Goal: Task Accomplishment & Management: Complete application form

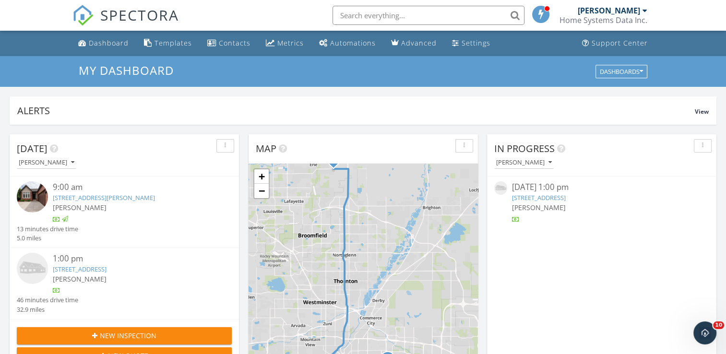
scroll to position [889, 741]
click at [91, 271] on link "1909 Chestnut Ave, Erie, CO 80516" at bounding box center [80, 269] width 54 height 9
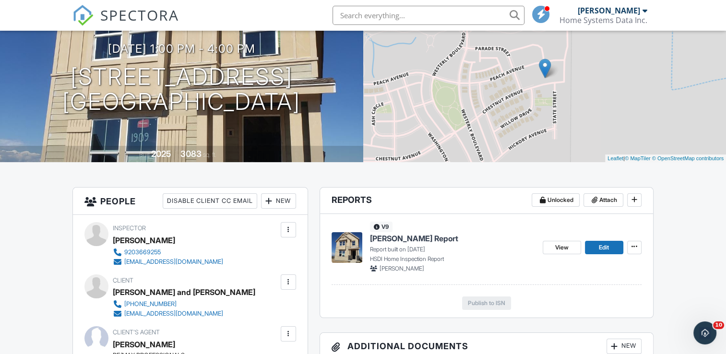
scroll to position [144, 0]
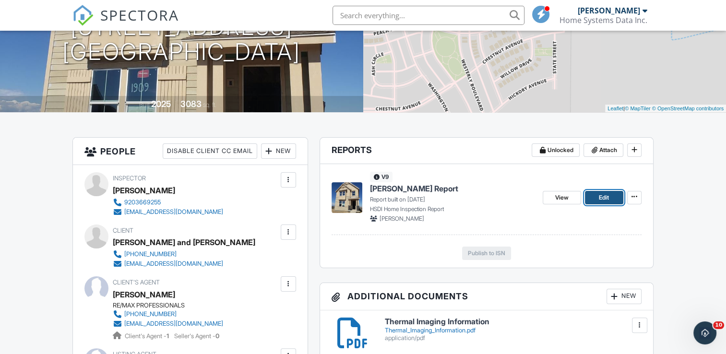
click at [603, 198] on span "Edit" at bounding box center [604, 198] width 10 height 10
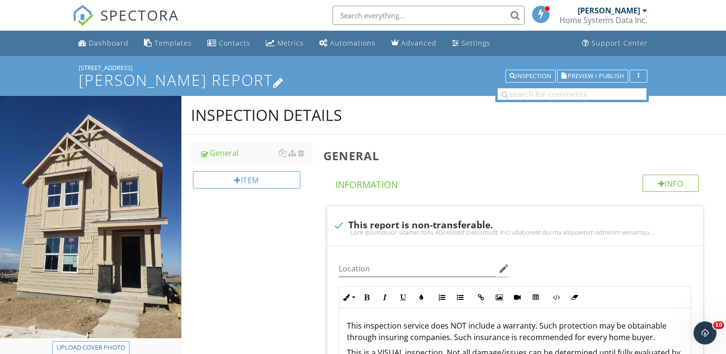
click at [273, 83] on icon at bounding box center [278, 81] width 11 height 13
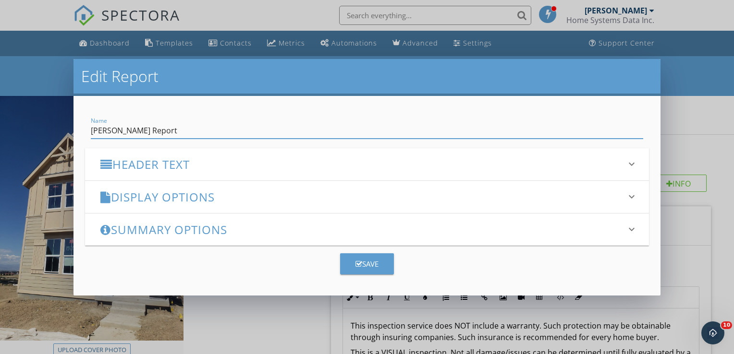
click at [143, 131] on input "[PERSON_NAME] Report" at bounding box center [367, 131] width 552 height 16
type input "Dave Geisen's Pre-Drywall Inspection Report"
click at [371, 263] on div "Save" at bounding box center [366, 264] width 23 height 11
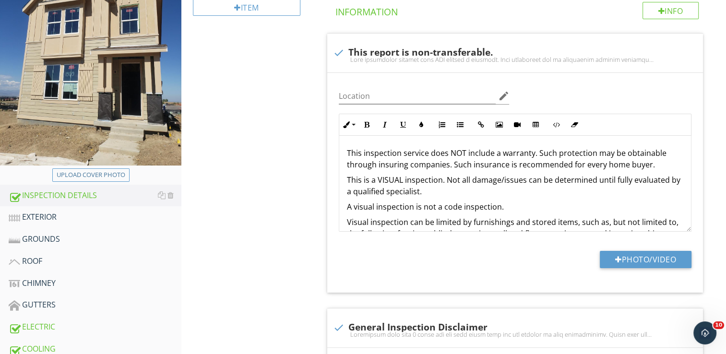
scroll to position [192, 0]
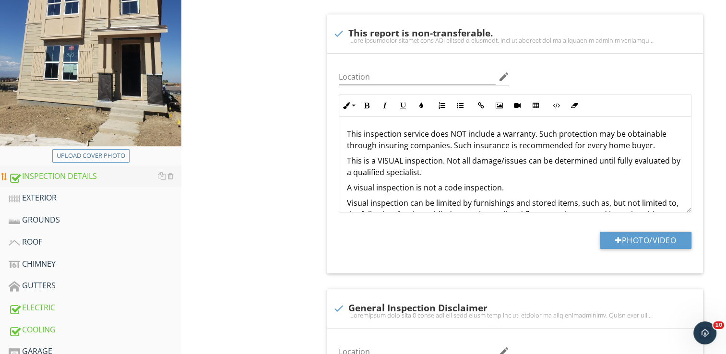
click at [98, 179] on div "INSPECTION DETAILS" at bounding box center [95, 176] width 173 height 12
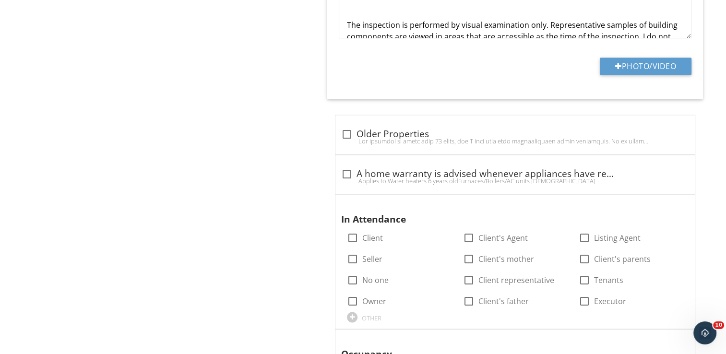
scroll to position [1248, 0]
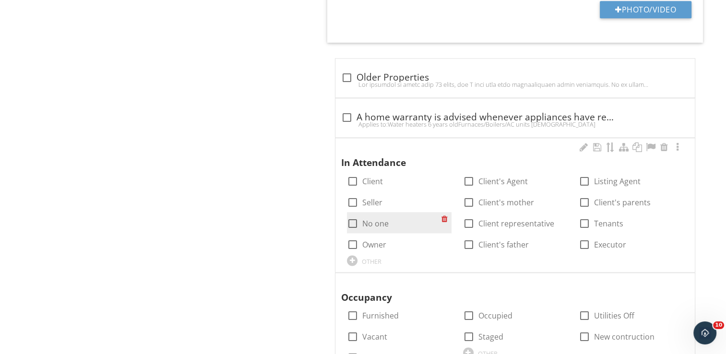
click at [355, 222] on div at bounding box center [353, 224] width 16 height 16
checkbox input "true"
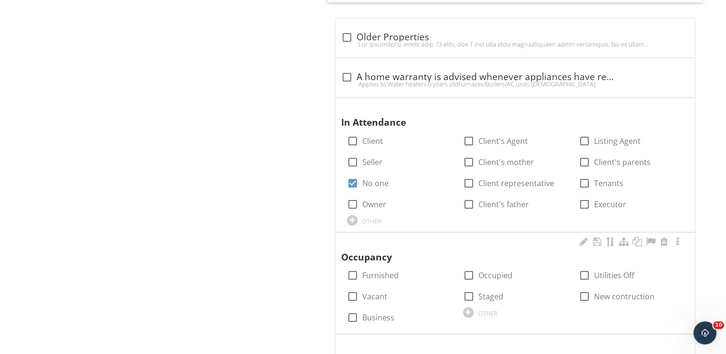
scroll to position [1296, 0]
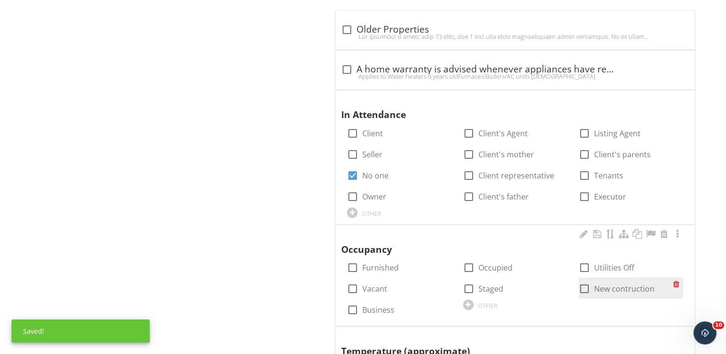
click at [586, 286] on div at bounding box center [585, 289] width 16 height 16
checkbox input "true"
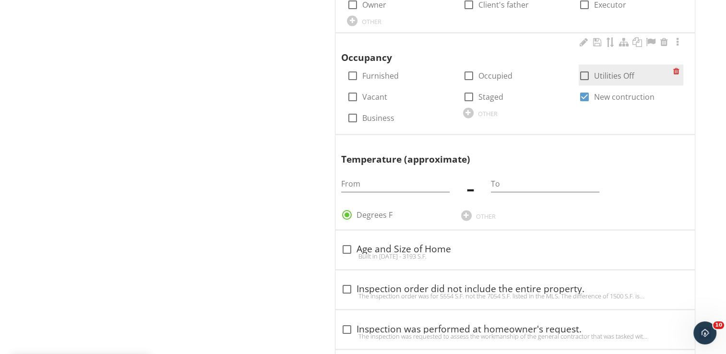
scroll to position [1536, 0]
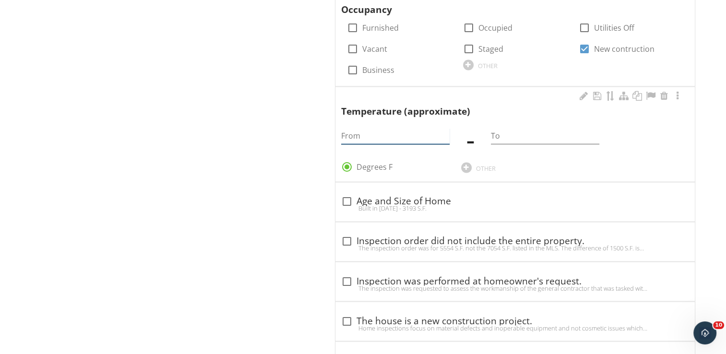
click at [392, 135] on input "From" at bounding box center [395, 136] width 108 height 16
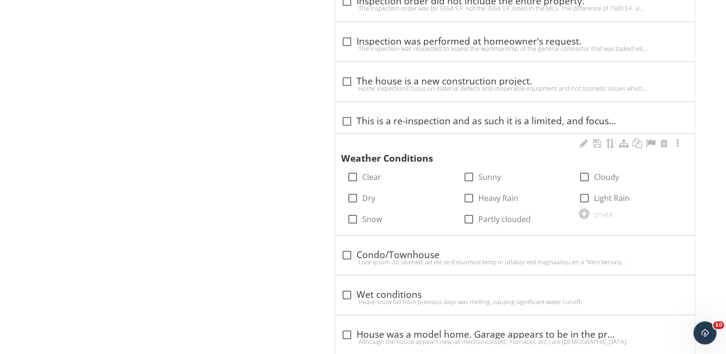
scroll to position [1968, 0]
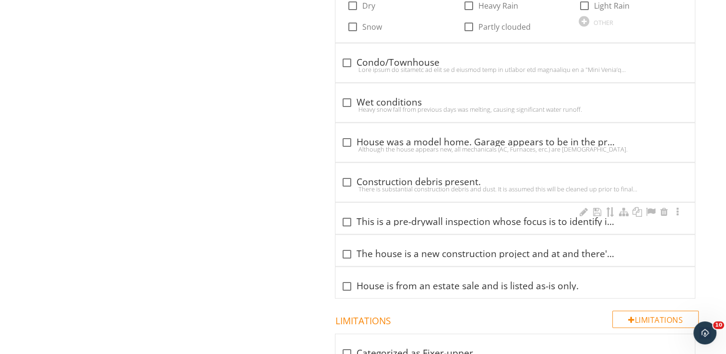
type input "75"
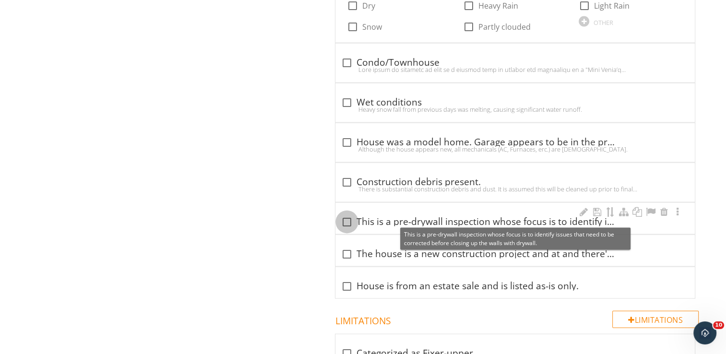
click at [344, 217] on div at bounding box center [347, 222] width 16 height 16
checkbox input "true"
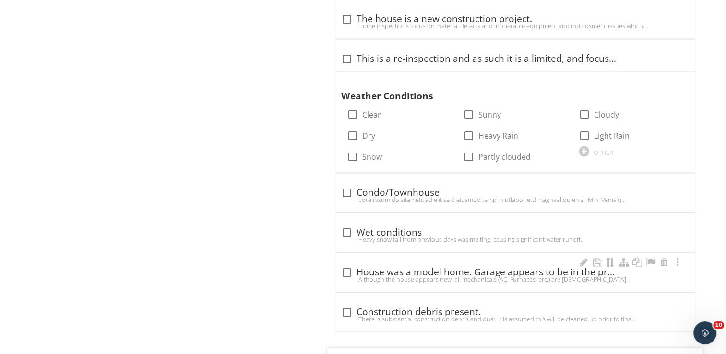
scroll to position [1824, 0]
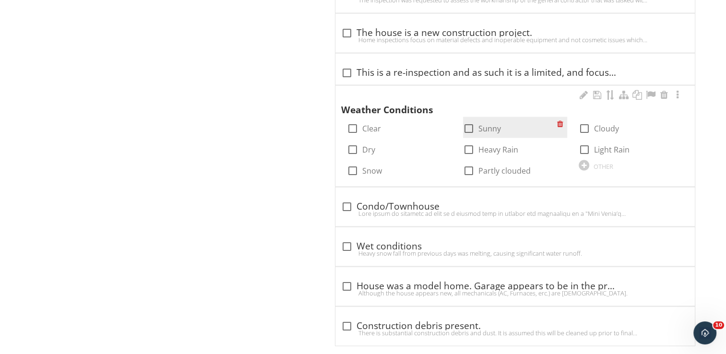
drag, startPoint x: 471, startPoint y: 125, endPoint x: 486, endPoint y: 133, distance: 17.0
click at [470, 125] on div at bounding box center [469, 128] width 16 height 16
checkbox input "true"
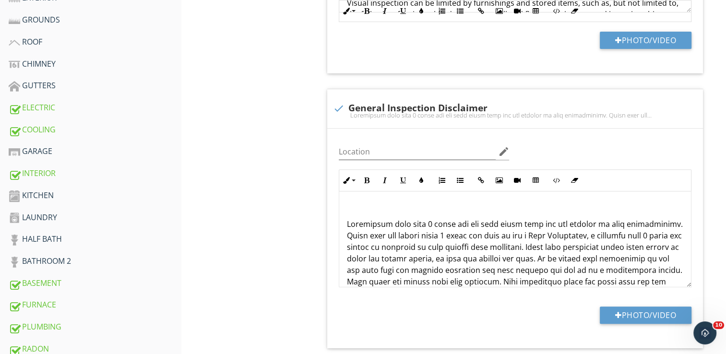
scroll to position [248, 0]
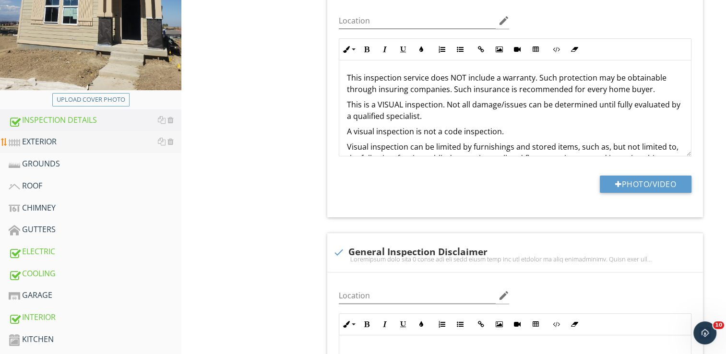
click at [32, 140] on div "EXTERIOR" at bounding box center [95, 142] width 173 height 12
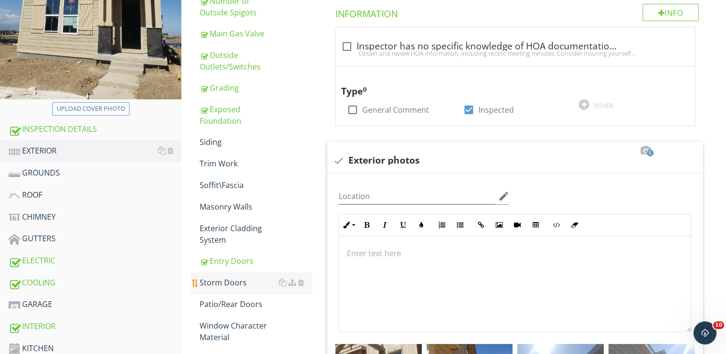
scroll to position [296, 0]
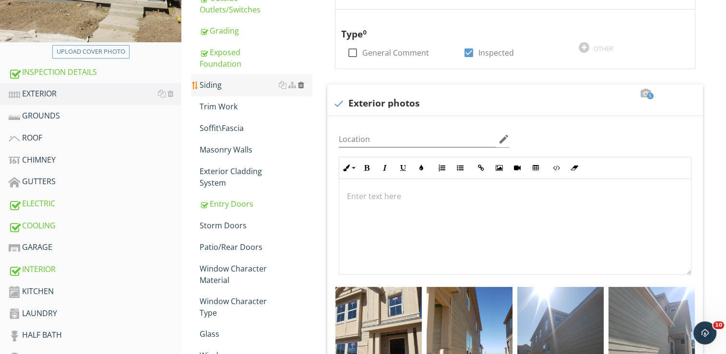
click at [301, 84] on div at bounding box center [301, 85] width 6 height 8
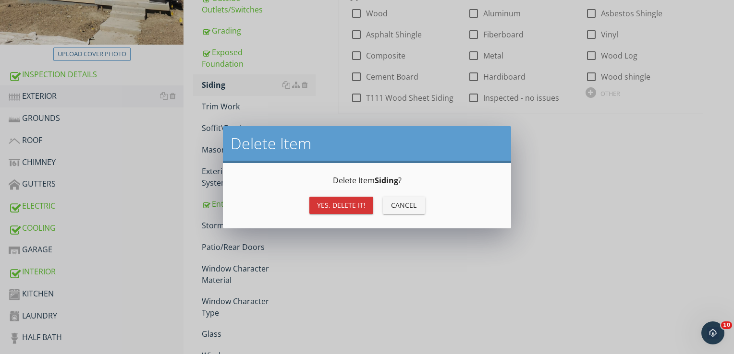
drag, startPoint x: 332, startPoint y: 199, endPoint x: 332, endPoint y: 160, distance: 38.9
click at [332, 197] on button "Yes, Delete it!" at bounding box center [341, 205] width 64 height 17
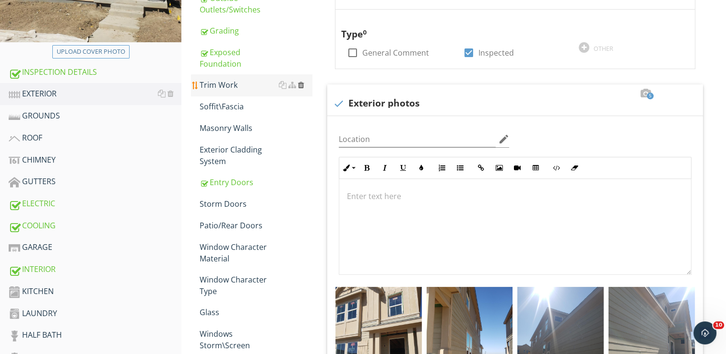
click at [300, 85] on div at bounding box center [301, 85] width 6 height 8
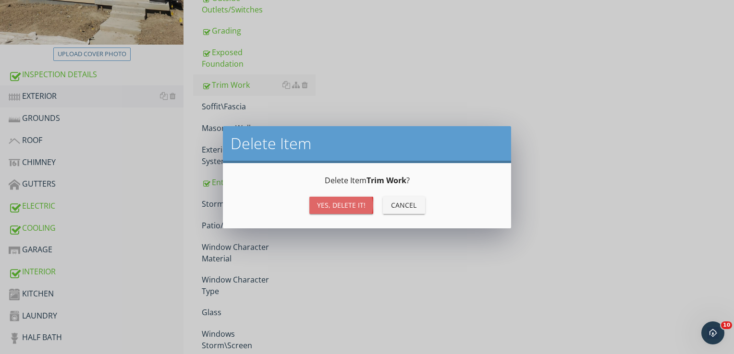
click at [340, 209] on div "Yes, Delete it!" at bounding box center [341, 205] width 48 height 10
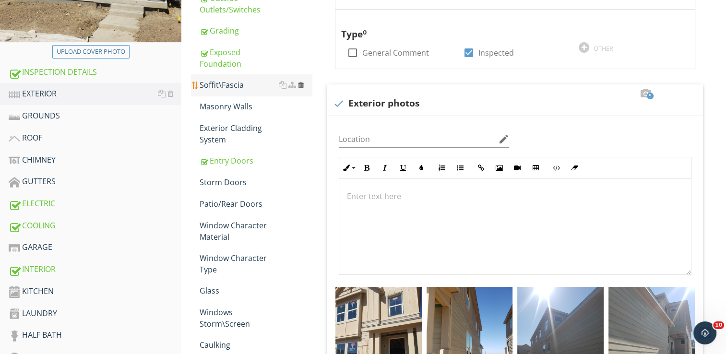
click at [301, 88] on div at bounding box center [301, 85] width 6 height 8
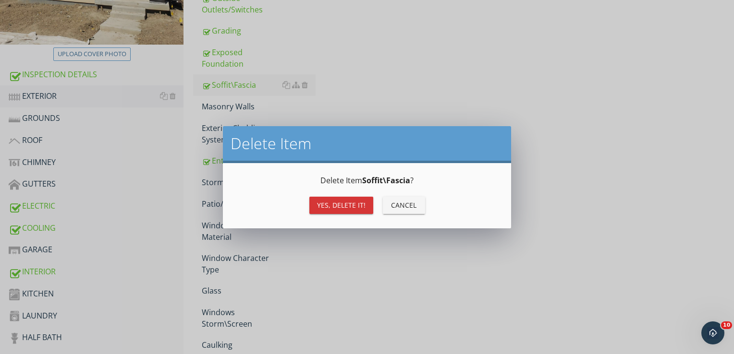
click at [327, 206] on div "Yes, Delete it!" at bounding box center [341, 205] width 48 height 10
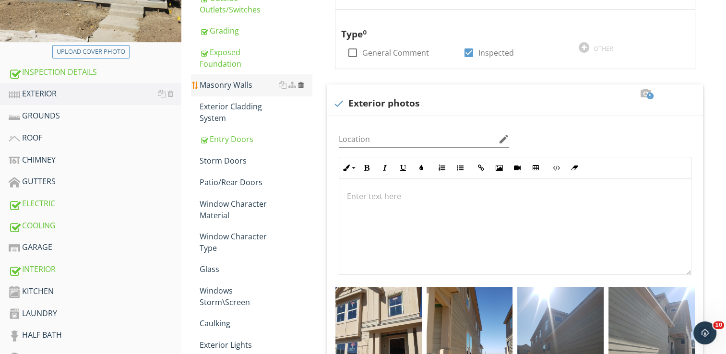
click at [301, 85] on div at bounding box center [301, 85] width 6 height 8
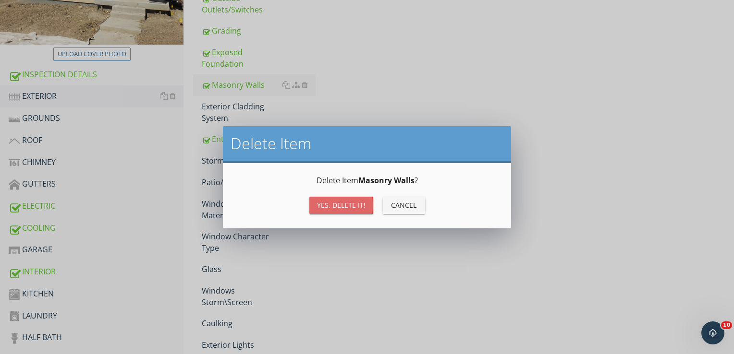
click at [335, 208] on div "Yes, Delete it!" at bounding box center [341, 205] width 48 height 10
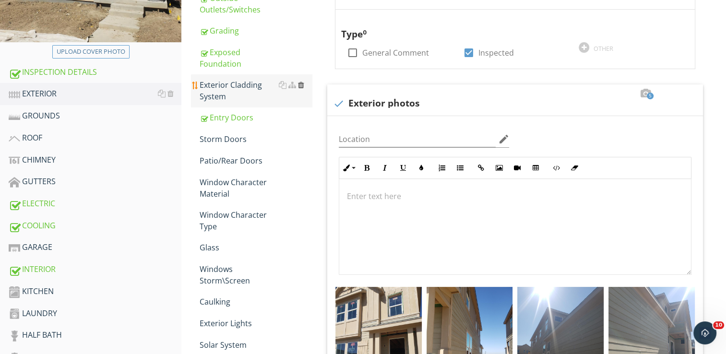
click at [299, 86] on div at bounding box center [301, 85] width 6 height 8
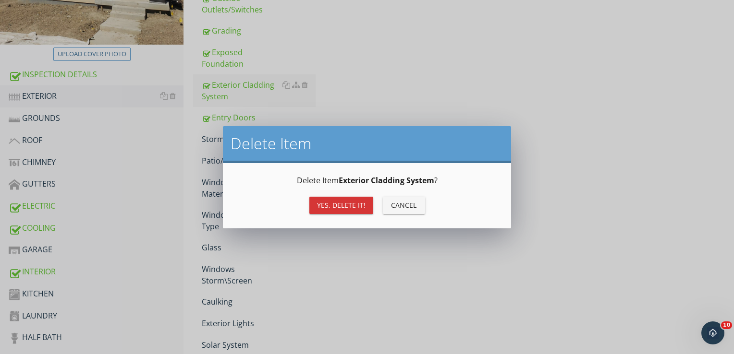
click at [325, 203] on div "Yes, Delete it!" at bounding box center [341, 205] width 48 height 10
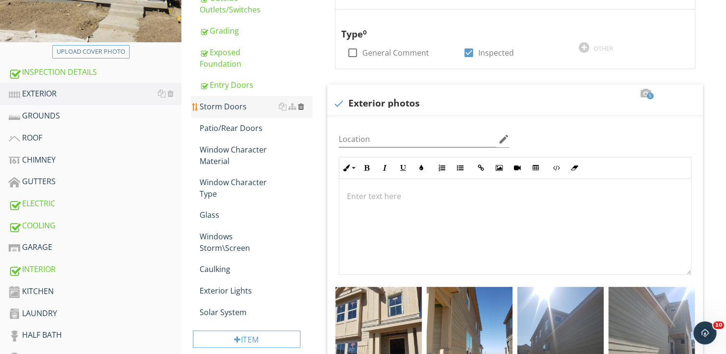
click at [303, 108] on div at bounding box center [301, 107] width 6 height 8
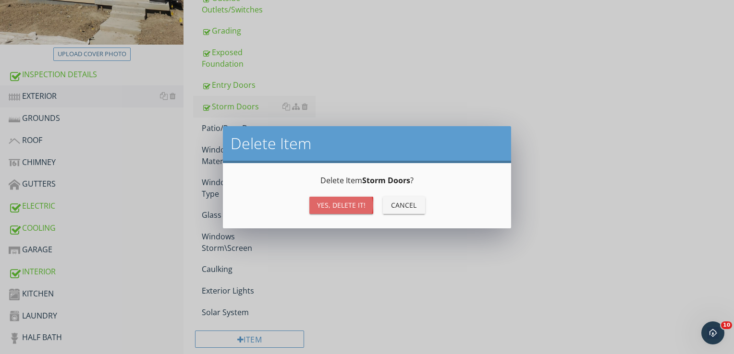
click at [348, 205] on div "Yes, Delete it!" at bounding box center [341, 205] width 48 height 10
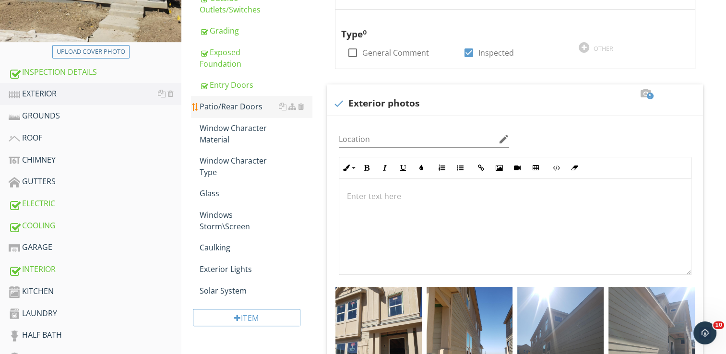
click at [245, 107] on div "Patio/Rear Doors" at bounding box center [256, 107] width 112 height 12
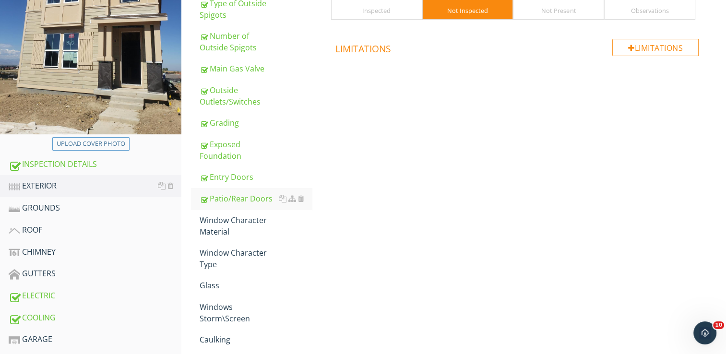
scroll to position [104, 0]
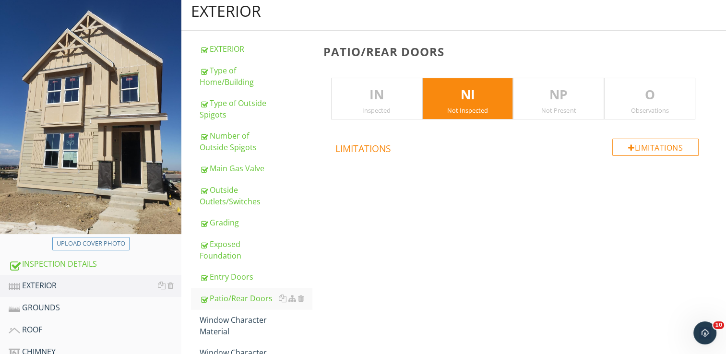
click at [384, 98] on p "IN" at bounding box center [377, 94] width 90 height 19
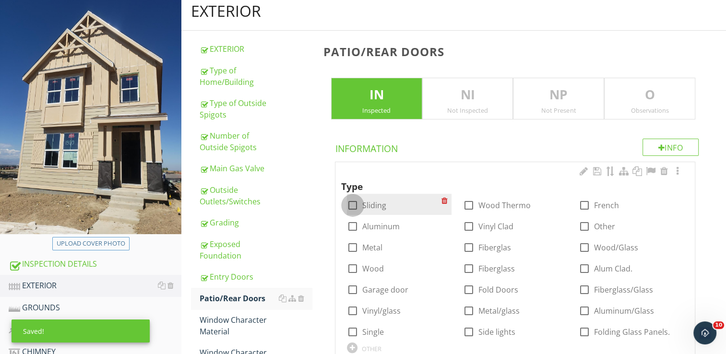
click at [356, 204] on div at bounding box center [353, 205] width 16 height 16
checkbox input "true"
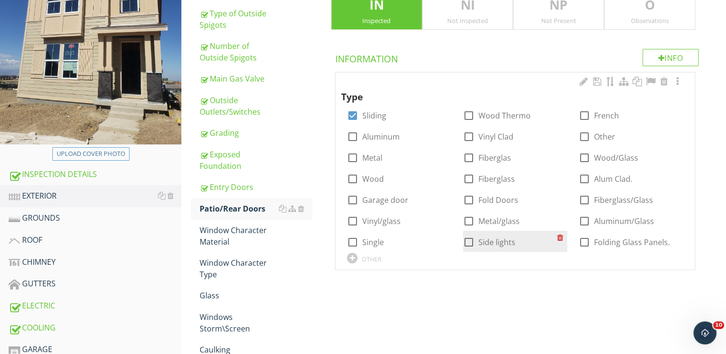
scroll to position [200, 0]
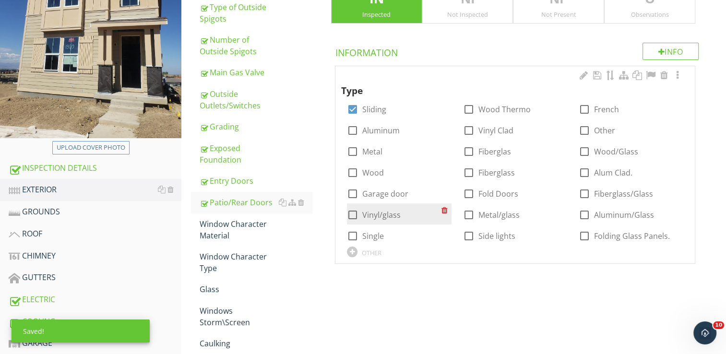
click at [350, 215] on div at bounding box center [353, 215] width 16 height 16
checkbox input "true"
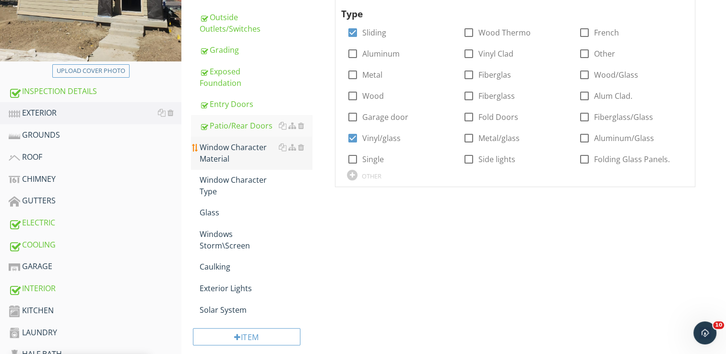
scroll to position [344, 0]
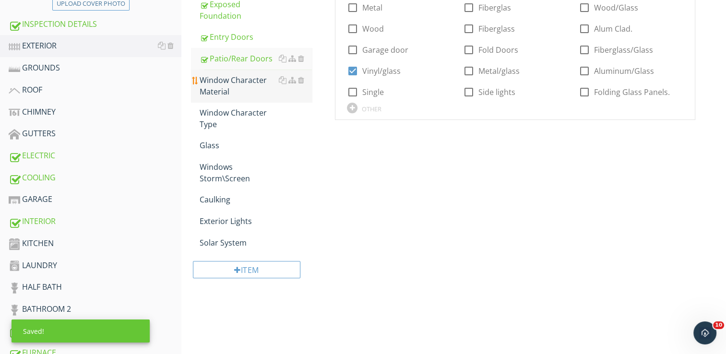
click at [229, 84] on div "Window Character Material" at bounding box center [256, 85] width 112 height 23
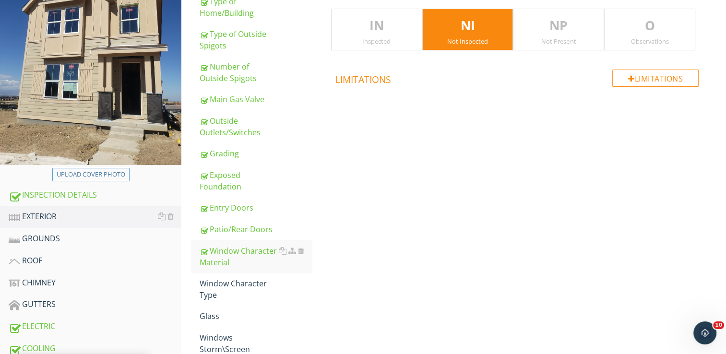
scroll to position [152, 0]
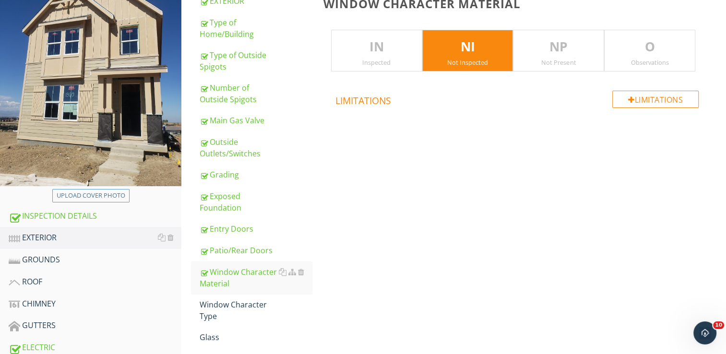
click at [389, 44] on p "IN" at bounding box center [377, 46] width 90 height 19
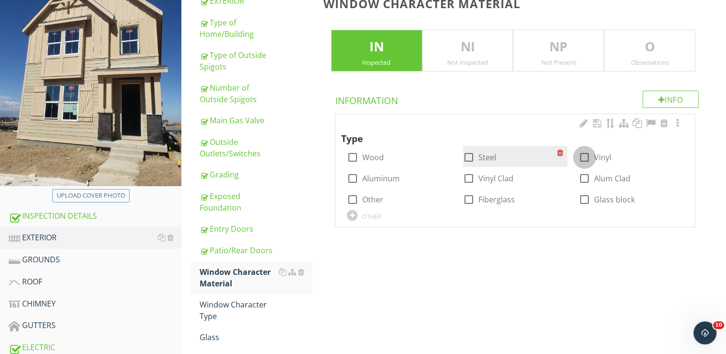
drag, startPoint x: 582, startPoint y: 157, endPoint x: 562, endPoint y: 165, distance: 21.6
click at [581, 157] on div at bounding box center [585, 157] width 16 height 16
checkbox input "true"
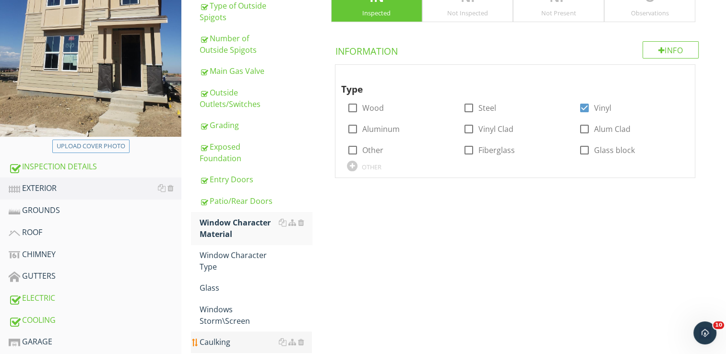
scroll to position [248, 0]
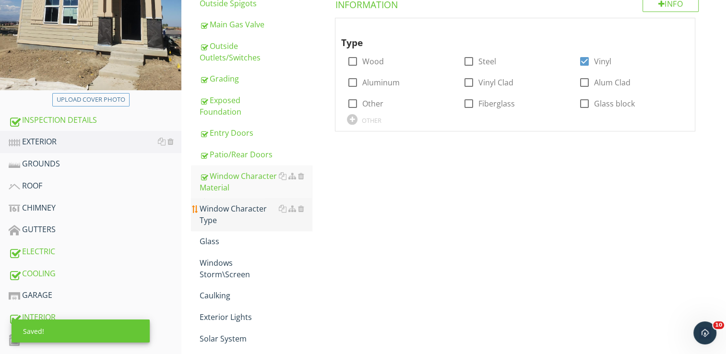
click at [233, 210] on div "Window Character Type" at bounding box center [256, 214] width 112 height 23
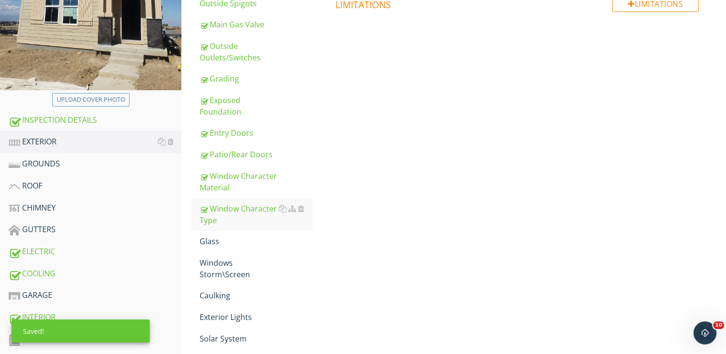
scroll to position [104, 0]
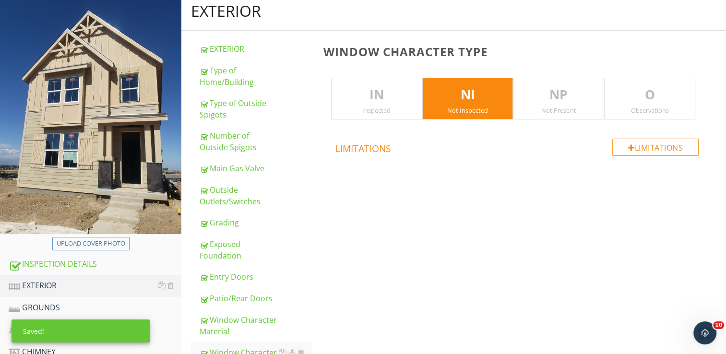
drag, startPoint x: 380, startPoint y: 94, endPoint x: 391, endPoint y: 99, distance: 12.7
click at [380, 95] on p "IN" at bounding box center [377, 94] width 90 height 19
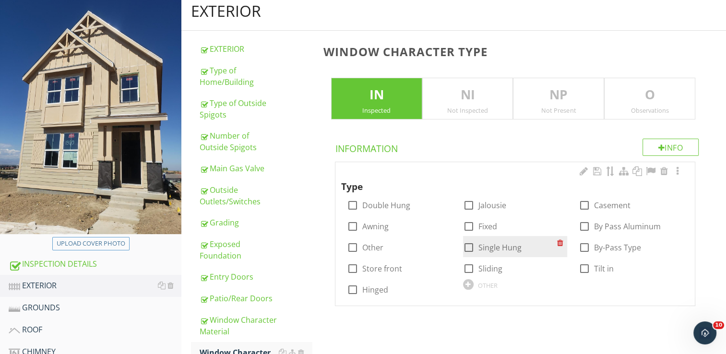
click at [468, 249] on div at bounding box center [469, 248] width 16 height 16
checkbox input "true"
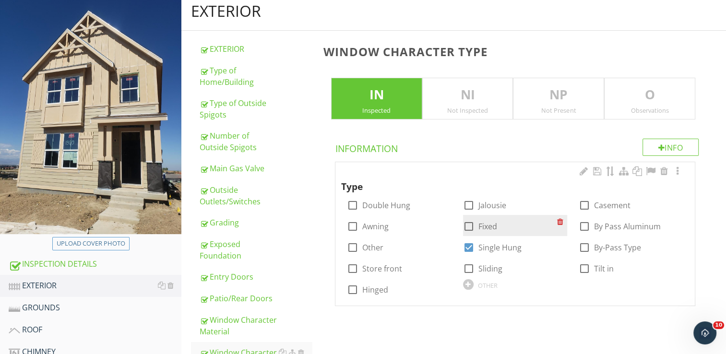
click at [465, 225] on div at bounding box center [469, 226] width 16 height 16
checkbox input "true"
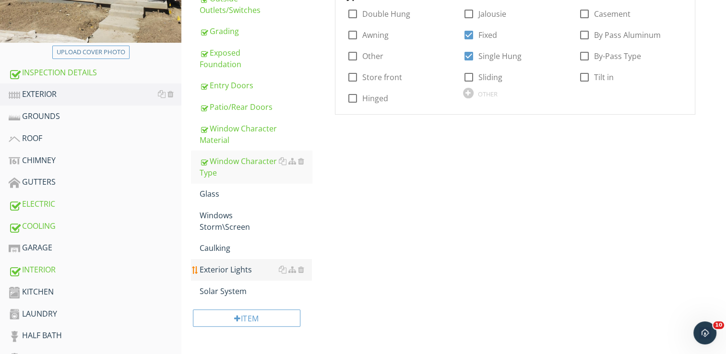
scroll to position [296, 0]
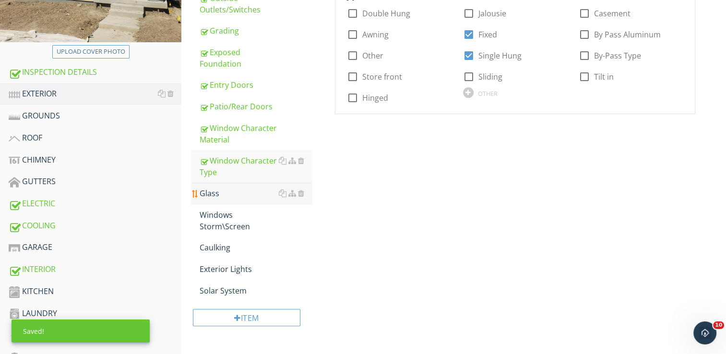
click at [210, 192] on div "Glass" at bounding box center [256, 194] width 112 height 12
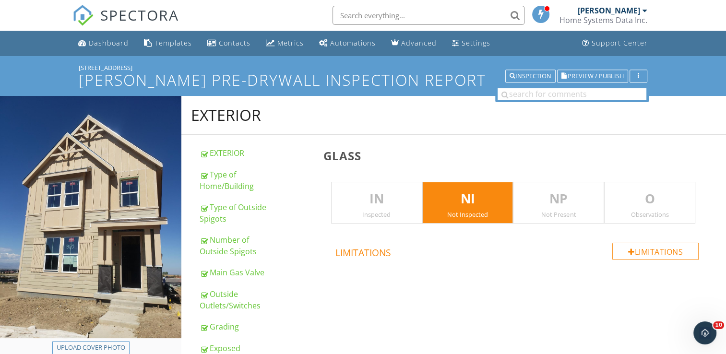
drag, startPoint x: 382, startPoint y: 203, endPoint x: 392, endPoint y: 216, distance: 16.1
click at [382, 204] on p "IN" at bounding box center [377, 199] width 90 height 19
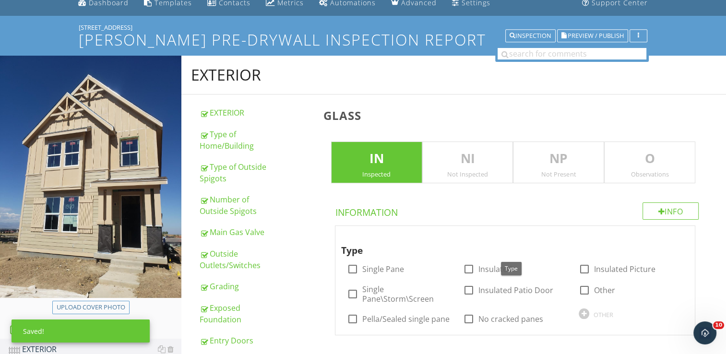
scroll to position [96, 0]
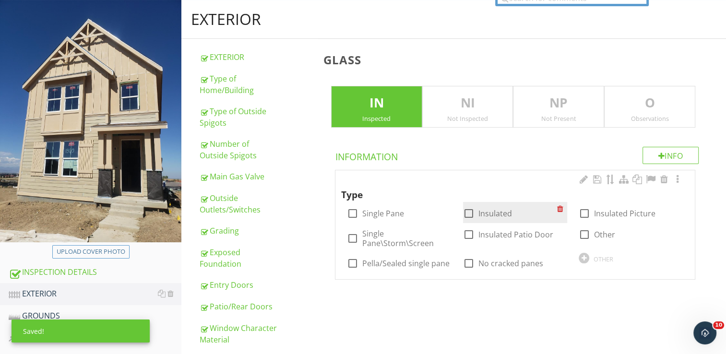
click at [467, 212] on div at bounding box center [469, 213] width 16 height 16
checkbox input "true"
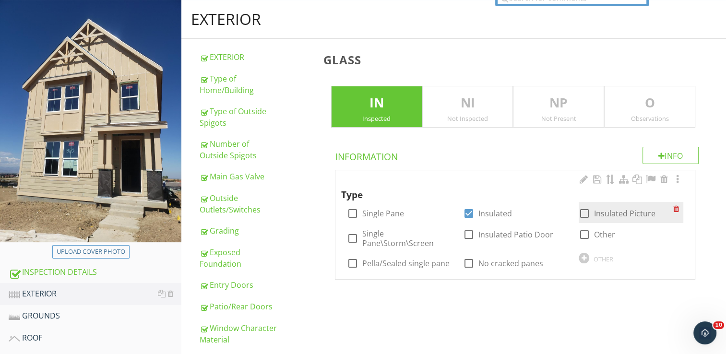
click at [584, 214] on div at bounding box center [585, 213] width 16 height 16
checkbox input "true"
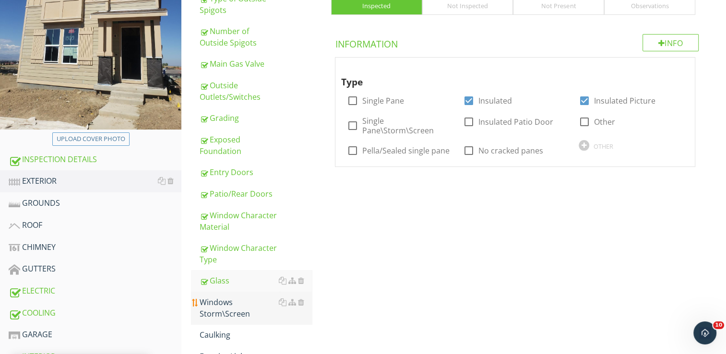
scroll to position [240, 0]
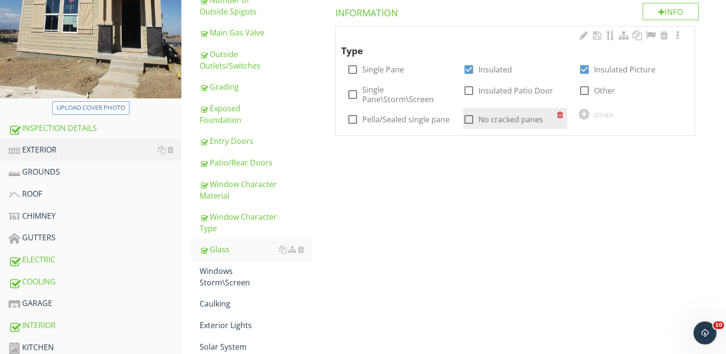
drag, startPoint x: 476, startPoint y: 121, endPoint x: 470, endPoint y: 122, distance: 5.5
click at [475, 121] on div at bounding box center [469, 119] width 16 height 16
checkbox input "true"
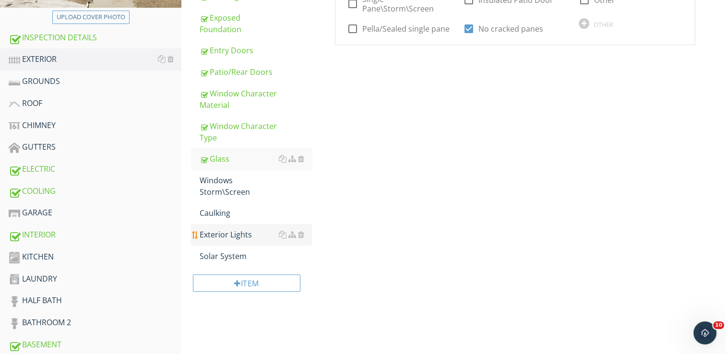
scroll to position [384, 0]
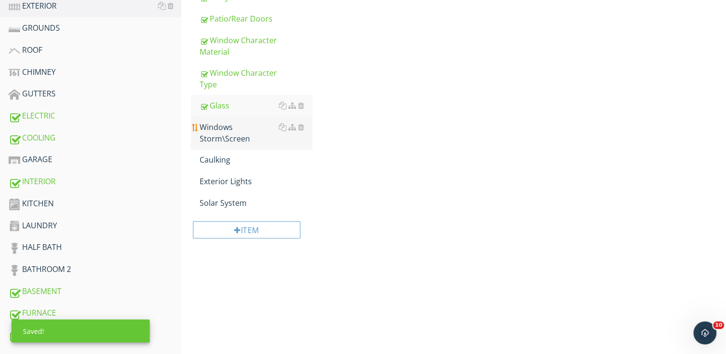
click at [228, 145] on link "Windows Storm\Screen" at bounding box center [256, 133] width 112 height 33
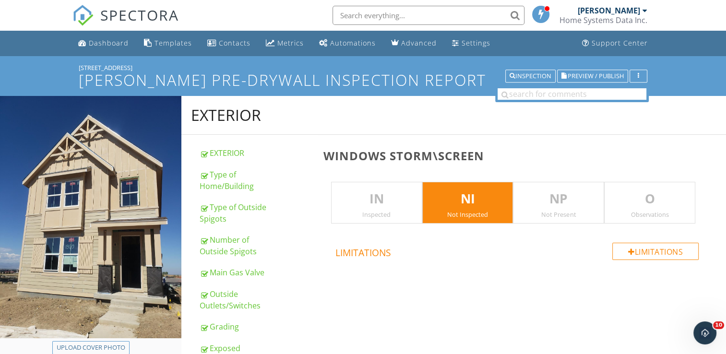
click at [383, 199] on p "IN" at bounding box center [377, 199] width 90 height 19
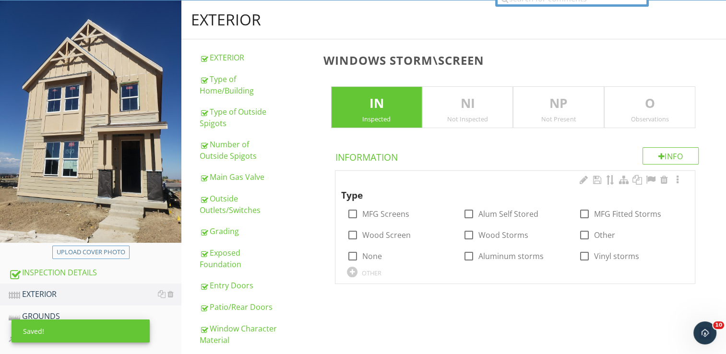
scroll to position [96, 0]
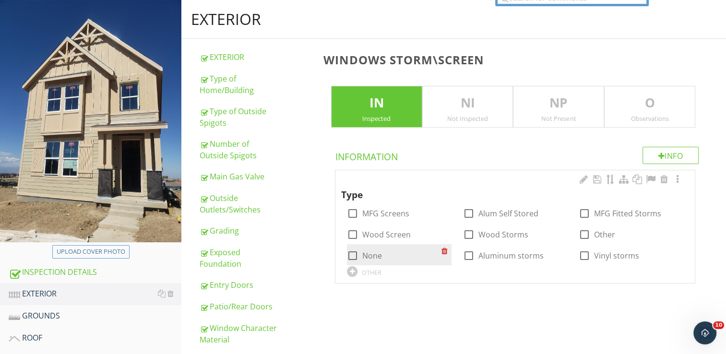
click at [353, 256] on div at bounding box center [353, 256] width 16 height 16
checkbox input "true"
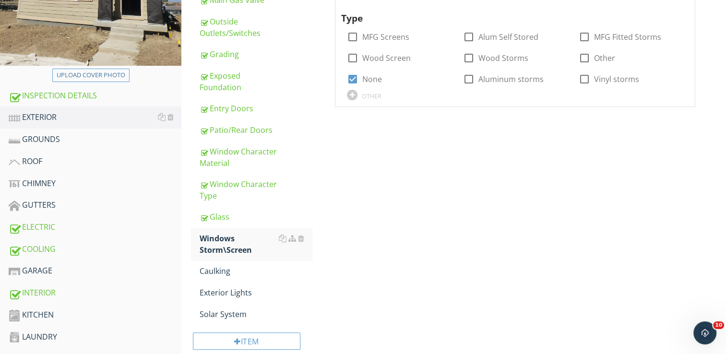
scroll to position [288, 0]
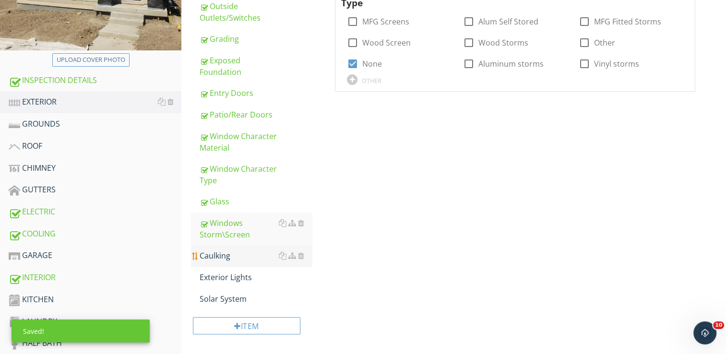
click at [218, 257] on div "Caulking" at bounding box center [256, 256] width 112 height 12
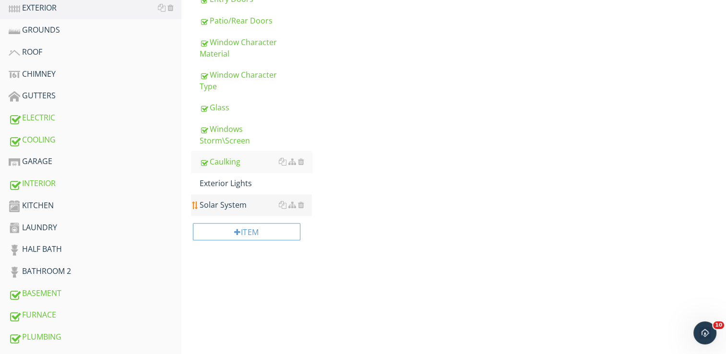
scroll to position [384, 0]
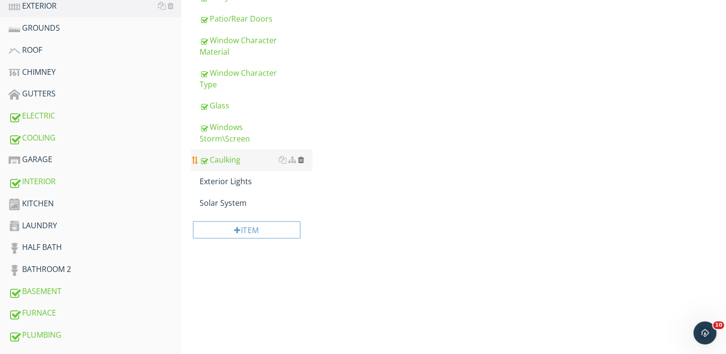
click at [303, 159] on div at bounding box center [301, 160] width 6 height 8
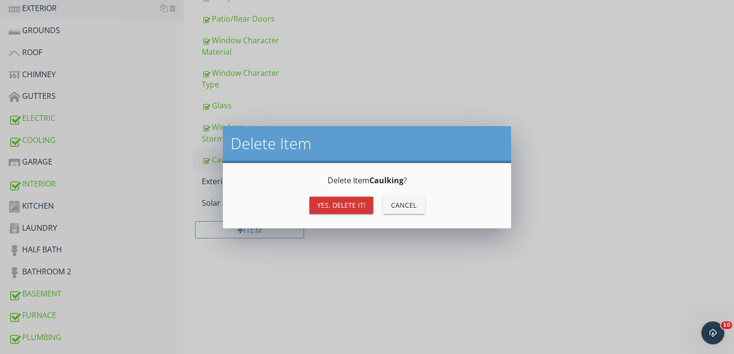
click at [327, 205] on div "Yes, Delete it!" at bounding box center [341, 205] width 48 height 10
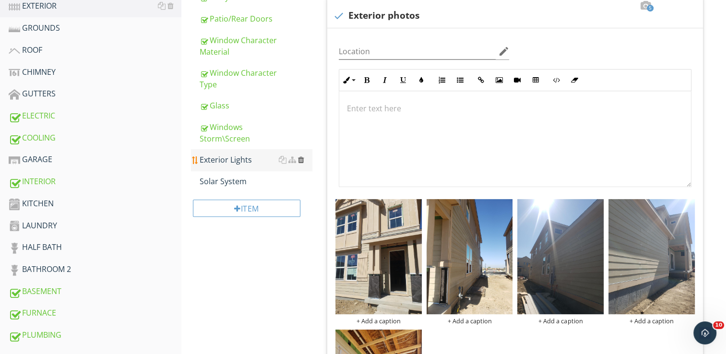
click at [300, 158] on div at bounding box center [301, 160] width 6 height 8
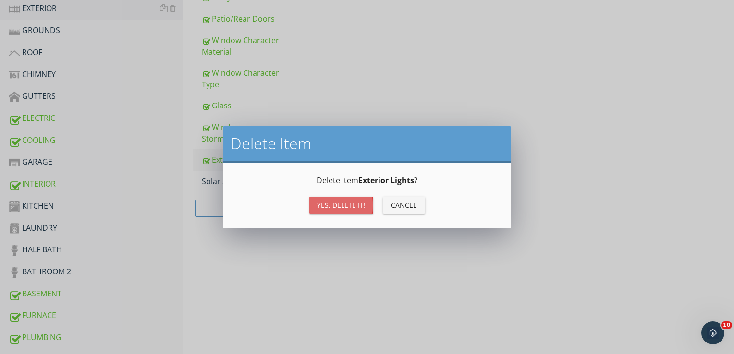
click at [340, 201] on div "Yes, Delete it!" at bounding box center [341, 205] width 48 height 10
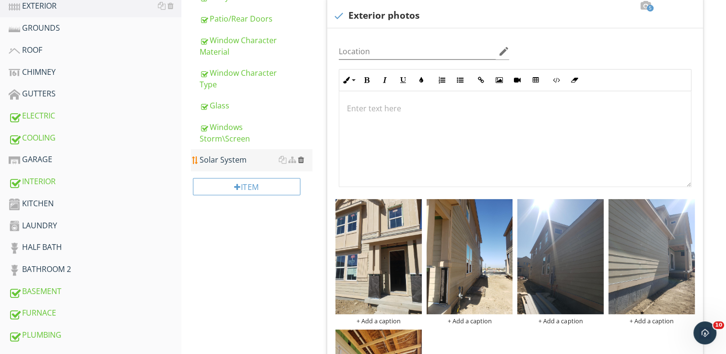
click at [302, 157] on div at bounding box center [301, 160] width 6 height 8
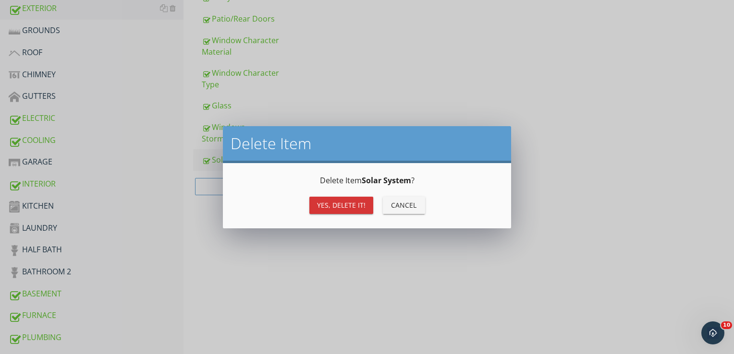
click at [350, 202] on div "Yes, Delete it!" at bounding box center [341, 205] width 48 height 10
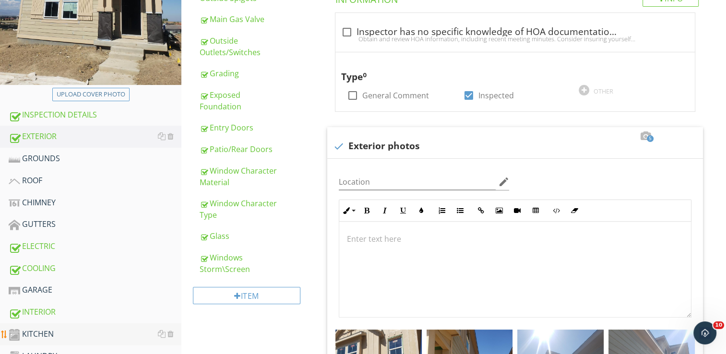
scroll to position [240, 0]
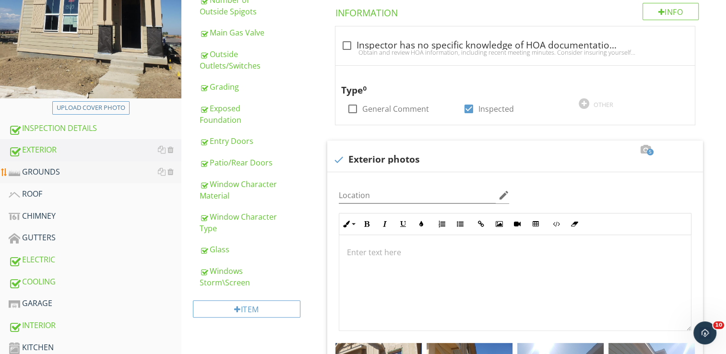
click at [48, 171] on div "GROUNDS" at bounding box center [95, 172] width 173 height 12
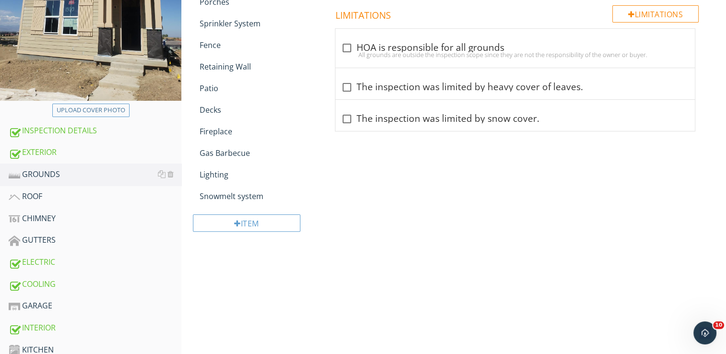
scroll to position [240, 0]
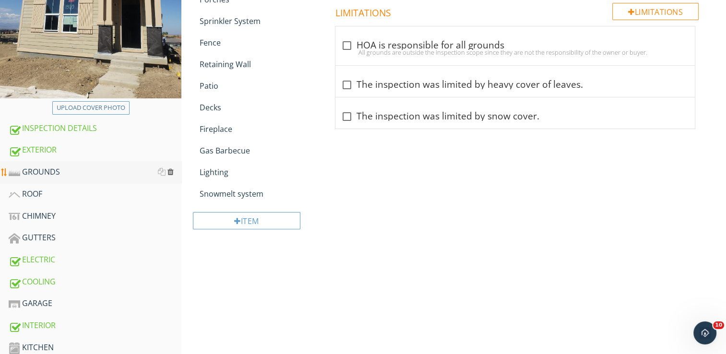
click at [169, 172] on div at bounding box center [171, 172] width 6 height 8
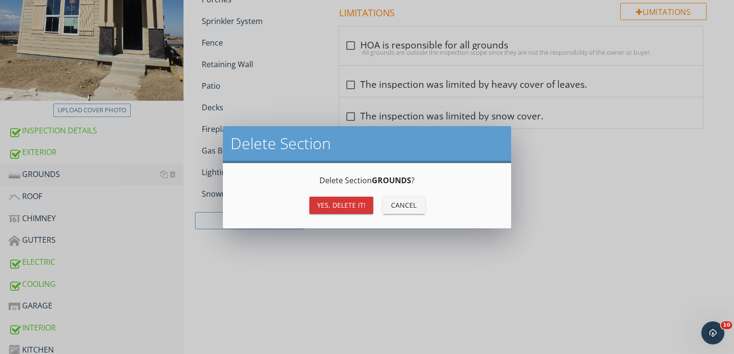
click at [322, 207] on div "Yes, Delete it!" at bounding box center [341, 205] width 48 height 10
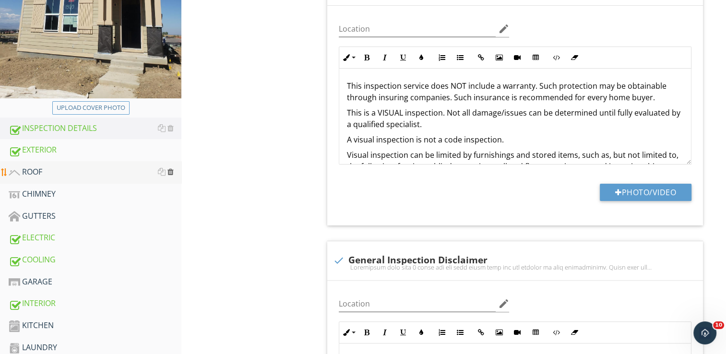
click at [171, 170] on div at bounding box center [171, 172] width 6 height 8
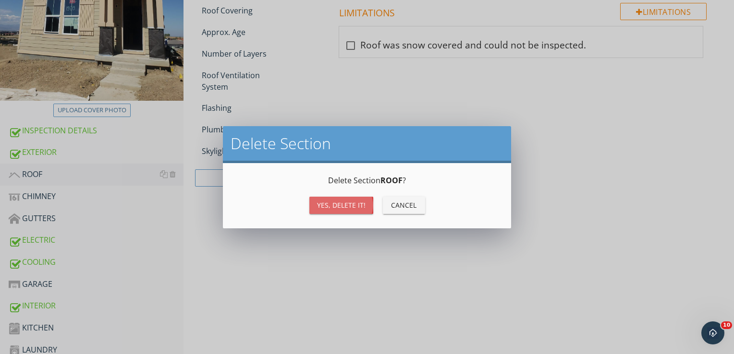
drag, startPoint x: 344, startPoint y: 206, endPoint x: 182, endPoint y: 210, distance: 161.8
click at [344, 206] on div "Yes, Delete it!" at bounding box center [341, 205] width 48 height 10
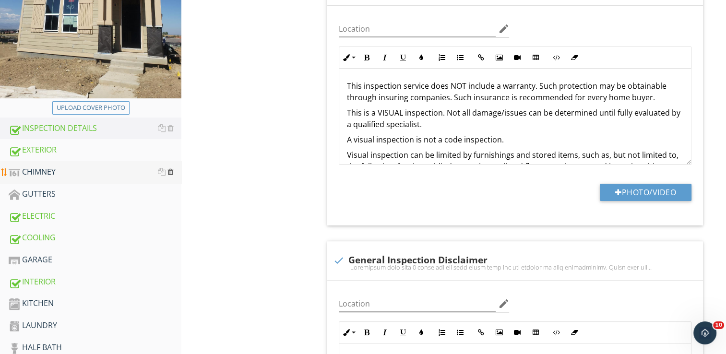
click at [170, 172] on div at bounding box center [171, 172] width 6 height 8
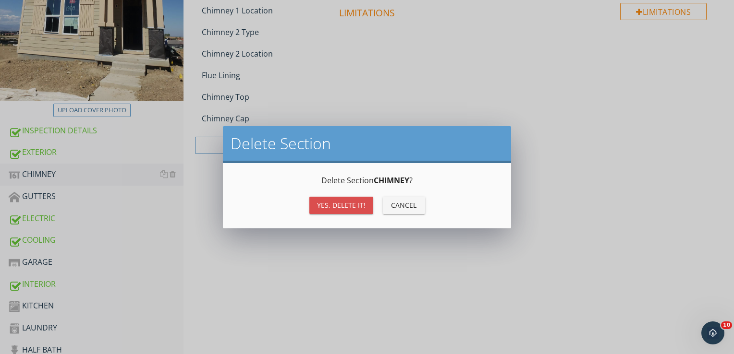
drag, startPoint x: 326, startPoint y: 208, endPoint x: 240, endPoint y: 213, distance: 86.5
click at [325, 209] on div "Yes, Delete it!" at bounding box center [341, 205] width 48 height 10
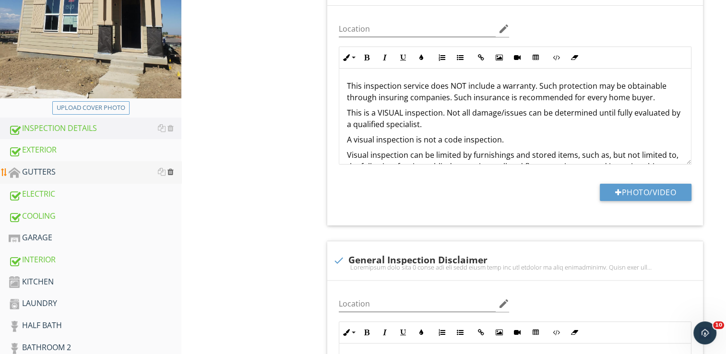
click at [171, 172] on div at bounding box center [171, 172] width 6 height 8
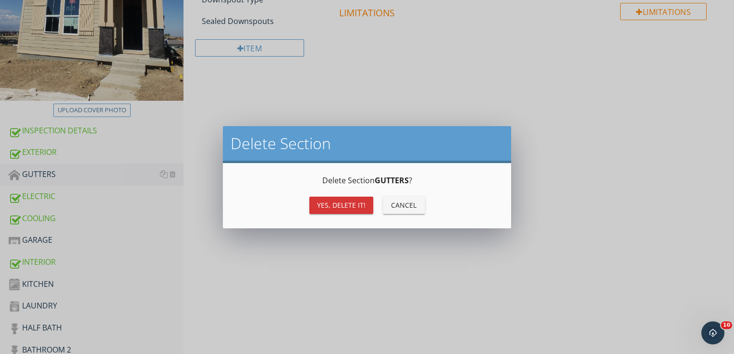
click at [348, 207] on div "Yes, Delete it!" at bounding box center [341, 205] width 48 height 10
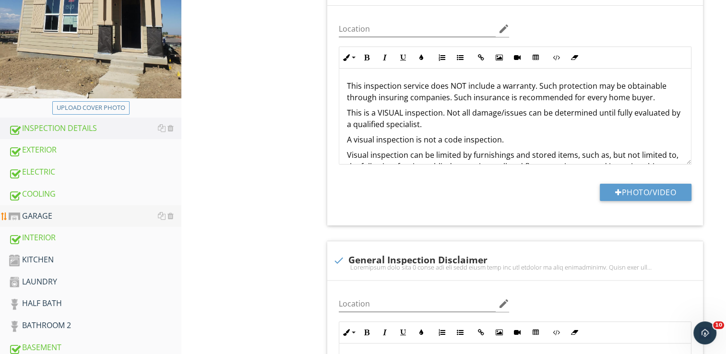
click at [34, 212] on div "GARAGE" at bounding box center [95, 216] width 173 height 12
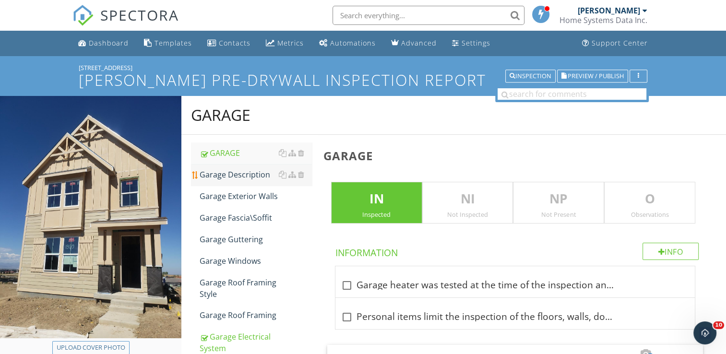
click at [235, 178] on div "Garage Description" at bounding box center [256, 175] width 112 height 12
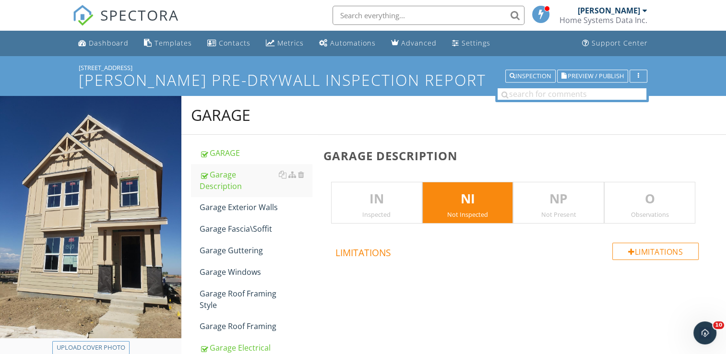
click at [326, 182] on div "IN Inspected NI Not Inspected NP Not Present O Observations" at bounding box center [517, 203] width 387 height 42
drag, startPoint x: 377, startPoint y: 203, endPoint x: 385, endPoint y: 203, distance: 7.7
click at [376, 203] on p "IN" at bounding box center [377, 199] width 90 height 19
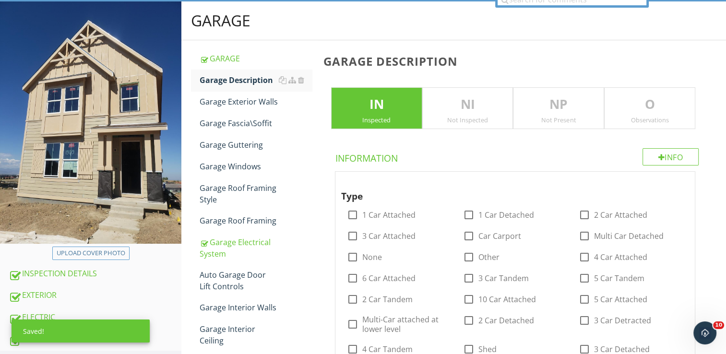
scroll to position [96, 0]
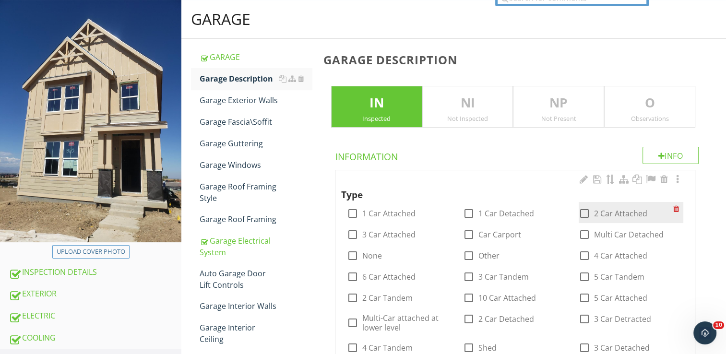
click at [582, 213] on div at bounding box center [585, 213] width 16 height 16
checkbox input "true"
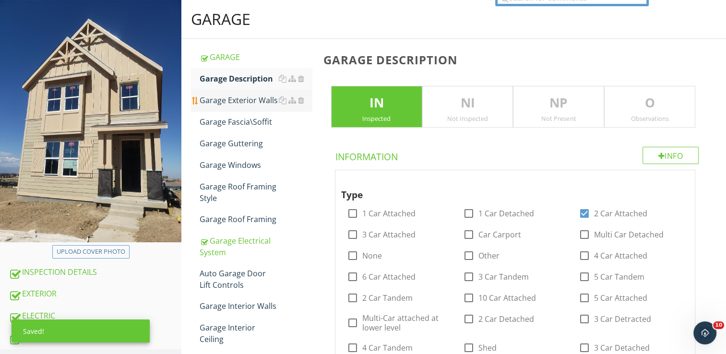
click at [248, 106] on div "Garage Exterior Walls" at bounding box center [256, 101] width 112 height 12
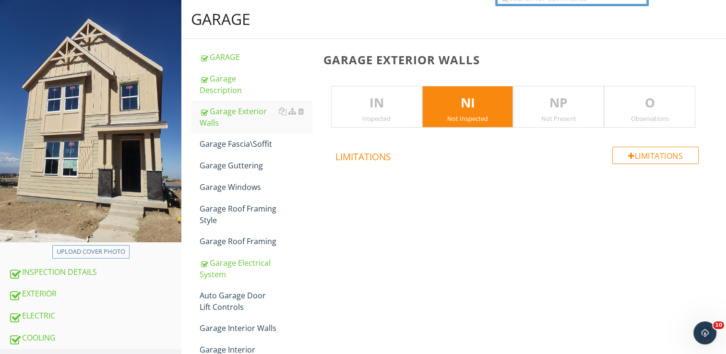
click at [403, 111] on p "IN" at bounding box center [377, 103] width 90 height 19
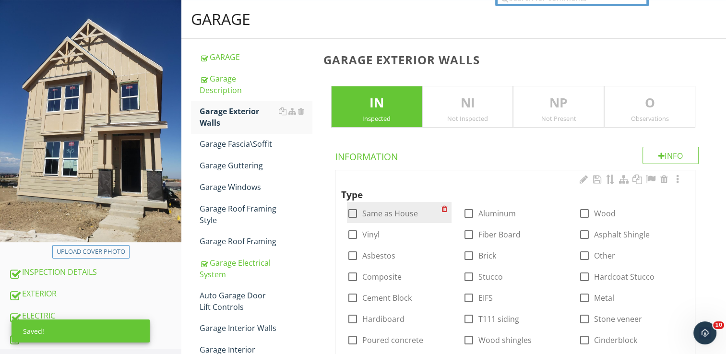
click at [351, 215] on div at bounding box center [353, 213] width 16 height 16
checkbox input "true"
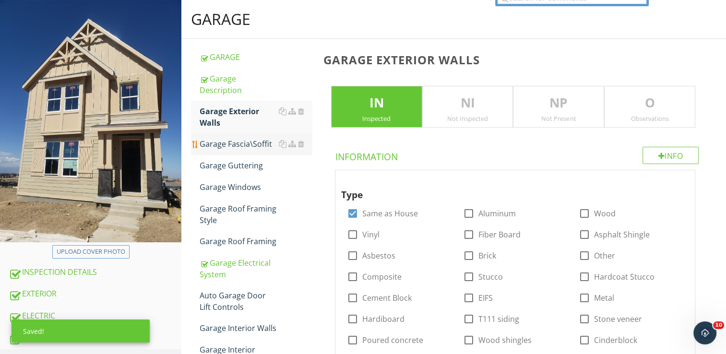
drag, startPoint x: 227, startPoint y: 137, endPoint x: 240, endPoint y: 137, distance: 13.0
click at [227, 138] on div "Garage Fascia\Soffit" at bounding box center [256, 144] width 112 height 12
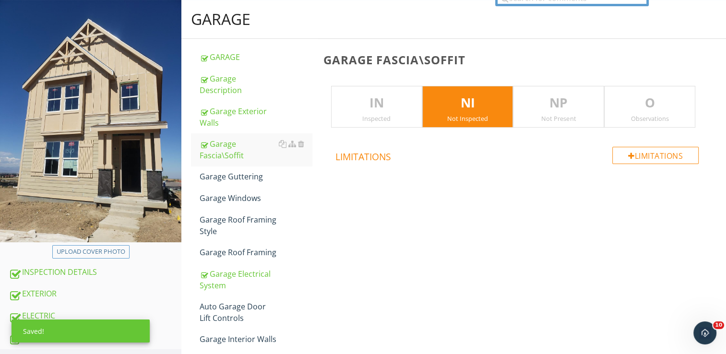
click at [392, 105] on p "IN" at bounding box center [377, 103] width 90 height 19
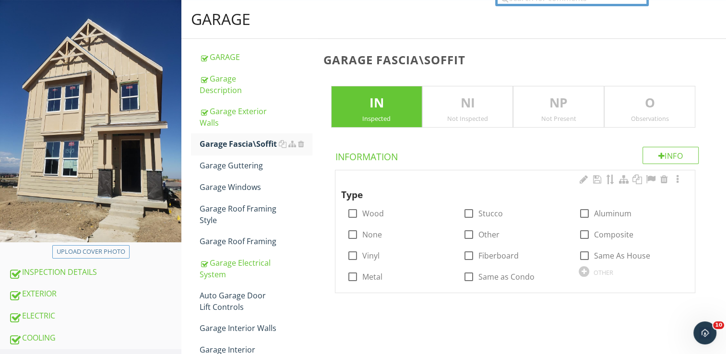
drag, startPoint x: 583, startPoint y: 258, endPoint x: 575, endPoint y: 260, distance: 8.0
click at [577, 260] on div "check_box_outline_blank Same As House" at bounding box center [631, 254] width 116 height 21
click at [217, 160] on div "Garage Guttering" at bounding box center [256, 166] width 112 height 12
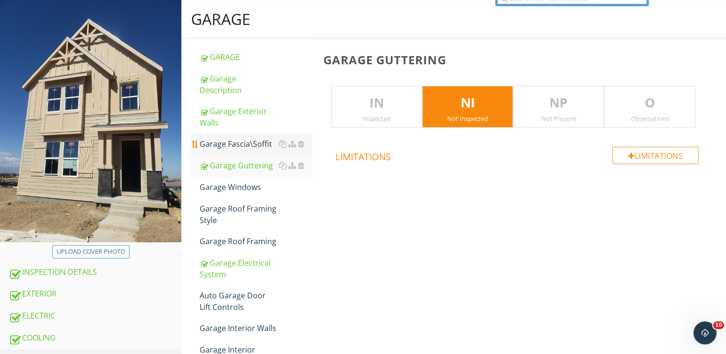
click at [277, 138] on div "Garage Fascia\Soffit" at bounding box center [256, 144] width 112 height 12
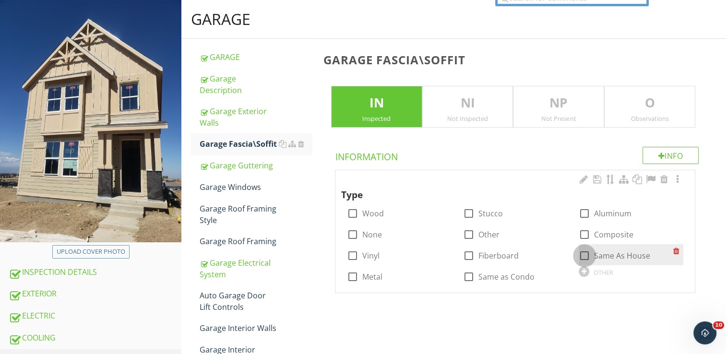
click at [582, 254] on div at bounding box center [585, 256] width 16 height 16
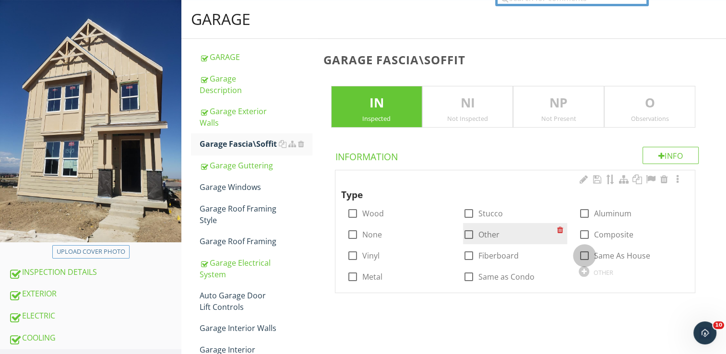
checkbox input "true"
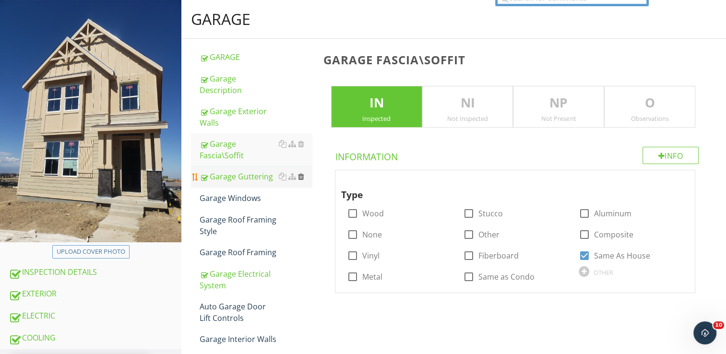
click at [302, 173] on div at bounding box center [301, 177] width 6 height 8
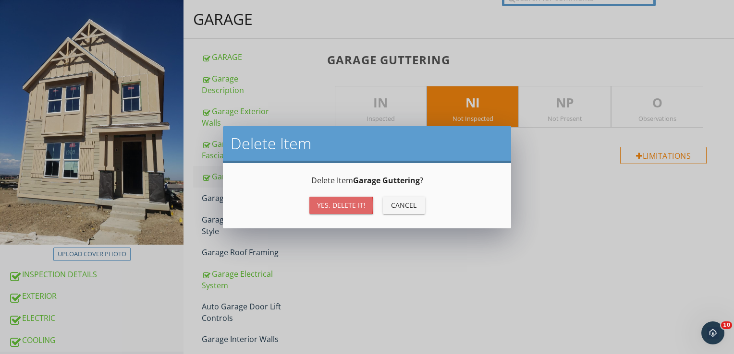
click at [335, 206] on div "Yes, Delete it!" at bounding box center [341, 205] width 48 height 10
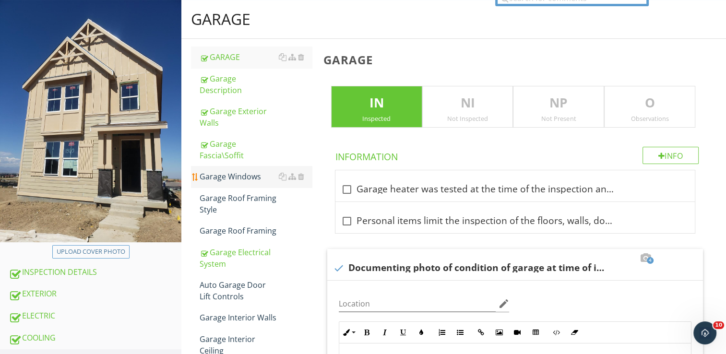
click at [253, 171] on div "Garage Windows" at bounding box center [256, 177] width 112 height 12
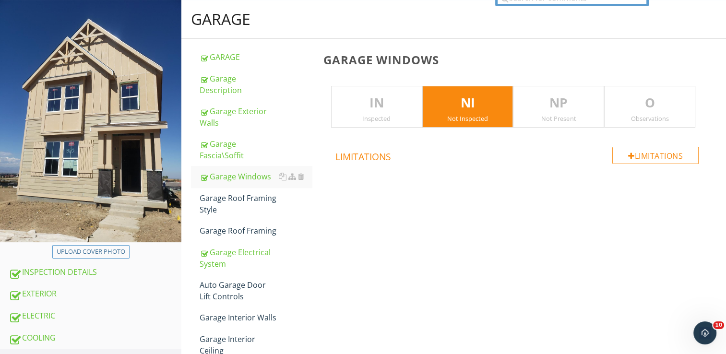
click at [540, 113] on div "NP Not Present" at bounding box center [558, 107] width 91 height 42
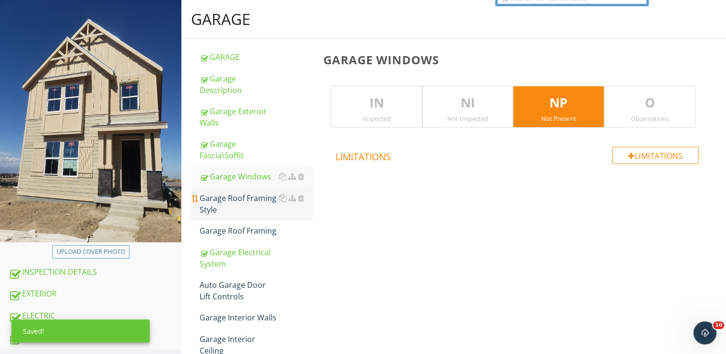
click at [263, 192] on div "Garage Roof Framing Style" at bounding box center [256, 203] width 112 height 23
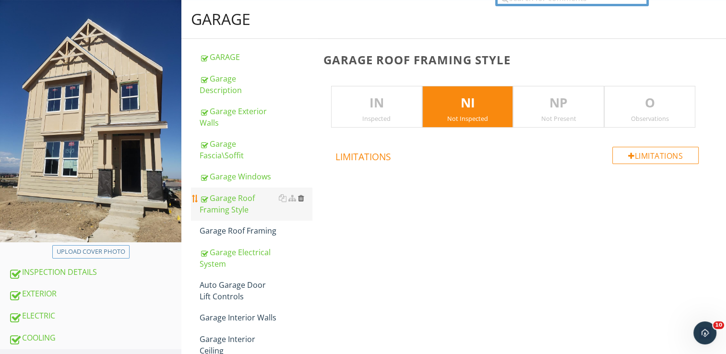
scroll to position [144, 0]
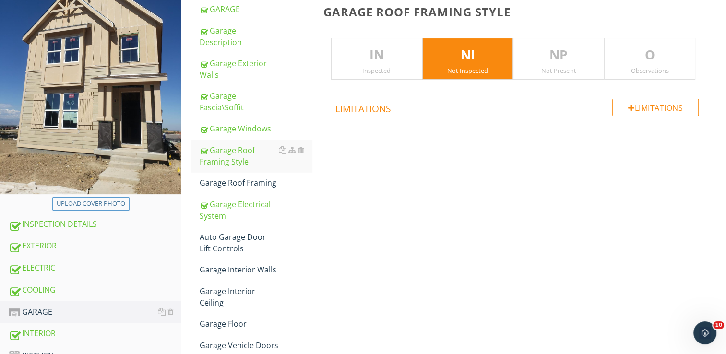
click at [374, 60] on p "IN" at bounding box center [377, 55] width 90 height 19
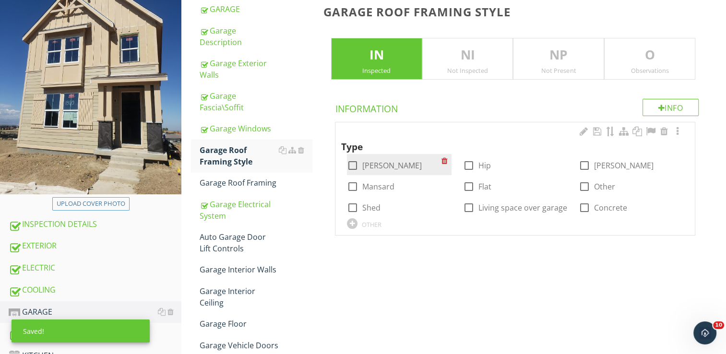
click at [350, 167] on div at bounding box center [353, 165] width 16 height 16
checkbox input "true"
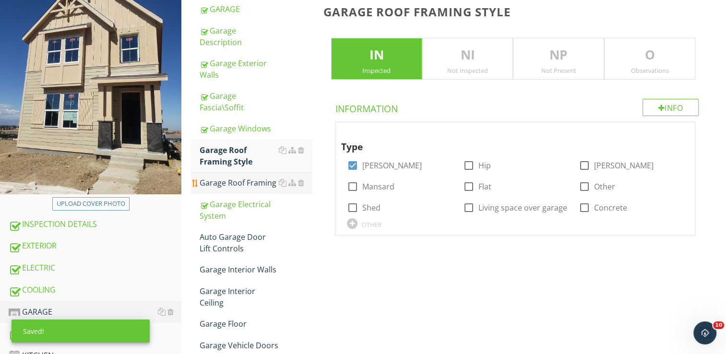
click at [246, 177] on div "Garage Roof Framing" at bounding box center [256, 183] width 112 height 12
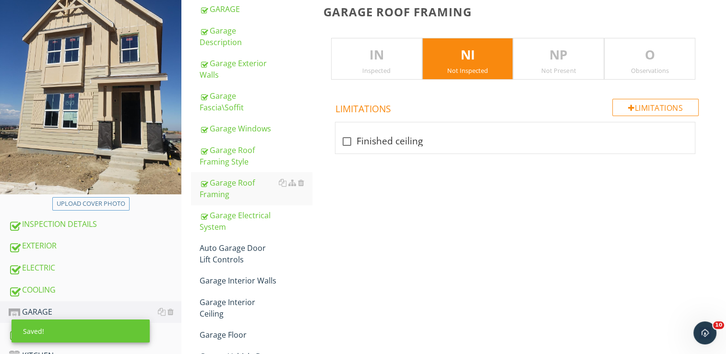
click at [388, 49] on p "IN" at bounding box center [377, 55] width 90 height 19
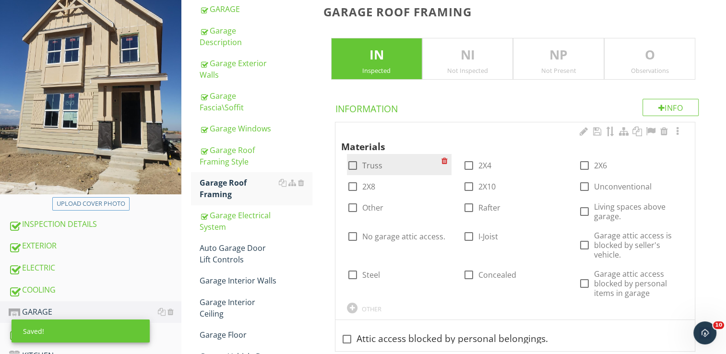
click at [354, 168] on div at bounding box center [353, 165] width 16 height 16
checkbox input "true"
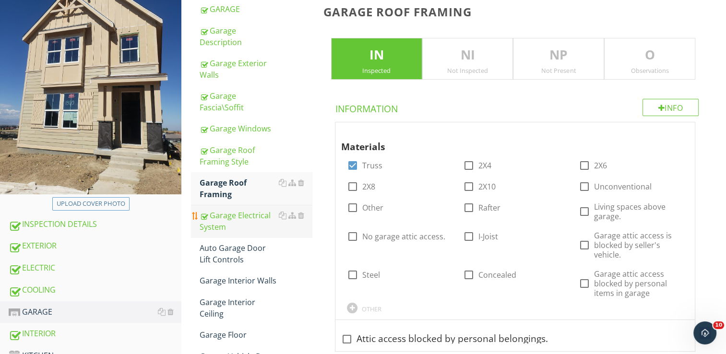
scroll to position [192, 0]
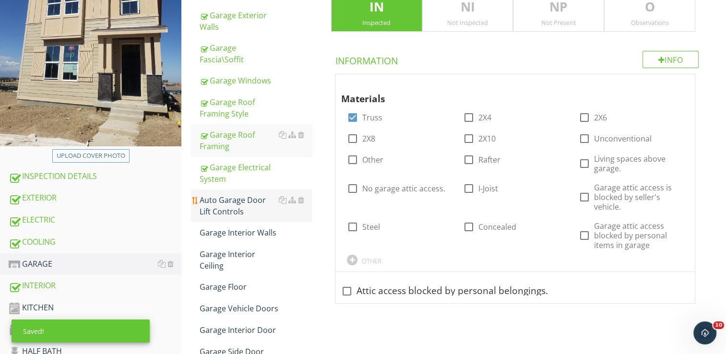
click at [309, 210] on link "Auto Garage Door Lift Controls" at bounding box center [256, 206] width 112 height 33
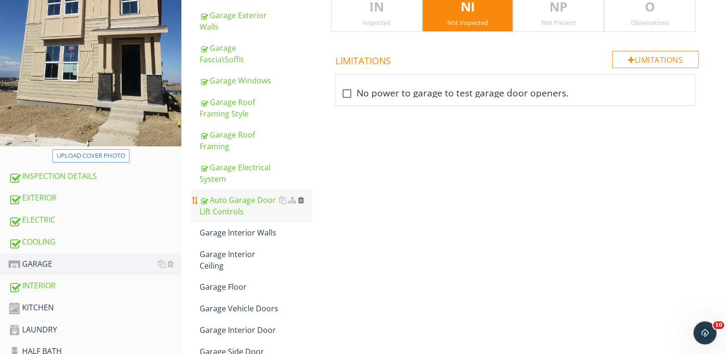
click at [303, 196] on div at bounding box center [301, 200] width 6 height 8
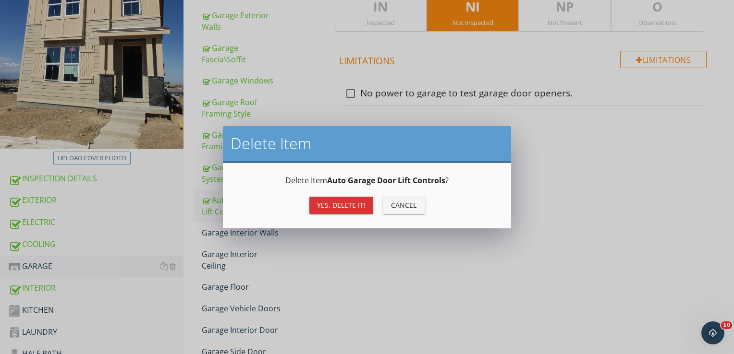
click at [317, 203] on div "Yes, Delete it!" at bounding box center [341, 205] width 48 height 10
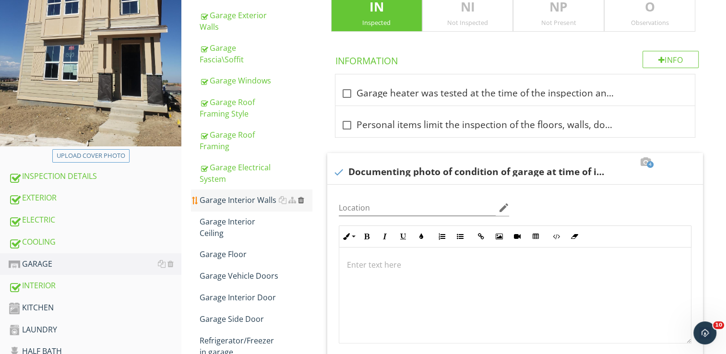
click at [300, 196] on div at bounding box center [301, 200] width 6 height 8
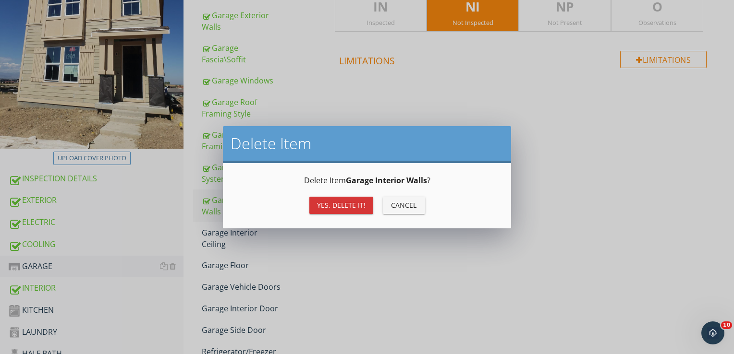
drag, startPoint x: 348, startPoint y: 205, endPoint x: 342, endPoint y: 205, distance: 5.8
click at [347, 205] on div "Yes, Delete it!" at bounding box center [341, 205] width 48 height 10
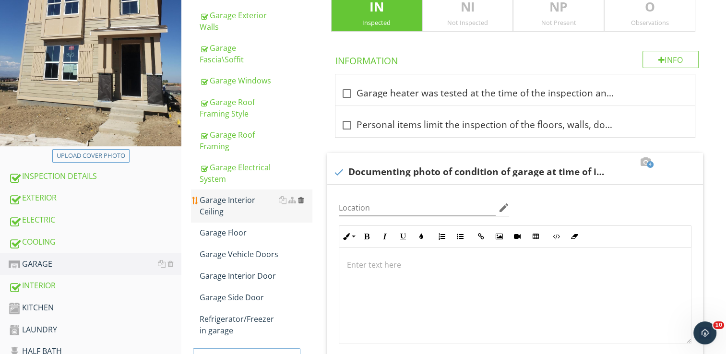
click at [300, 196] on div at bounding box center [301, 200] width 6 height 8
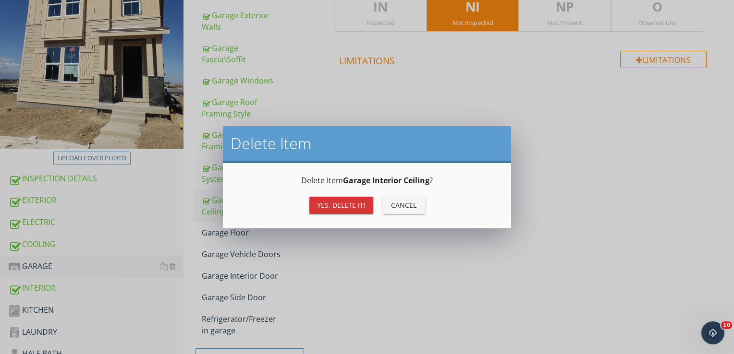
drag, startPoint x: 335, startPoint y: 204, endPoint x: 329, endPoint y: 206, distance: 5.6
click at [334, 205] on div "Yes, Delete it!" at bounding box center [341, 205] width 48 height 10
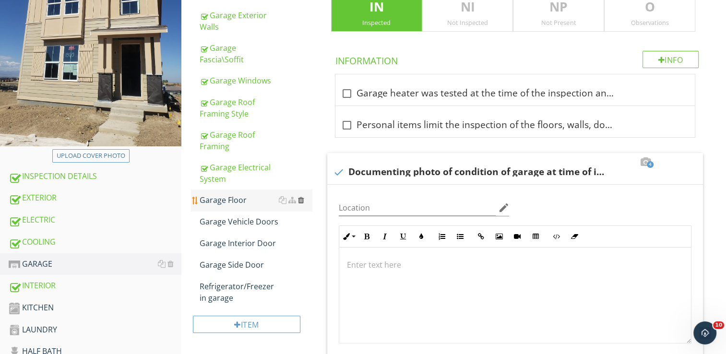
click at [301, 196] on div at bounding box center [301, 200] width 6 height 8
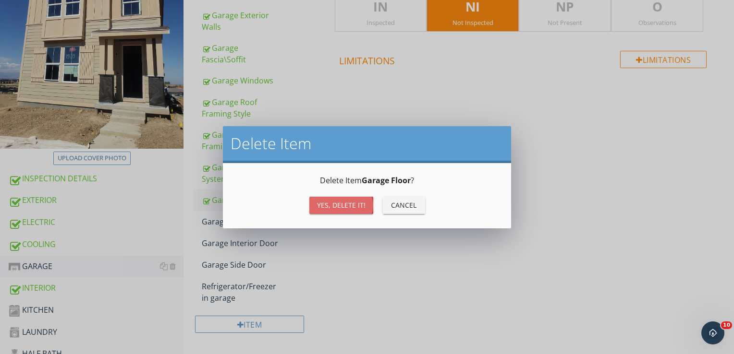
drag, startPoint x: 332, startPoint y: 204, endPoint x: 326, endPoint y: 205, distance: 6.1
click at [331, 204] on div "Yes, Delete it!" at bounding box center [341, 205] width 48 height 10
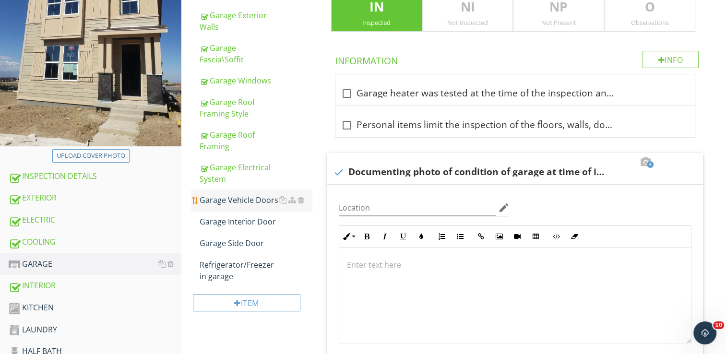
click at [263, 195] on link "Garage Vehicle Doors" at bounding box center [256, 200] width 112 height 21
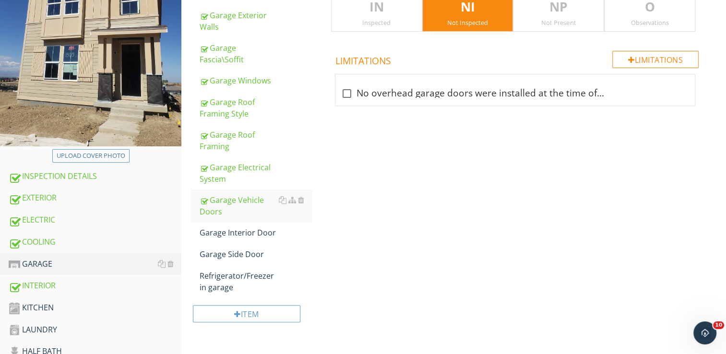
click at [373, 12] on p "IN" at bounding box center [377, 7] width 90 height 19
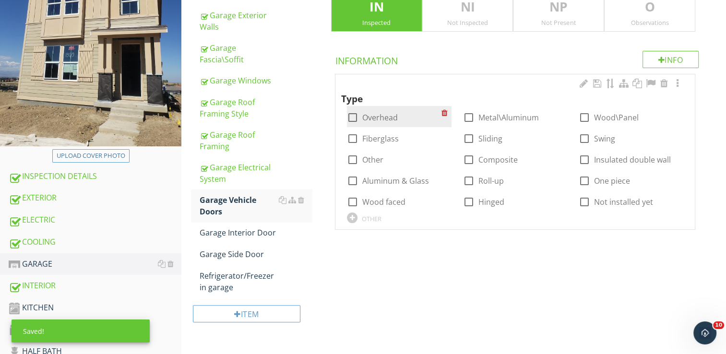
click at [349, 114] on div at bounding box center [353, 117] width 16 height 16
checkbox input "true"
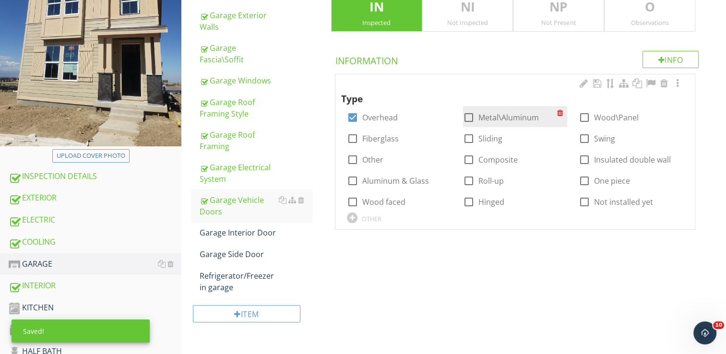
drag, startPoint x: 467, startPoint y: 119, endPoint x: 462, endPoint y: 121, distance: 5.4
click at [467, 120] on div at bounding box center [469, 117] width 16 height 16
checkbox input "true"
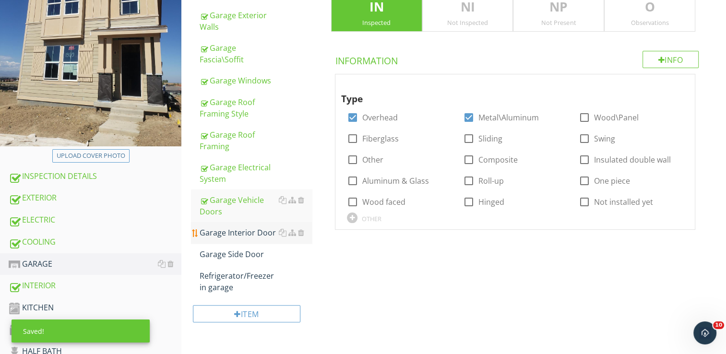
click at [264, 227] on div "Garage Interior Door" at bounding box center [256, 233] width 112 height 12
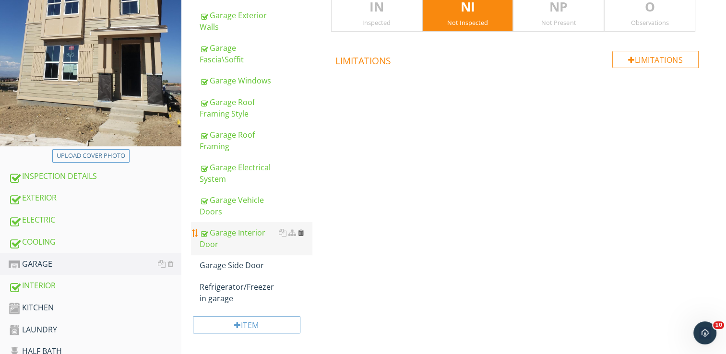
click at [299, 229] on div at bounding box center [301, 233] width 6 height 8
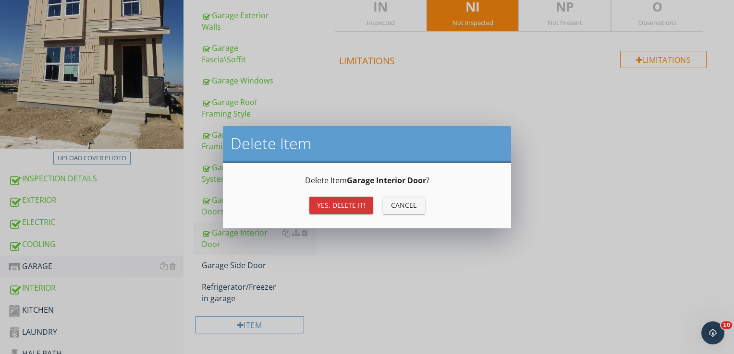
click at [326, 201] on div "Yes, Delete it!" at bounding box center [341, 205] width 48 height 10
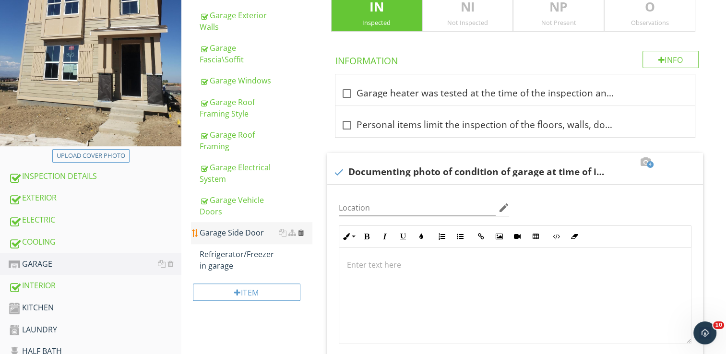
click at [301, 229] on div at bounding box center [301, 233] width 6 height 8
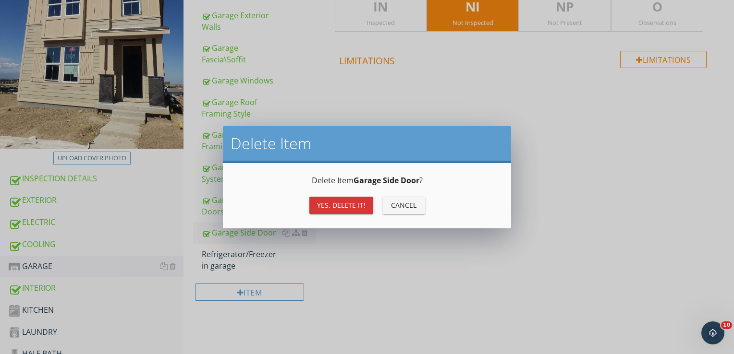
click at [337, 199] on button "Yes, Delete it!" at bounding box center [341, 205] width 64 height 17
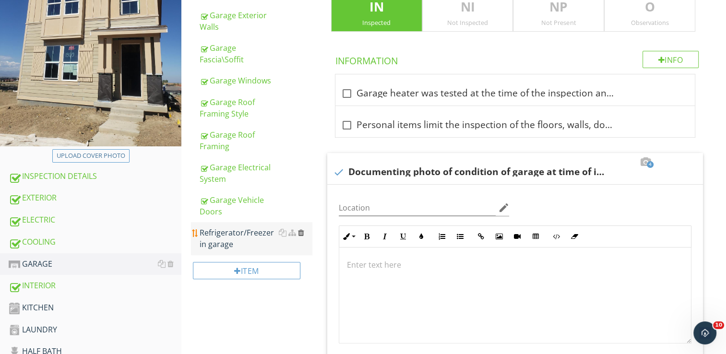
click at [301, 229] on div at bounding box center [301, 233] width 6 height 8
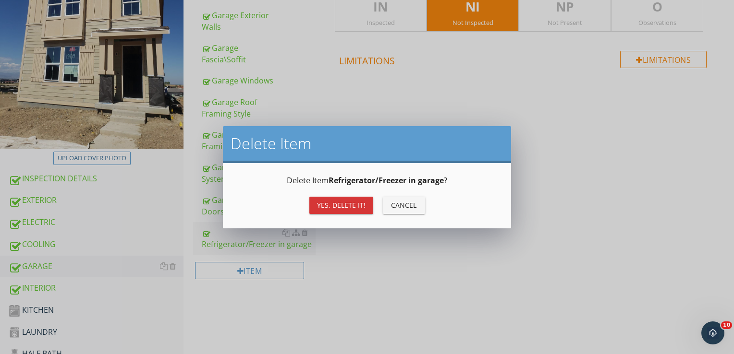
click at [332, 204] on div "Yes, Delete it!" at bounding box center [341, 205] width 48 height 10
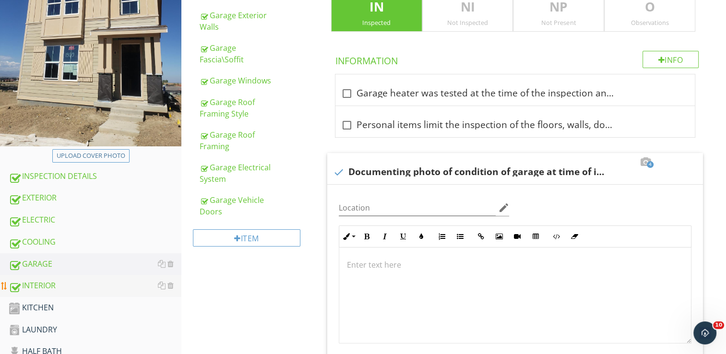
click at [55, 285] on div "INTERIOR" at bounding box center [95, 286] width 173 height 12
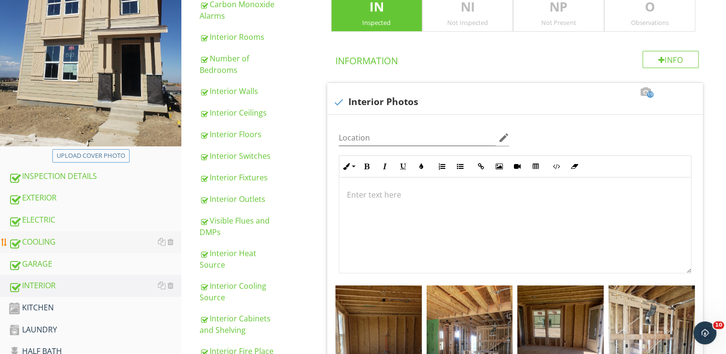
click at [58, 244] on div "COOLING" at bounding box center [95, 242] width 173 height 12
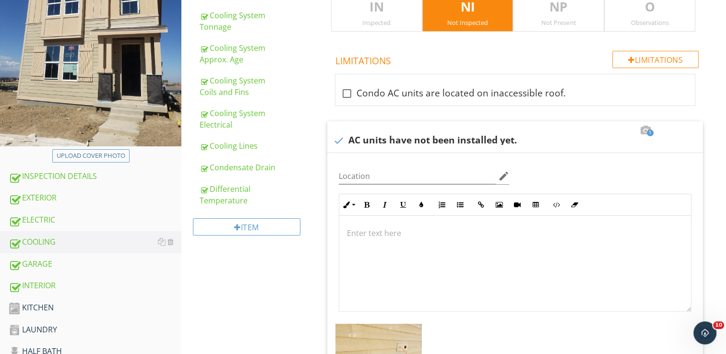
scroll to position [96, 0]
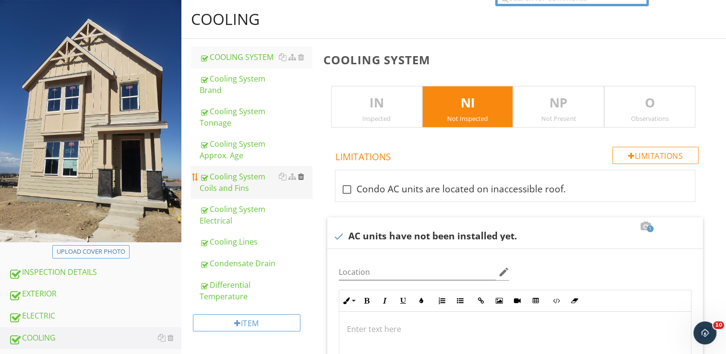
click at [302, 176] on div at bounding box center [301, 177] width 6 height 8
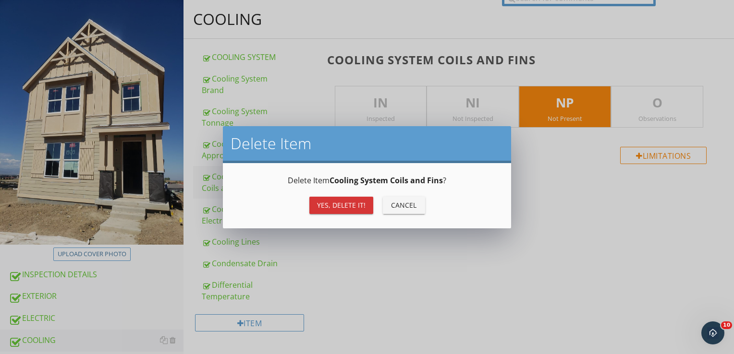
click at [336, 202] on div "Yes, Delete it!" at bounding box center [341, 205] width 48 height 10
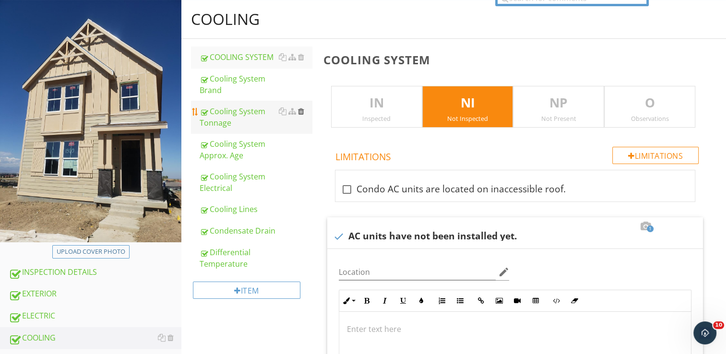
click at [302, 111] on div at bounding box center [301, 112] width 6 height 8
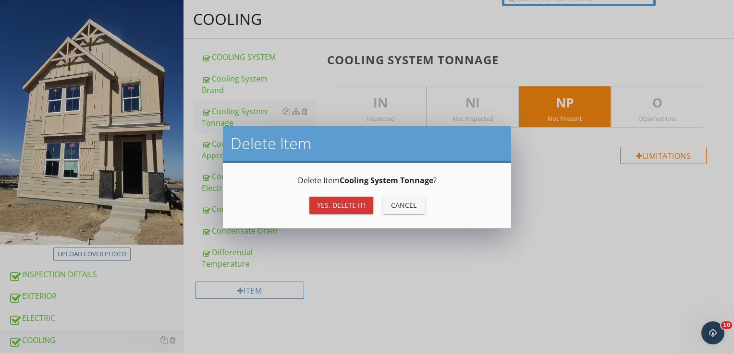
click at [326, 208] on div "Yes, Delete it!" at bounding box center [341, 205] width 48 height 10
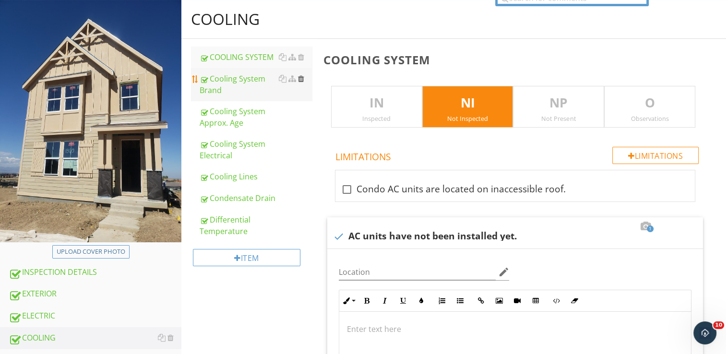
click at [301, 78] on div at bounding box center [301, 79] width 6 height 8
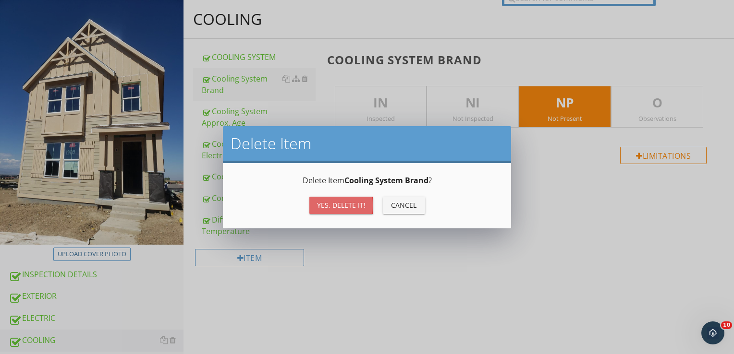
click at [335, 204] on div "Yes, Delete it!" at bounding box center [341, 205] width 48 height 10
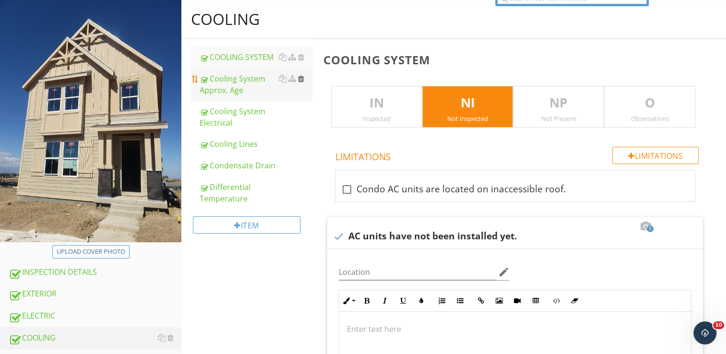
click at [301, 80] on div at bounding box center [301, 79] width 6 height 8
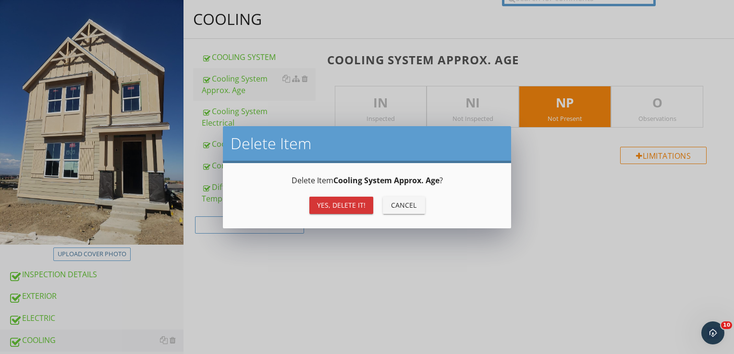
click at [331, 201] on div "Yes, Delete it!" at bounding box center [341, 205] width 48 height 10
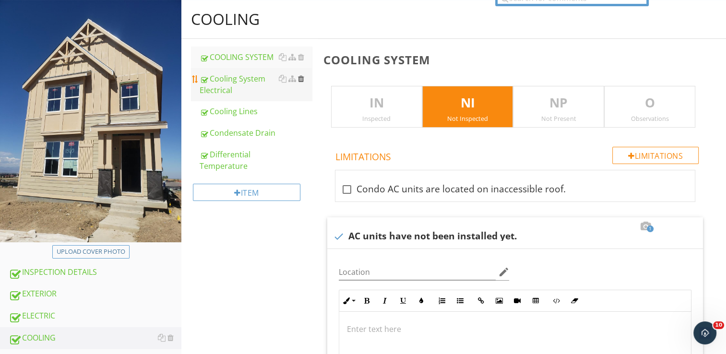
click at [302, 80] on div at bounding box center [301, 79] width 6 height 8
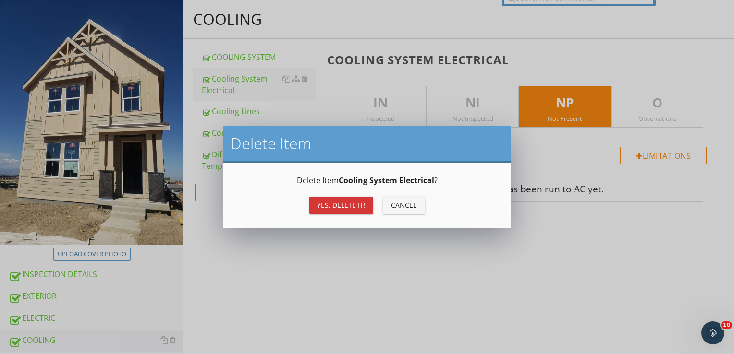
click at [355, 201] on div "Yes, Delete it!" at bounding box center [341, 205] width 48 height 10
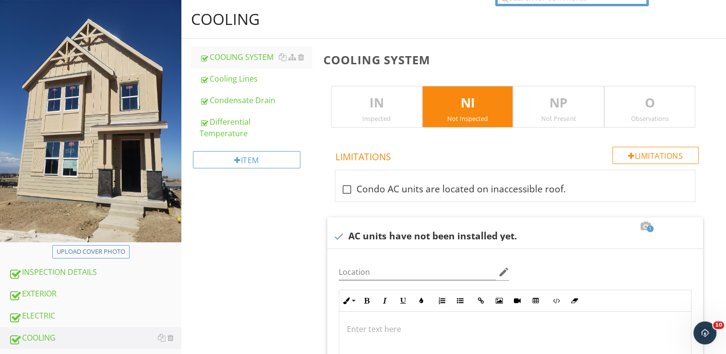
click at [404, 107] on p "IN" at bounding box center [377, 103] width 90 height 19
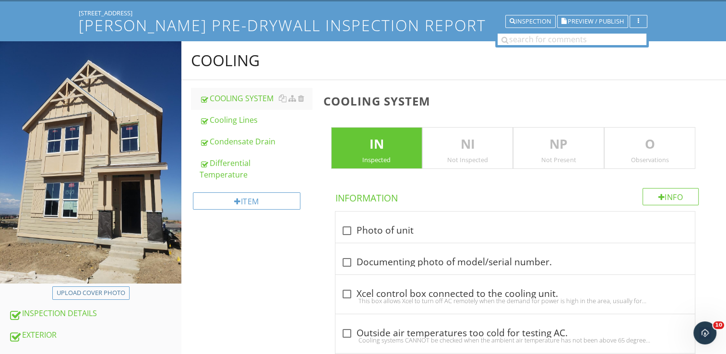
scroll to position [96, 0]
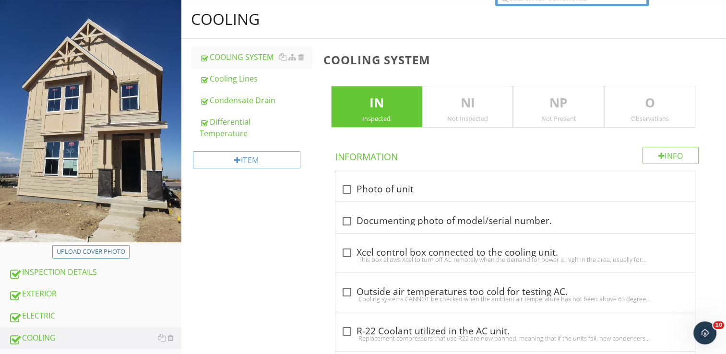
click at [482, 96] on p "NI" at bounding box center [468, 103] width 90 height 19
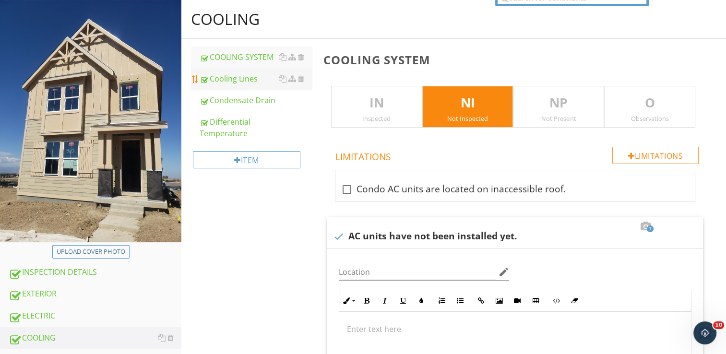
click at [260, 81] on div "Cooling Lines" at bounding box center [256, 79] width 112 height 12
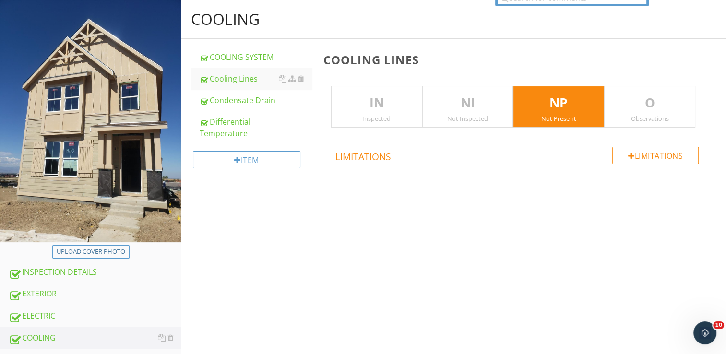
click at [383, 112] on div "IN Inspected" at bounding box center [376, 107] width 91 height 42
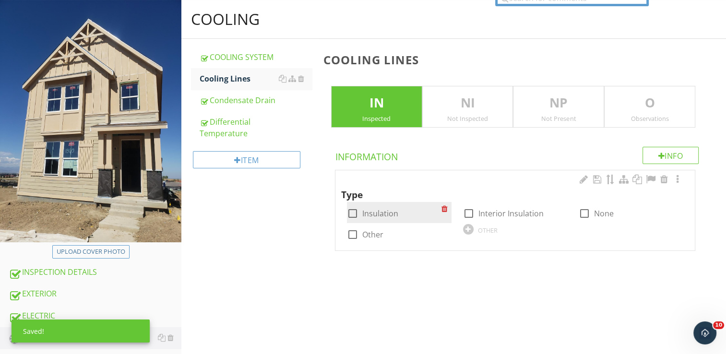
click at [354, 212] on div at bounding box center [353, 213] width 16 height 16
checkbox input "true"
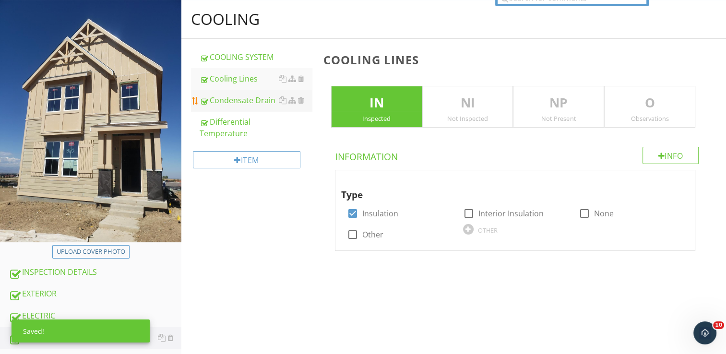
click at [253, 99] on div "Condensate Drain" at bounding box center [256, 101] width 112 height 12
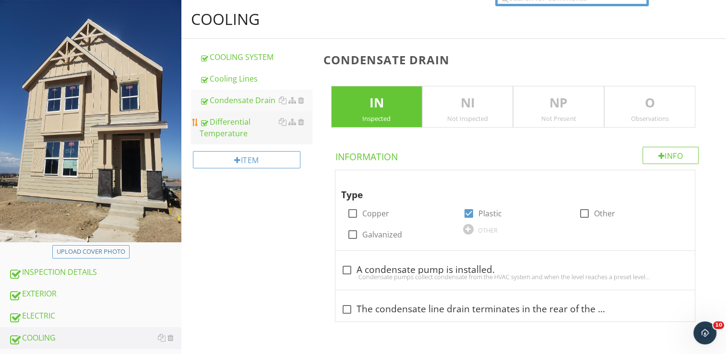
click at [229, 131] on div "Differential Temperature" at bounding box center [256, 127] width 112 height 23
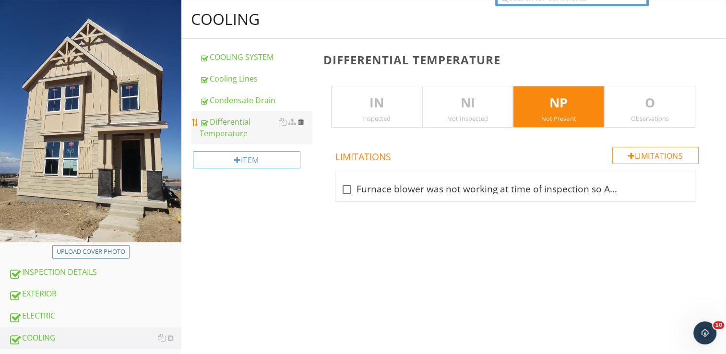
click at [304, 122] on div at bounding box center [301, 122] width 6 height 8
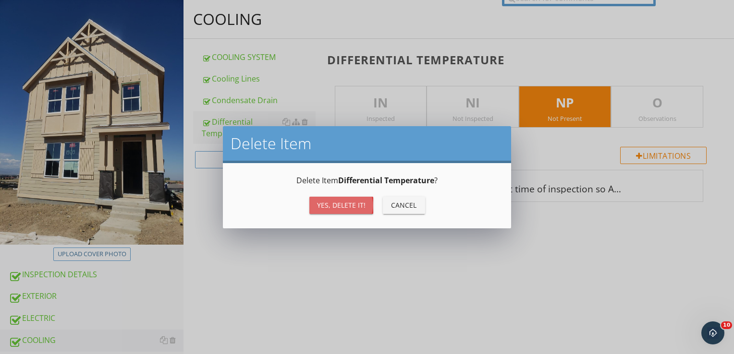
click at [355, 206] on div "Yes, Delete it!" at bounding box center [341, 205] width 48 height 10
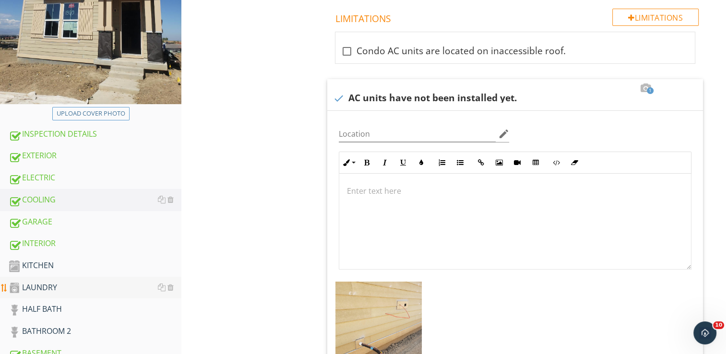
scroll to position [240, 0]
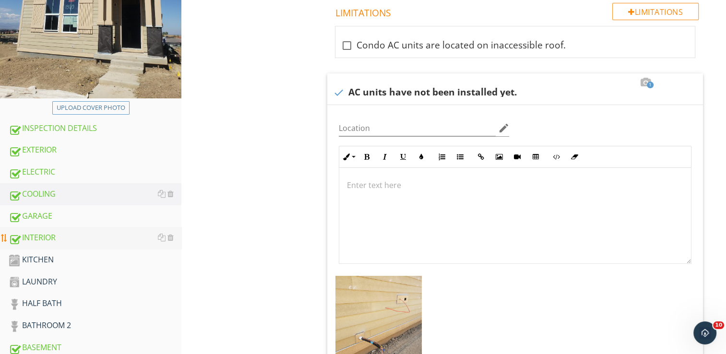
click at [115, 238] on div "INTERIOR" at bounding box center [95, 238] width 173 height 12
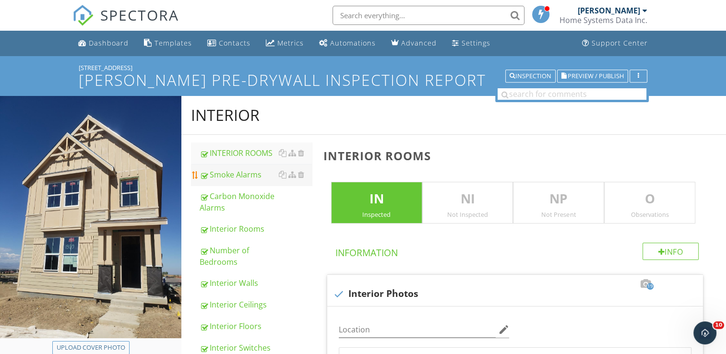
click at [247, 173] on div "Smoke Alarms" at bounding box center [256, 175] width 112 height 12
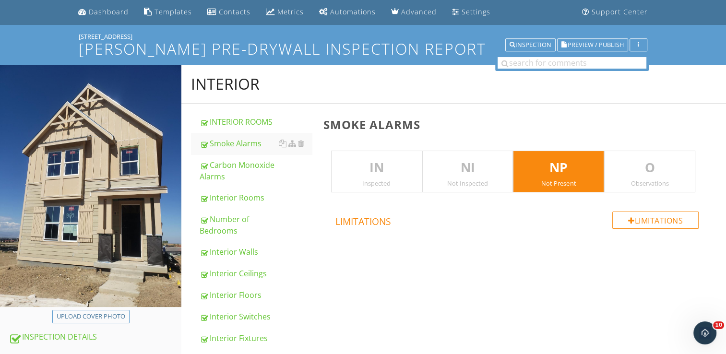
scroll to position [48, 0]
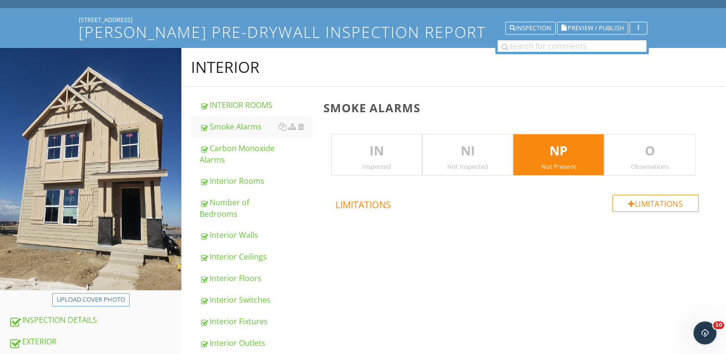
click at [380, 158] on p "IN" at bounding box center [377, 151] width 90 height 19
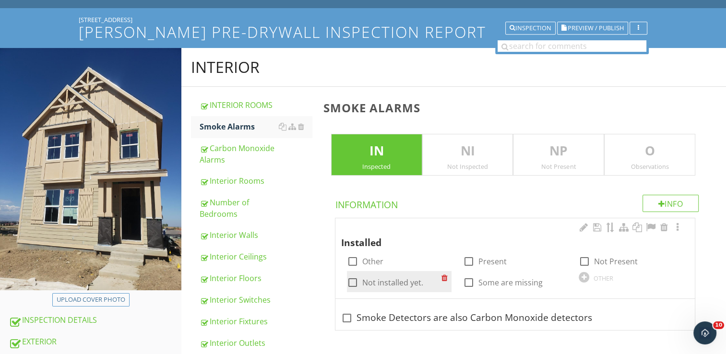
click at [351, 282] on div at bounding box center [353, 283] width 16 height 16
checkbox input "true"
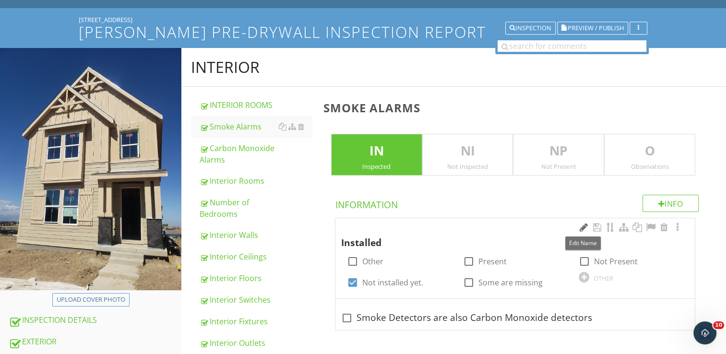
click at [582, 229] on div at bounding box center [584, 228] width 12 height 10
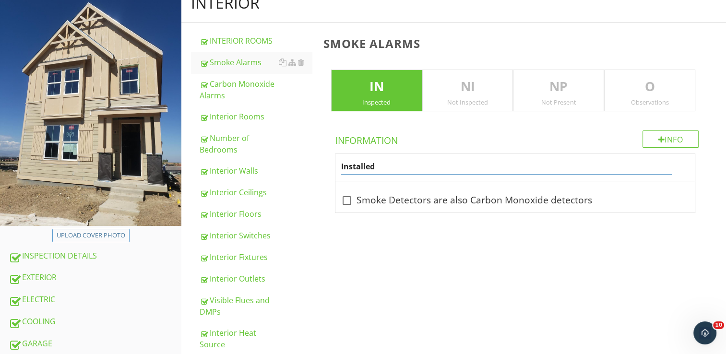
scroll to position [96, 0]
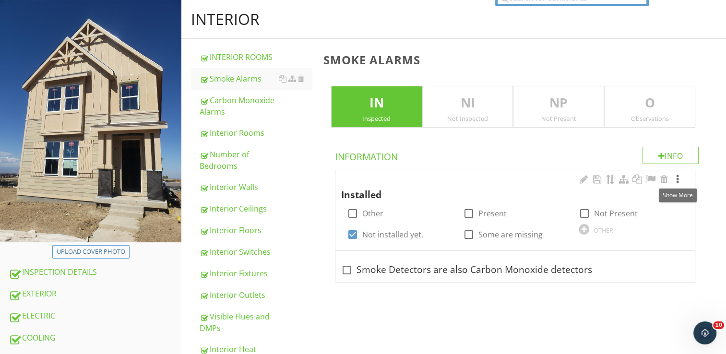
click at [679, 181] on div at bounding box center [678, 180] width 12 height 10
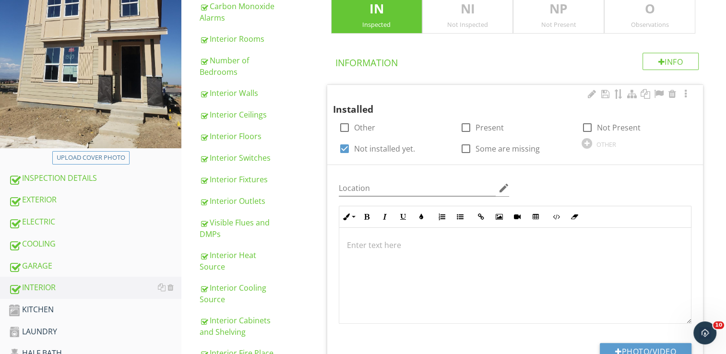
scroll to position [192, 0]
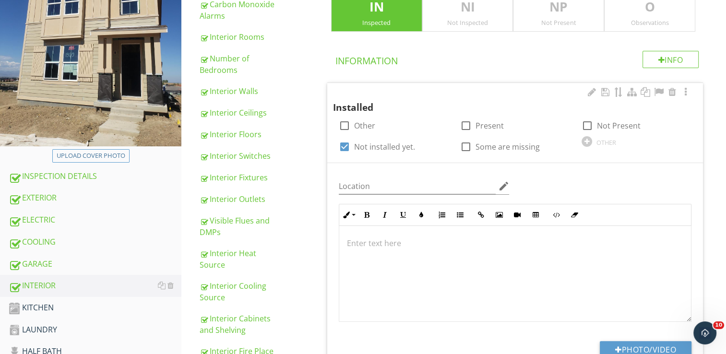
click at [341, 245] on div at bounding box center [515, 274] width 352 height 96
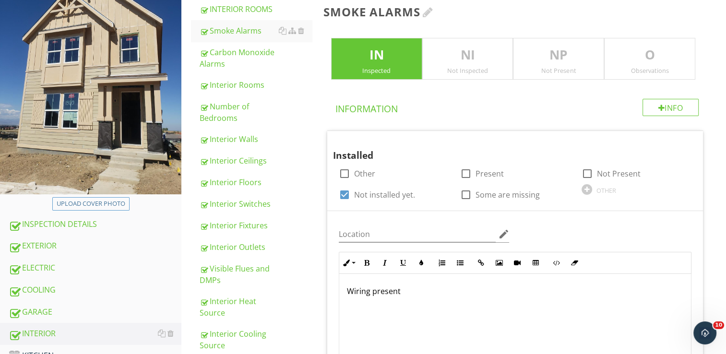
click at [432, 11] on div at bounding box center [428, 12] width 11 height 12
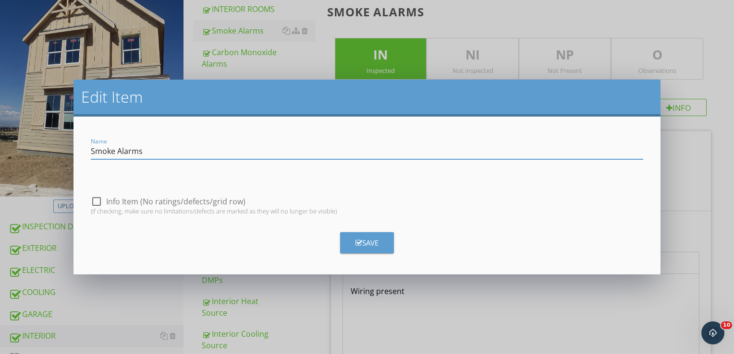
click at [117, 151] on input "Smoke Alarms" at bounding box center [367, 152] width 552 height 16
type input "Smoke & CO Alarms"
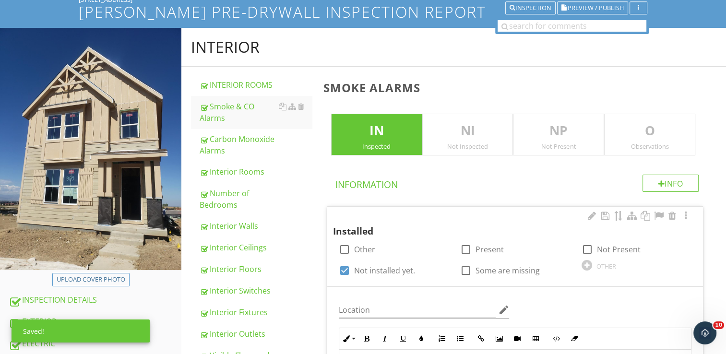
scroll to position [0, 0]
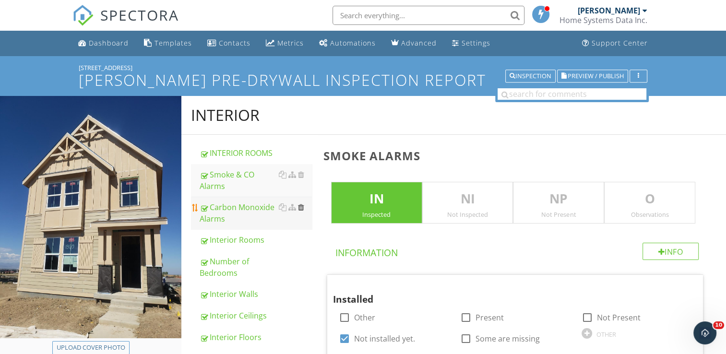
click at [301, 208] on div at bounding box center [301, 208] width 6 height 8
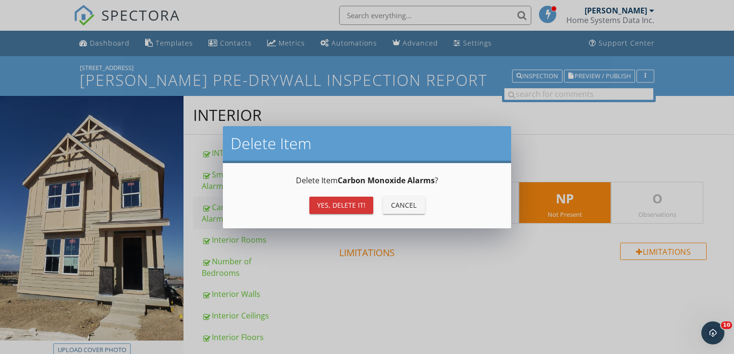
click at [349, 208] on div "Yes, Delete it!" at bounding box center [341, 205] width 48 height 10
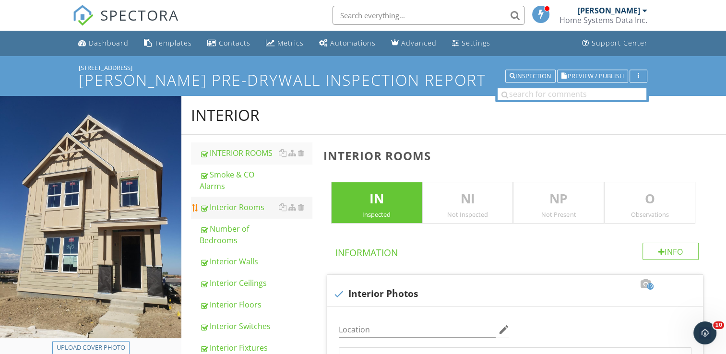
click at [244, 207] on div "Interior Rooms" at bounding box center [256, 208] width 112 height 12
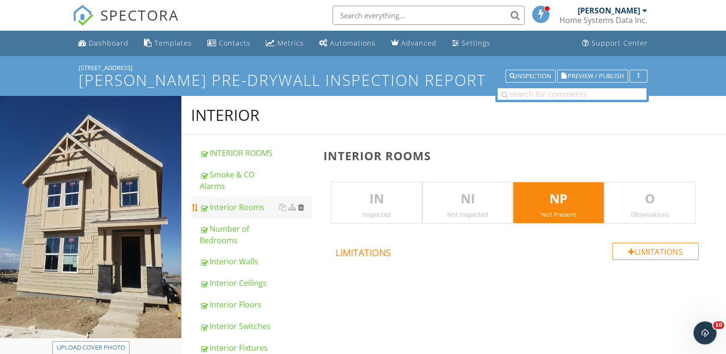
click at [300, 206] on div at bounding box center [301, 208] width 6 height 8
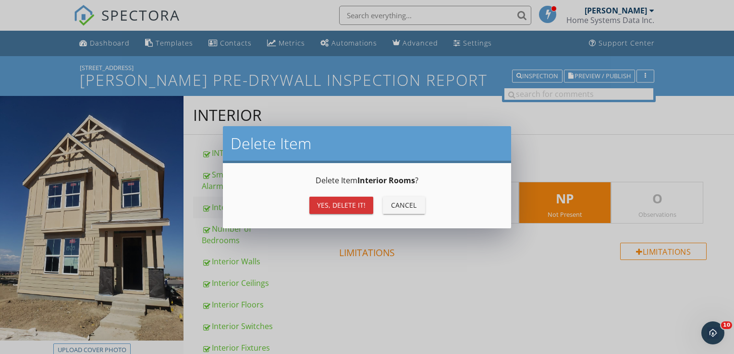
click at [320, 200] on div "Yes, Delete it!" at bounding box center [341, 205] width 48 height 10
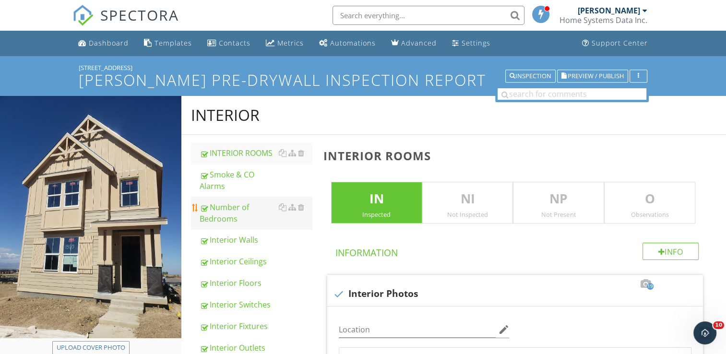
click at [236, 216] on div "Number of Bedrooms" at bounding box center [256, 213] width 112 height 23
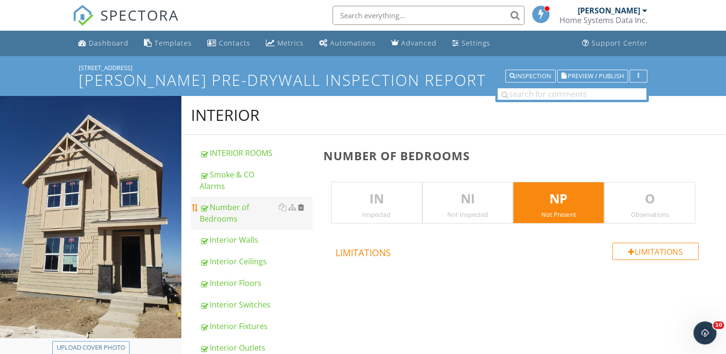
click at [303, 210] on div at bounding box center [301, 208] width 6 height 8
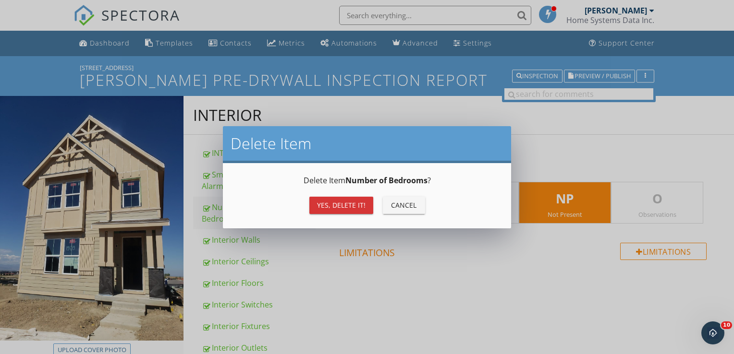
click at [353, 210] on div "Yes, Delete it!" at bounding box center [341, 205] width 48 height 10
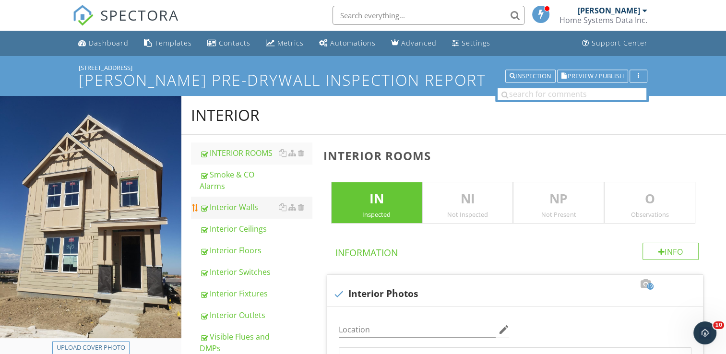
click at [247, 207] on div "Interior Walls" at bounding box center [256, 208] width 112 height 12
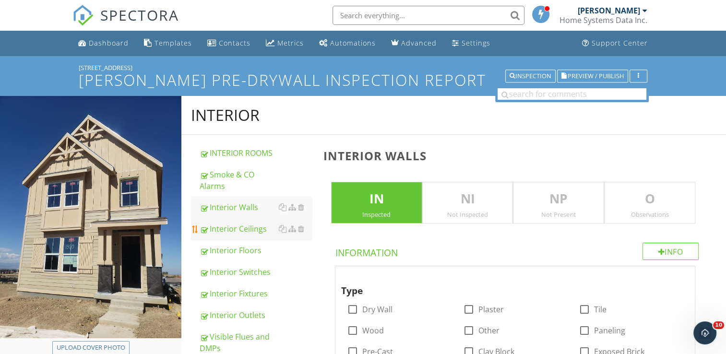
click at [244, 229] on div "Interior Ceilings" at bounding box center [256, 229] width 112 height 12
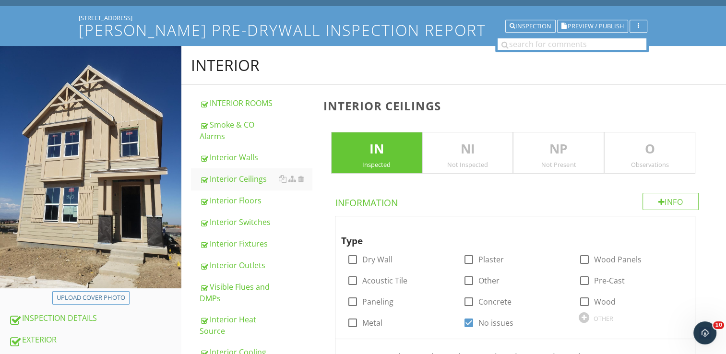
scroll to position [96, 0]
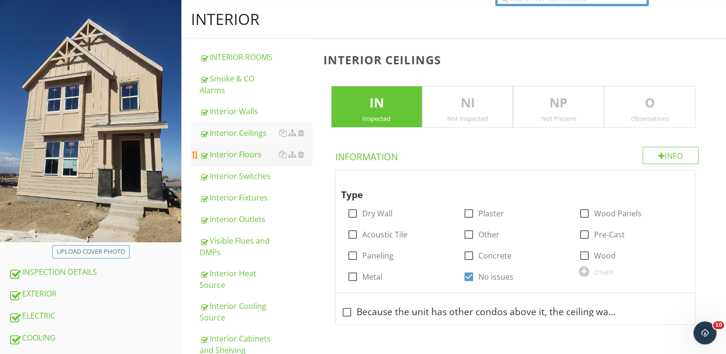
click at [246, 156] on div "Interior Floors" at bounding box center [256, 155] width 112 height 12
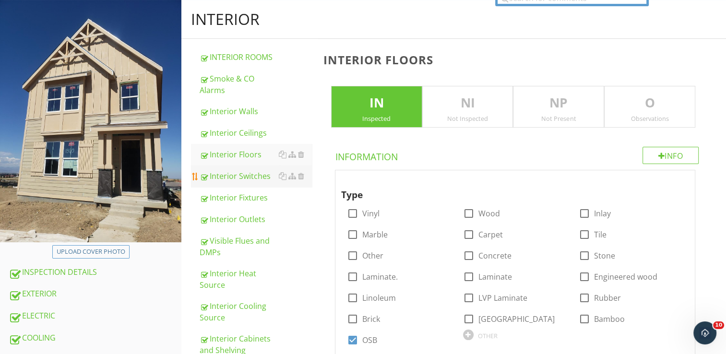
click at [249, 178] on div "Interior Switches" at bounding box center [256, 176] width 112 height 12
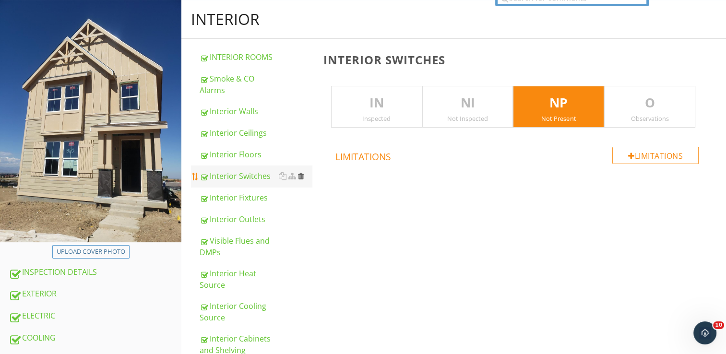
click at [300, 175] on div at bounding box center [301, 176] width 6 height 8
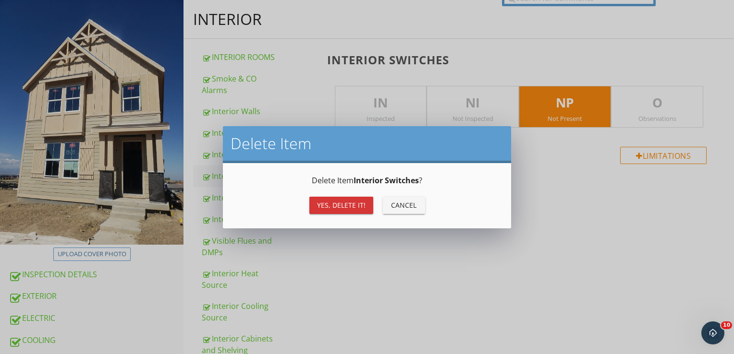
click at [333, 201] on div "Yes, Delete it!" at bounding box center [341, 205] width 48 height 10
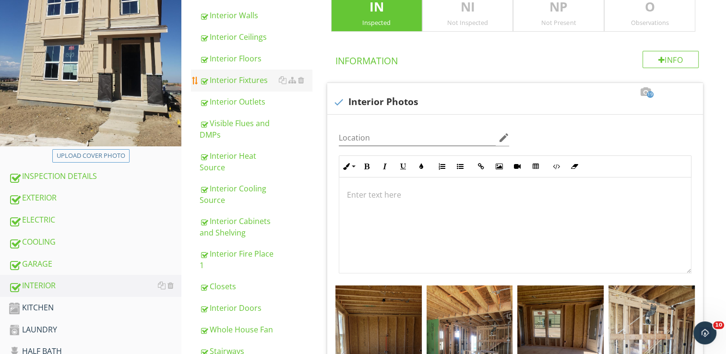
click at [232, 82] on div "Interior Fixtures" at bounding box center [256, 80] width 112 height 12
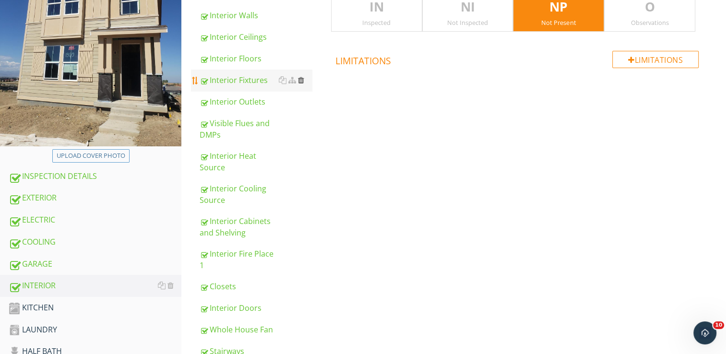
click at [302, 81] on div at bounding box center [301, 80] width 6 height 8
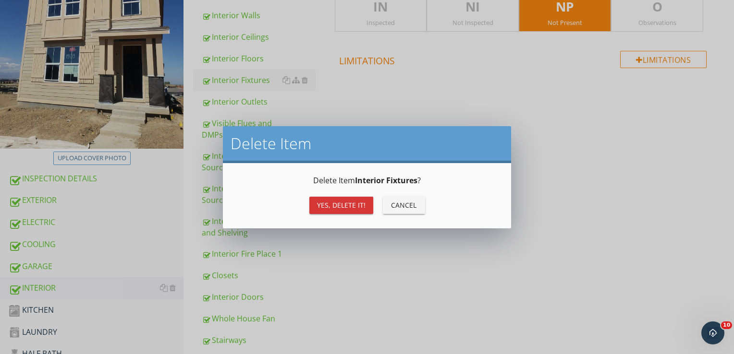
click at [325, 202] on div "Yes, Delete it!" at bounding box center [341, 205] width 48 height 10
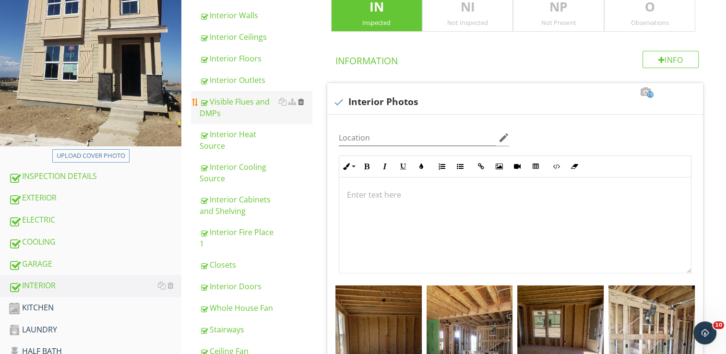
click at [303, 103] on div at bounding box center [301, 102] width 6 height 8
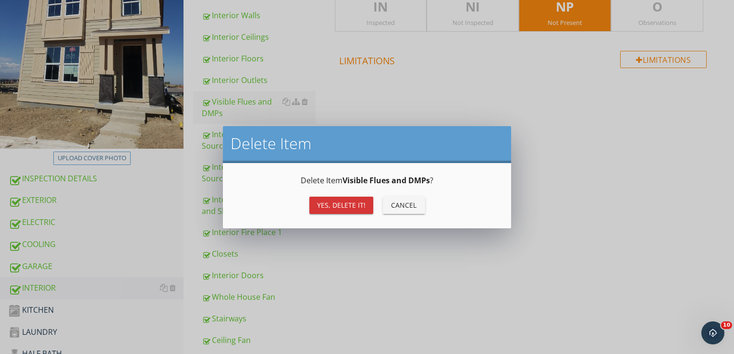
click at [356, 207] on div "Yes, Delete it!" at bounding box center [341, 205] width 48 height 10
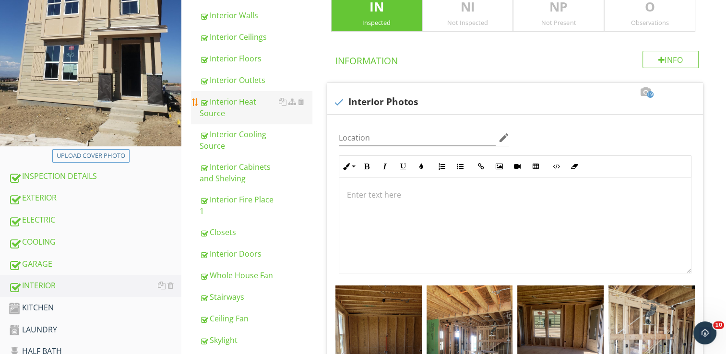
click at [244, 109] on div "Interior Heat Source" at bounding box center [256, 107] width 112 height 23
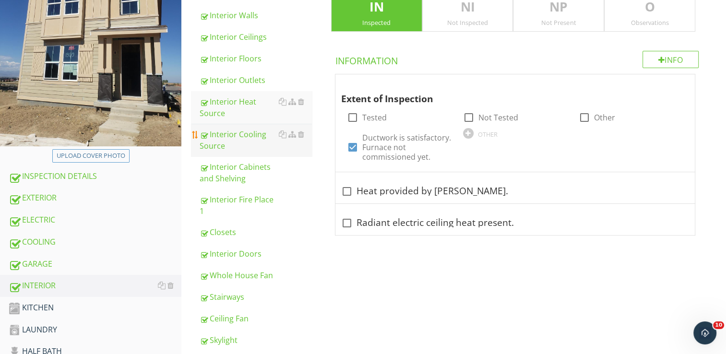
click at [230, 131] on div "Interior Cooling Source" at bounding box center [256, 140] width 112 height 23
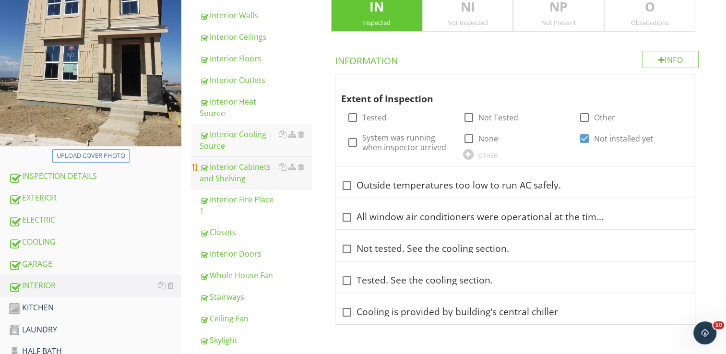
click at [238, 170] on div "Interior Cabinets and Shelving" at bounding box center [256, 172] width 112 height 23
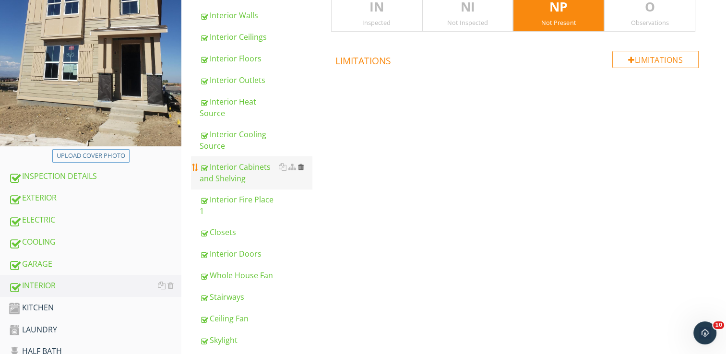
click at [301, 168] on div at bounding box center [301, 167] width 6 height 8
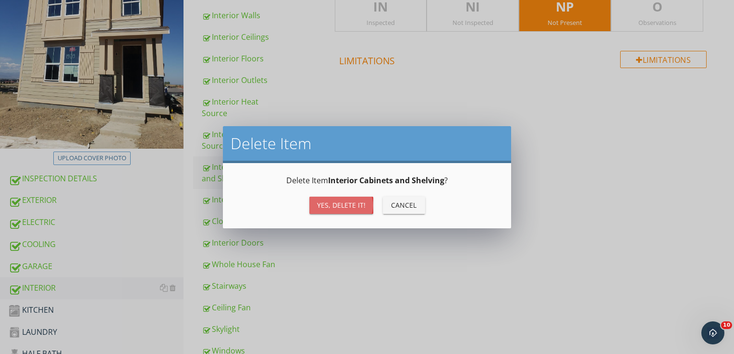
click at [345, 204] on div "Yes, Delete it!" at bounding box center [341, 205] width 48 height 10
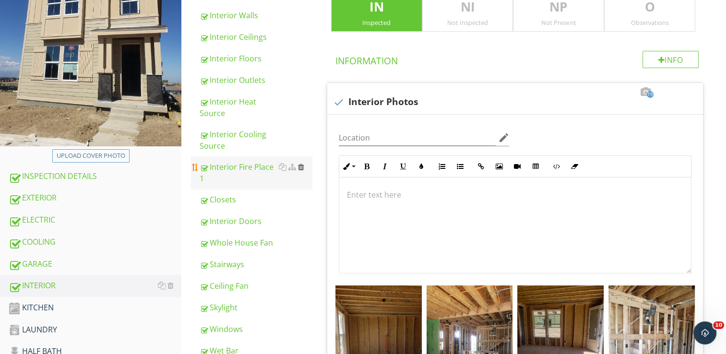
click at [298, 165] on div at bounding box center [301, 167] width 6 height 8
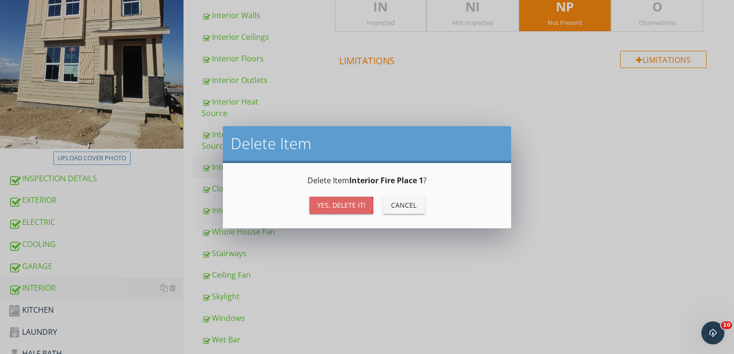
click at [337, 202] on div "Yes, Delete it!" at bounding box center [341, 205] width 48 height 10
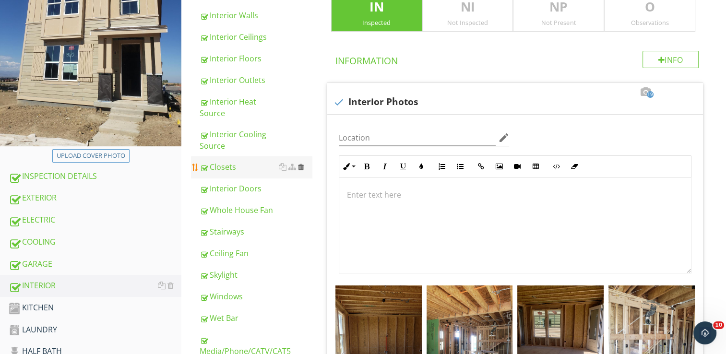
click at [301, 166] on div at bounding box center [301, 167] width 6 height 8
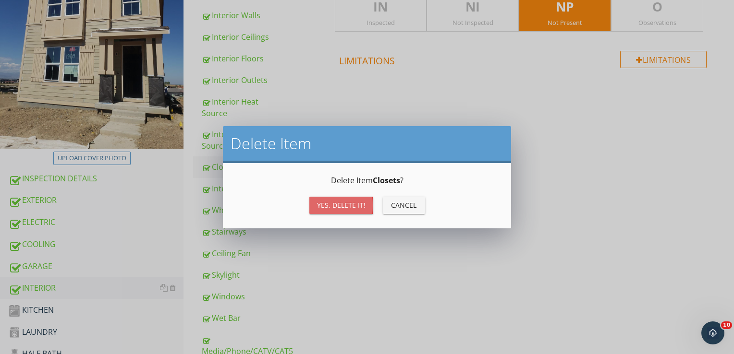
click at [339, 202] on div "Yes, Delete it!" at bounding box center [341, 205] width 48 height 10
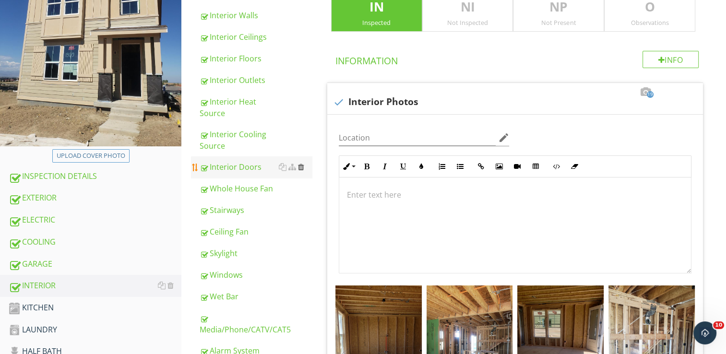
click at [301, 168] on div at bounding box center [301, 167] width 6 height 8
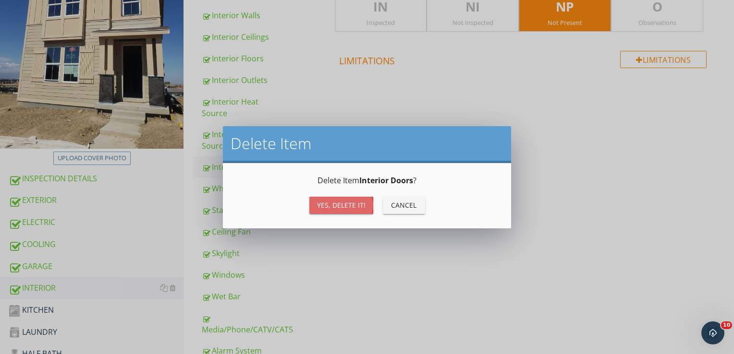
click at [345, 211] on button "Yes, Delete it!" at bounding box center [341, 205] width 64 height 17
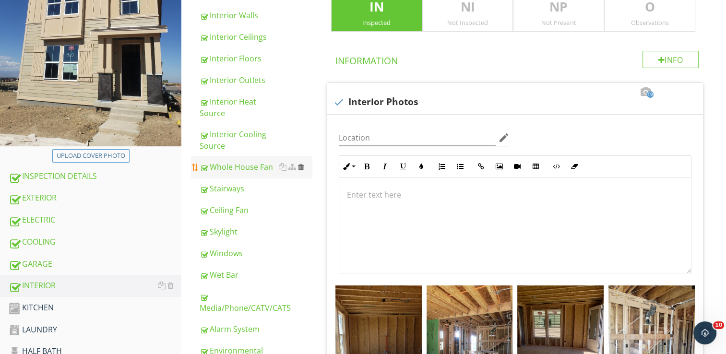
click at [303, 168] on div at bounding box center [301, 167] width 6 height 8
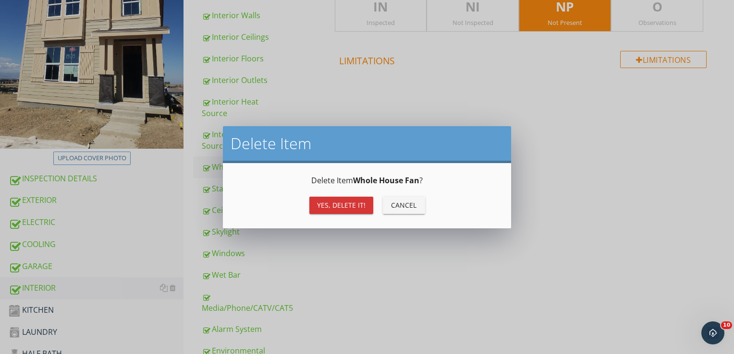
click at [351, 203] on div "Yes, Delete it!" at bounding box center [341, 205] width 48 height 10
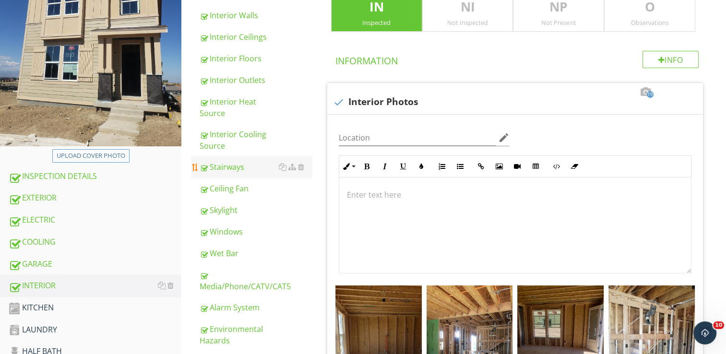
click at [246, 167] on div "Stairways" at bounding box center [256, 167] width 112 height 12
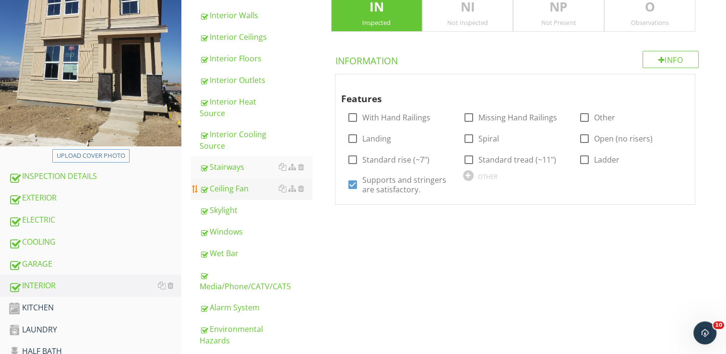
click at [239, 188] on div "Ceiling Fan" at bounding box center [256, 189] width 112 height 12
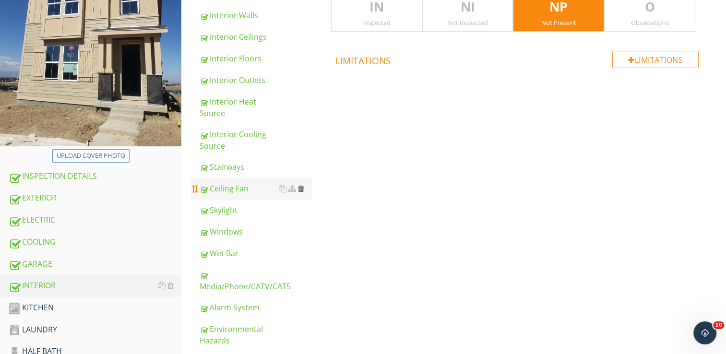
click at [303, 187] on div at bounding box center [301, 189] width 6 height 8
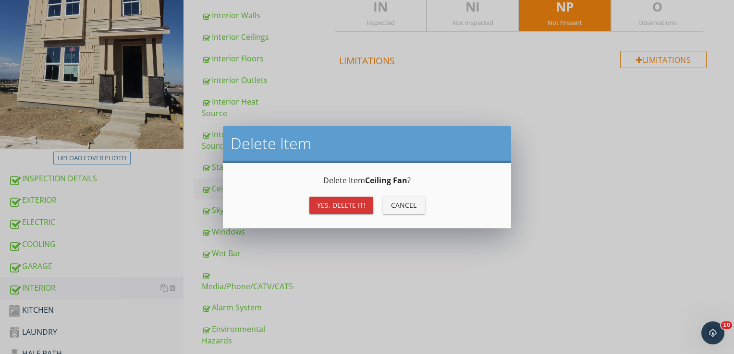
click at [319, 199] on button "Yes, Delete it!" at bounding box center [341, 205] width 64 height 17
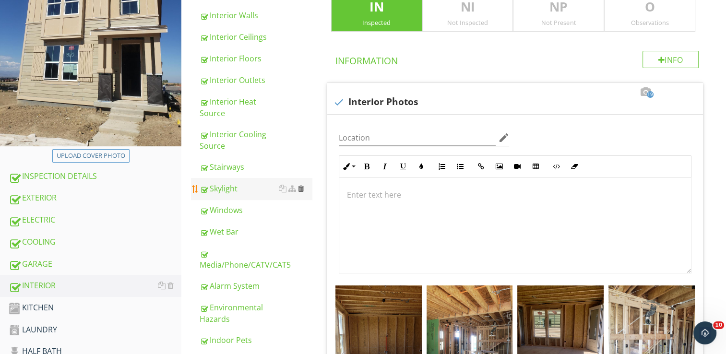
click at [301, 189] on div at bounding box center [301, 189] width 6 height 8
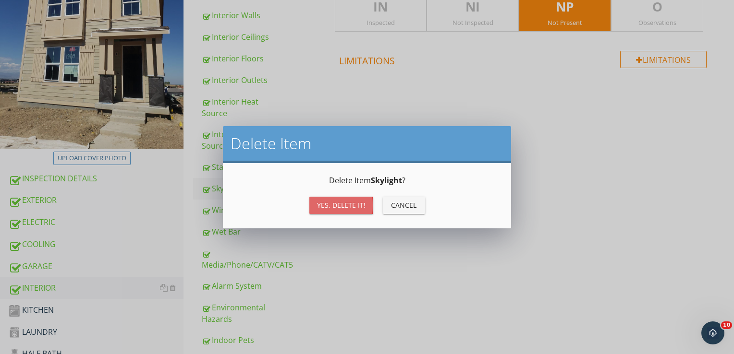
click at [329, 205] on div "Yes, Delete it!" at bounding box center [341, 205] width 48 height 10
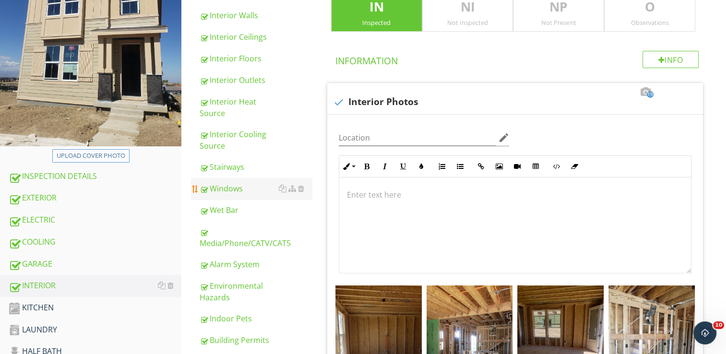
click at [255, 190] on div "Windows" at bounding box center [256, 189] width 112 height 12
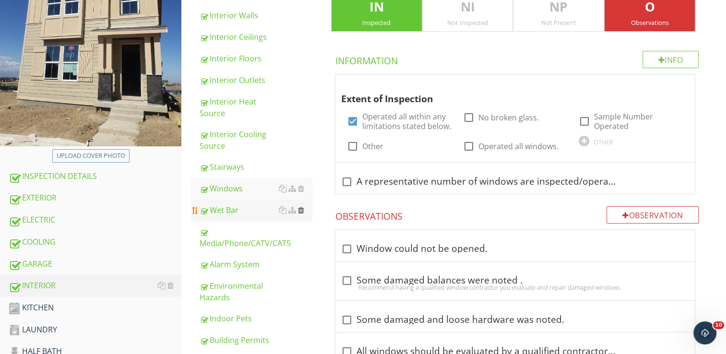
click at [301, 209] on div at bounding box center [301, 210] width 6 height 8
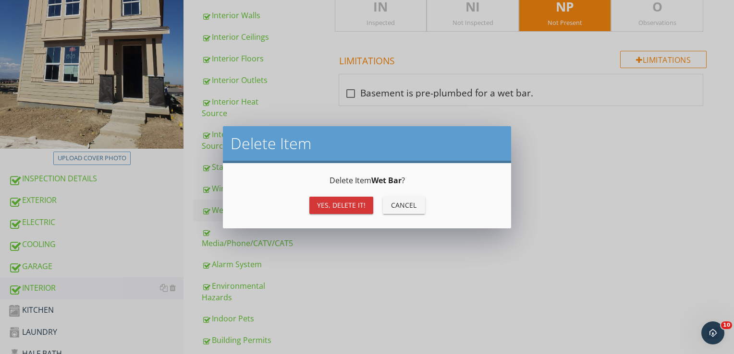
click at [342, 208] on div "Yes, Delete it!" at bounding box center [341, 205] width 48 height 10
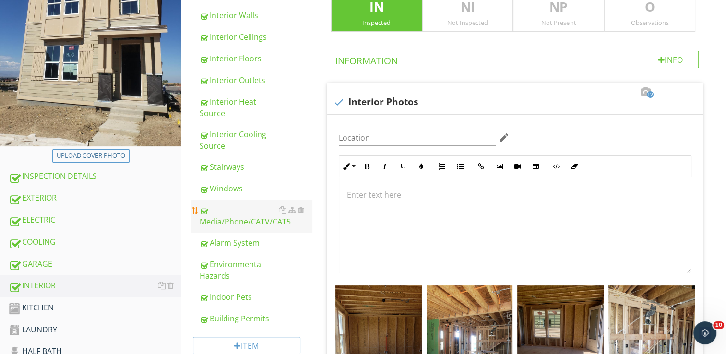
click at [244, 220] on div "Media/Phone/CATV/CAT5" at bounding box center [256, 215] width 112 height 23
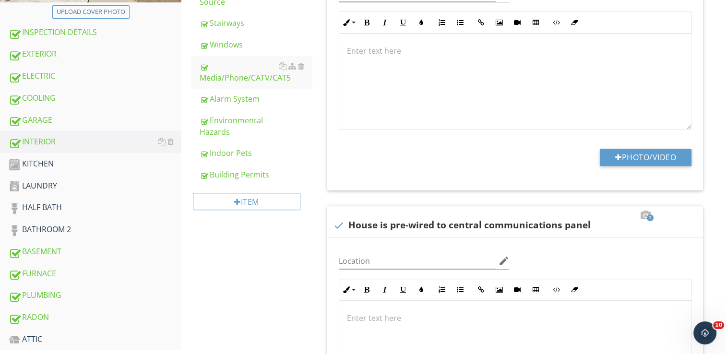
scroll to position [192, 0]
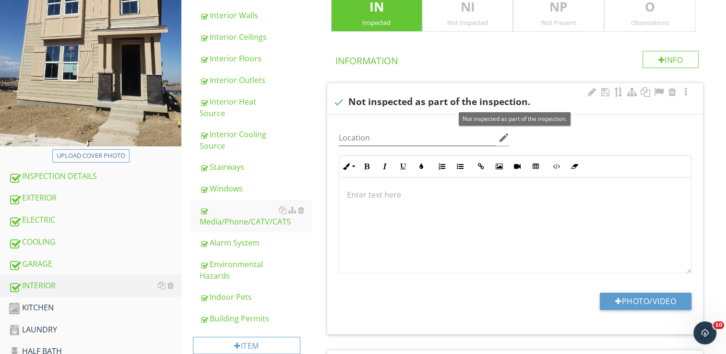
click at [340, 101] on div at bounding box center [339, 102] width 16 height 16
checkbox input "true"
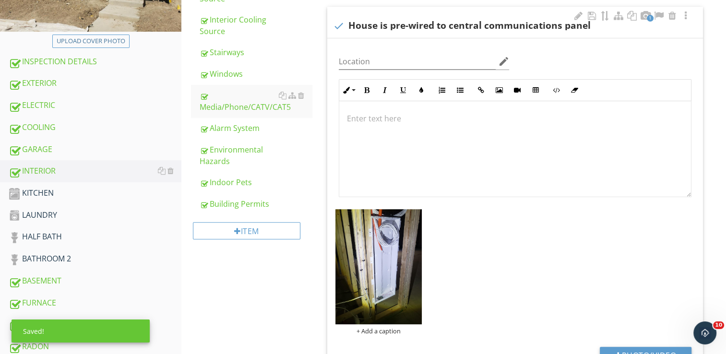
scroll to position [336, 0]
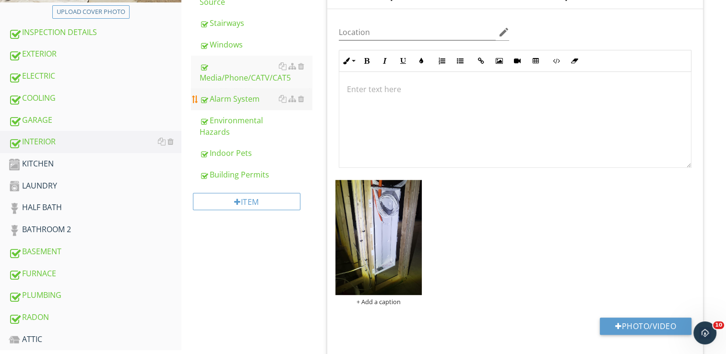
click at [237, 96] on div "Alarm System" at bounding box center [256, 99] width 112 height 12
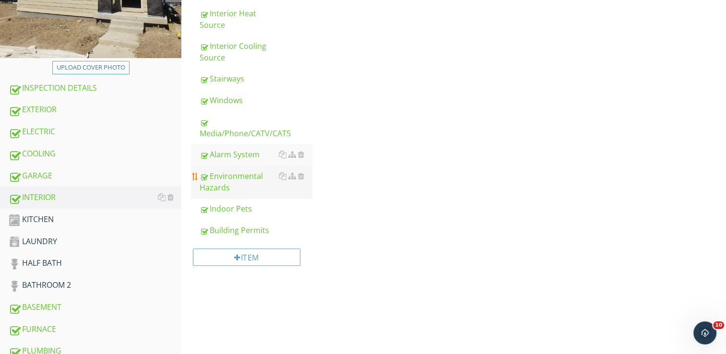
scroll to position [288, 0]
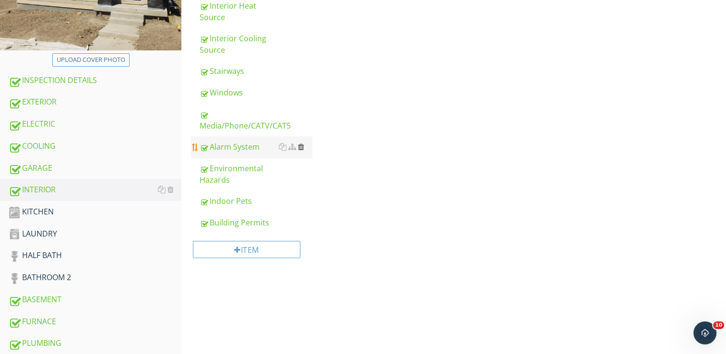
click at [300, 145] on div at bounding box center [301, 147] width 6 height 8
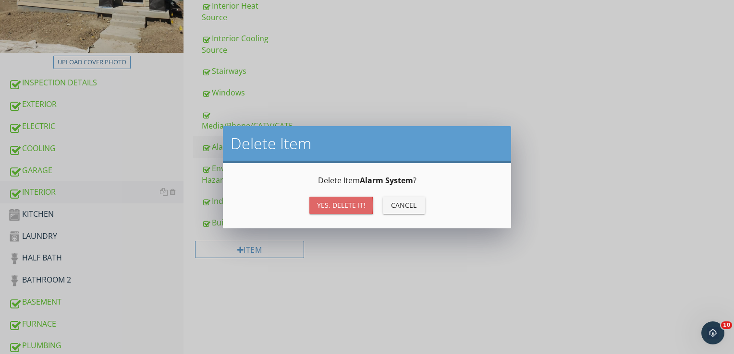
click at [339, 210] on button "Yes, Delete it!" at bounding box center [341, 205] width 64 height 17
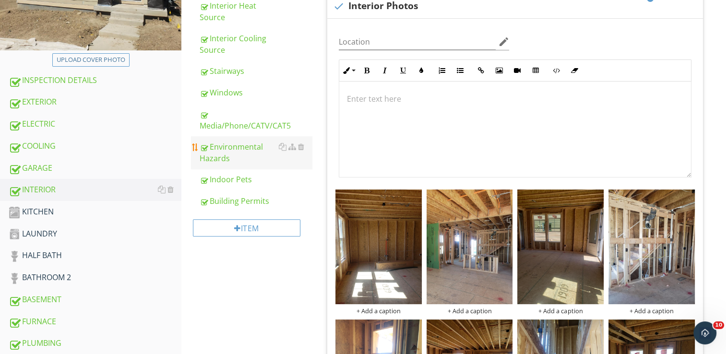
click at [240, 155] on div "Environmental Hazards" at bounding box center [256, 152] width 112 height 23
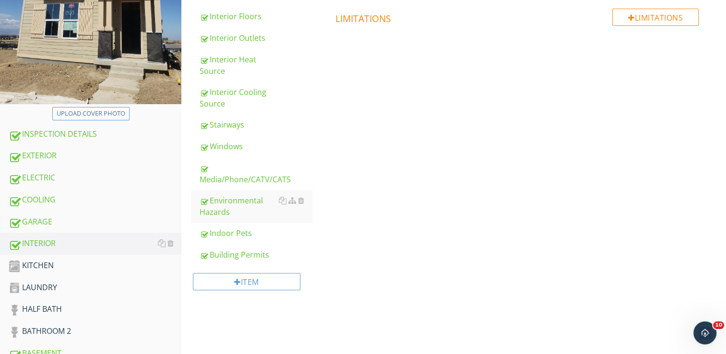
scroll to position [240, 0]
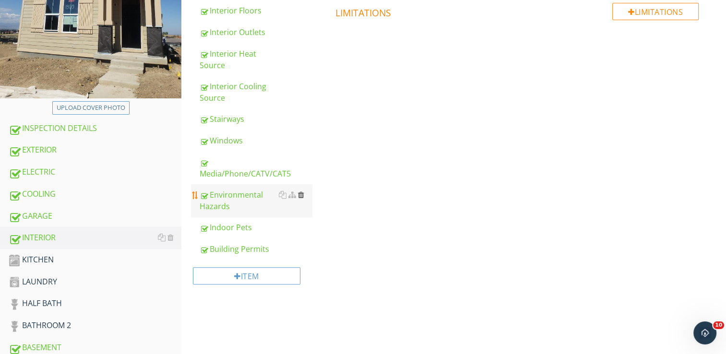
click at [303, 194] on div at bounding box center [301, 195] width 6 height 8
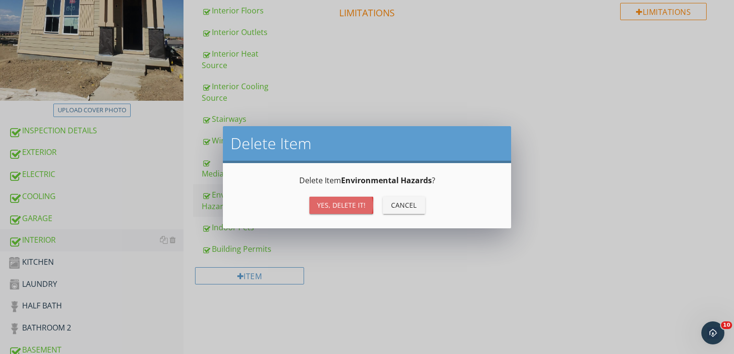
click at [349, 204] on div "Yes, Delete it!" at bounding box center [341, 205] width 48 height 10
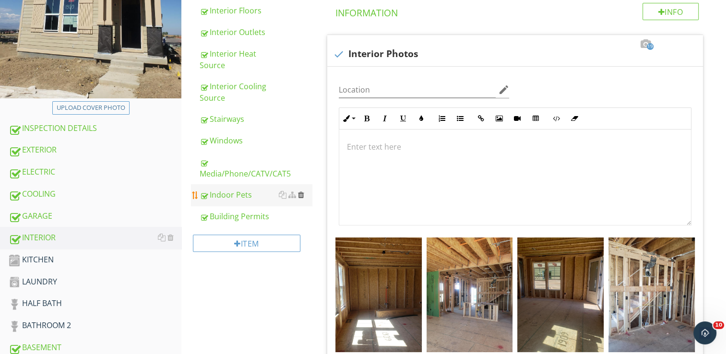
click at [300, 194] on div at bounding box center [301, 195] width 6 height 8
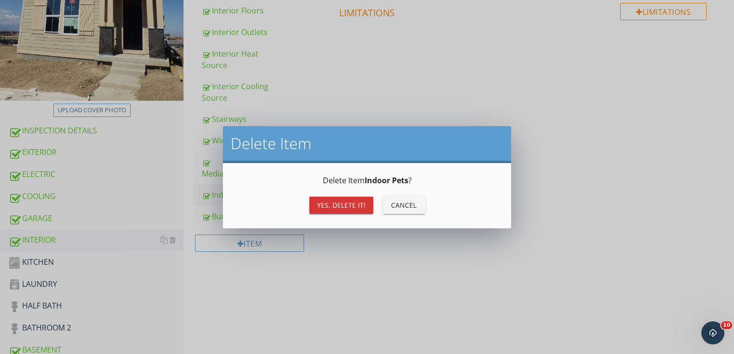
click at [342, 207] on div "Yes, Delete it!" at bounding box center [341, 205] width 48 height 10
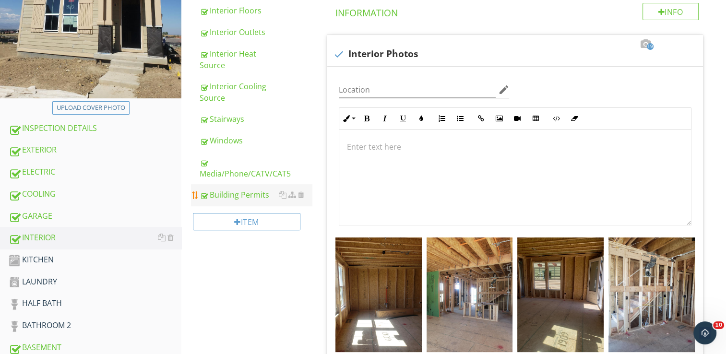
click at [253, 196] on div "Building Permits" at bounding box center [256, 195] width 112 height 12
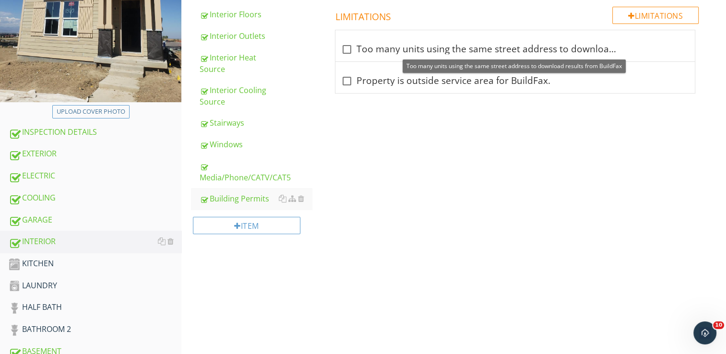
scroll to position [240, 0]
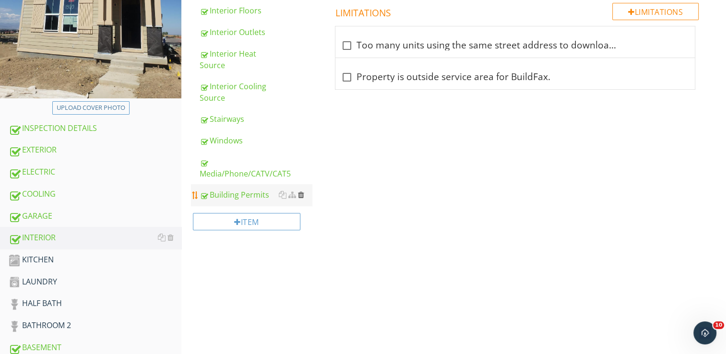
click at [301, 194] on div at bounding box center [301, 195] width 6 height 8
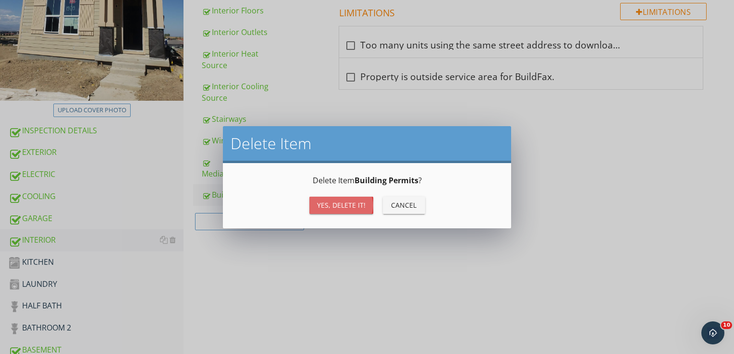
click at [361, 206] on div "Yes, Delete it!" at bounding box center [341, 205] width 48 height 10
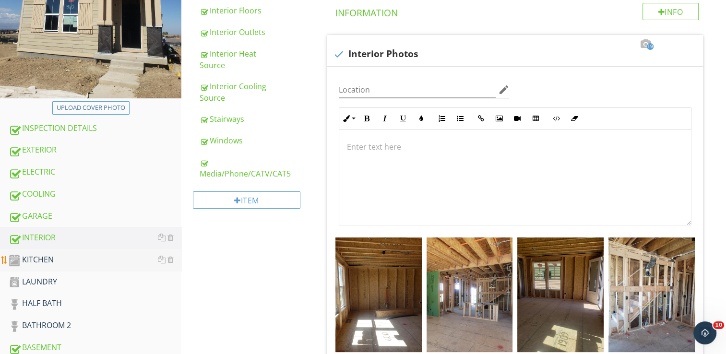
click at [36, 259] on div "KITCHEN" at bounding box center [95, 260] width 173 height 12
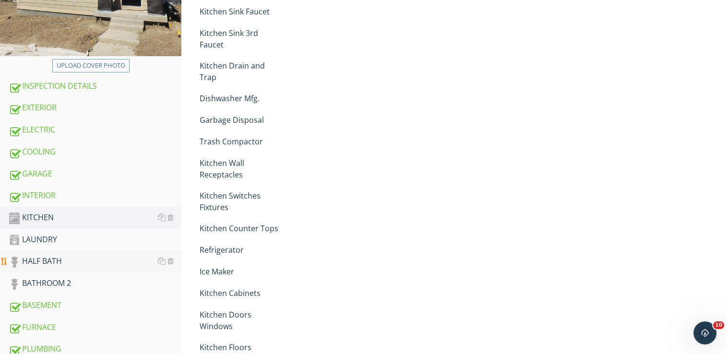
scroll to position [288, 0]
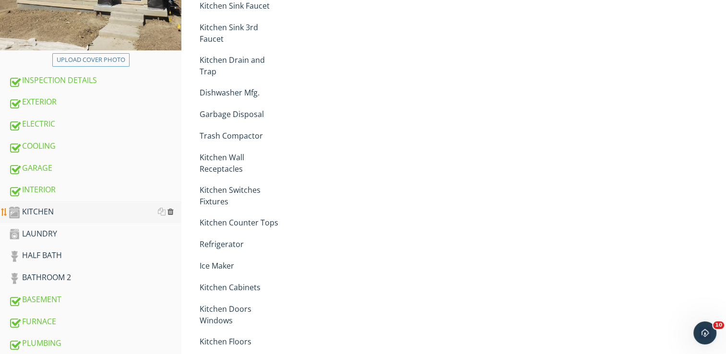
click at [170, 209] on div at bounding box center [171, 212] width 6 height 8
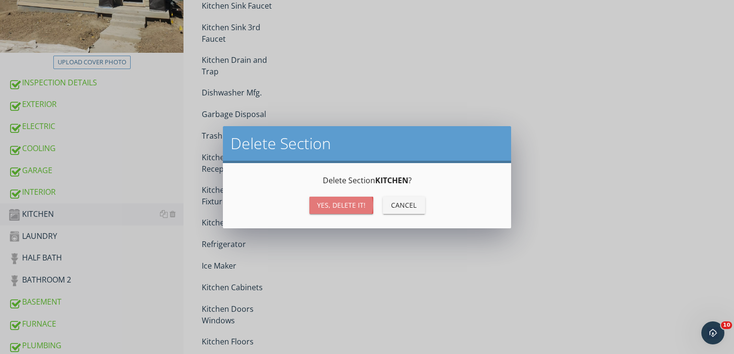
drag, startPoint x: 342, startPoint y: 204, endPoint x: 272, endPoint y: 214, distance: 70.8
click at [342, 204] on div "Yes, Delete it!" at bounding box center [341, 205] width 48 height 10
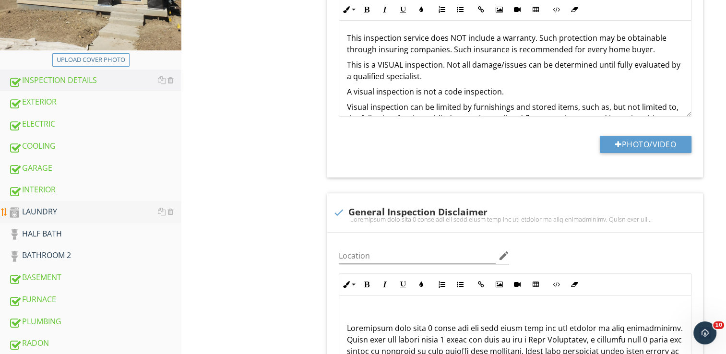
click at [52, 212] on div "LAUNDRY" at bounding box center [95, 212] width 173 height 12
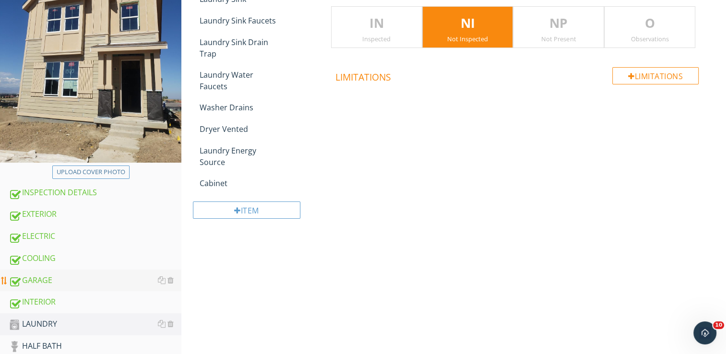
scroll to position [288, 0]
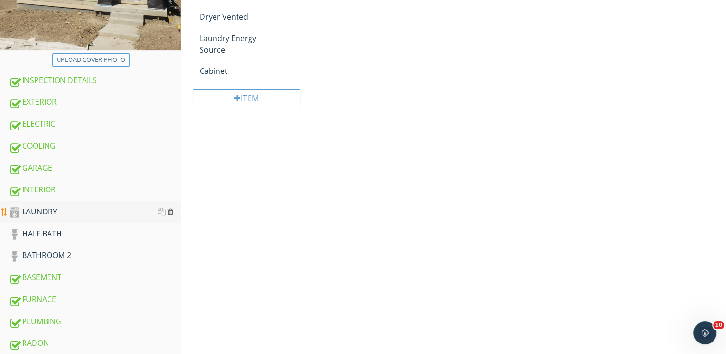
click at [169, 210] on div at bounding box center [171, 212] width 6 height 8
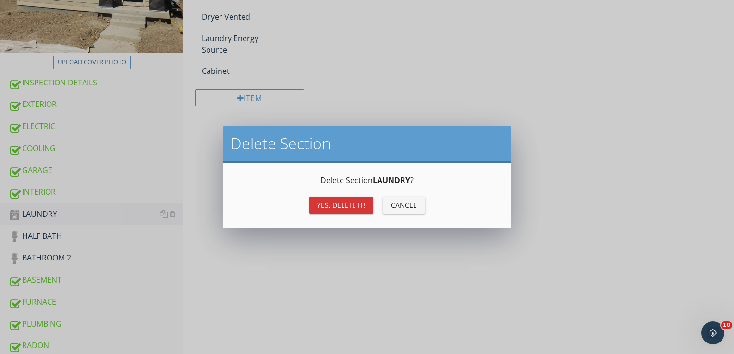
click at [324, 203] on div "Yes, Delete it!" at bounding box center [341, 205] width 48 height 10
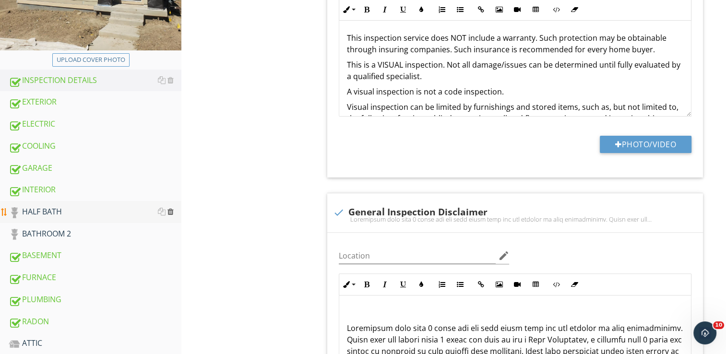
click at [172, 212] on div at bounding box center [171, 212] width 6 height 8
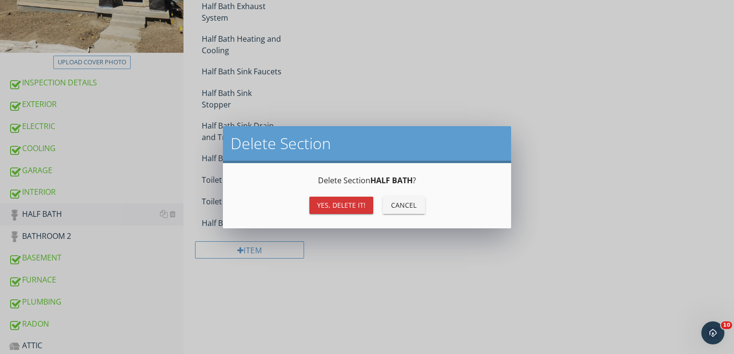
click at [340, 197] on button "Yes, Delete it!" at bounding box center [341, 205] width 64 height 17
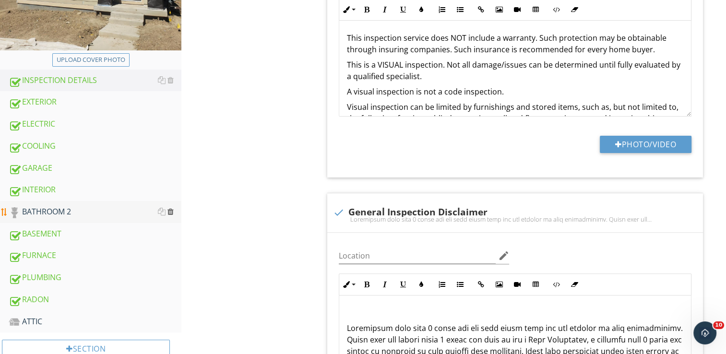
click at [169, 209] on div at bounding box center [171, 212] width 6 height 8
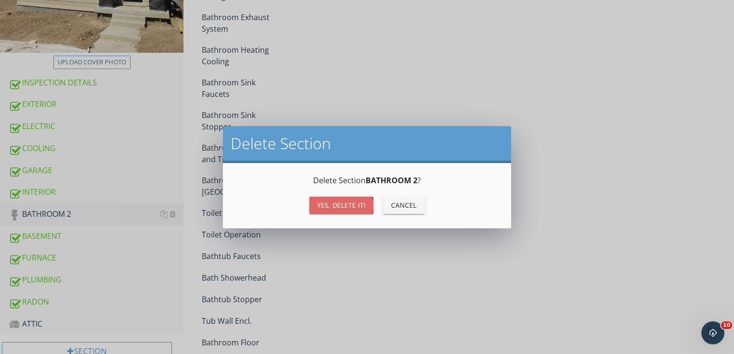
drag, startPoint x: 339, startPoint y: 206, endPoint x: 326, endPoint y: 212, distance: 14.4
click at [338, 206] on div "Yes, Delete it!" at bounding box center [341, 205] width 48 height 10
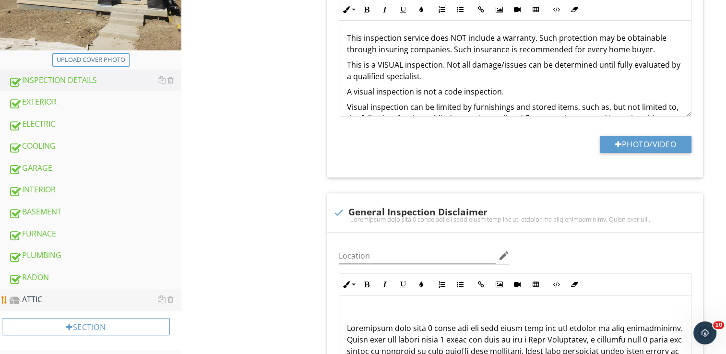
click at [33, 299] on div "ATTIC" at bounding box center [95, 300] width 173 height 12
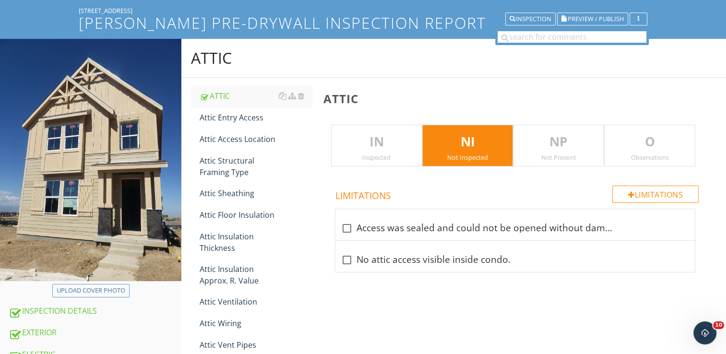
scroll to position [48, 0]
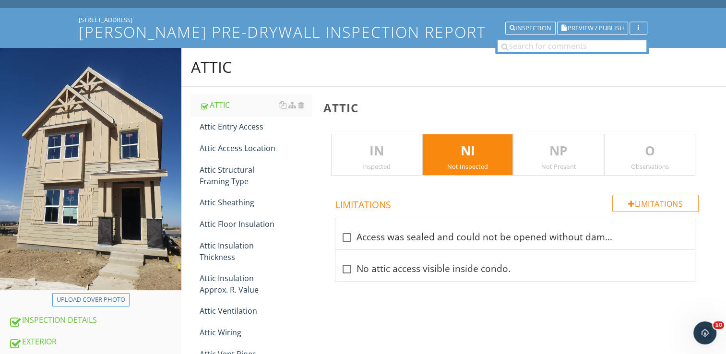
click at [382, 161] on div "IN Inspected" at bounding box center [376, 155] width 91 height 42
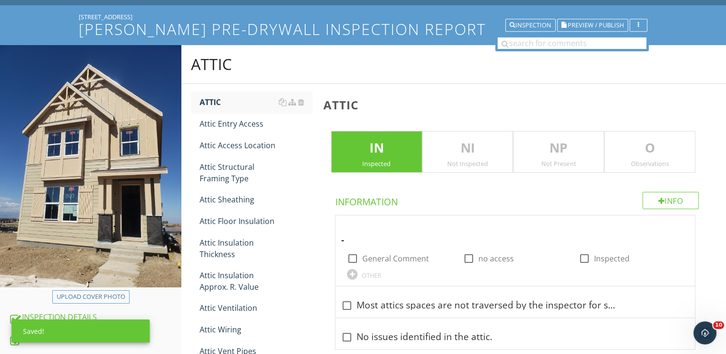
scroll to position [144, 0]
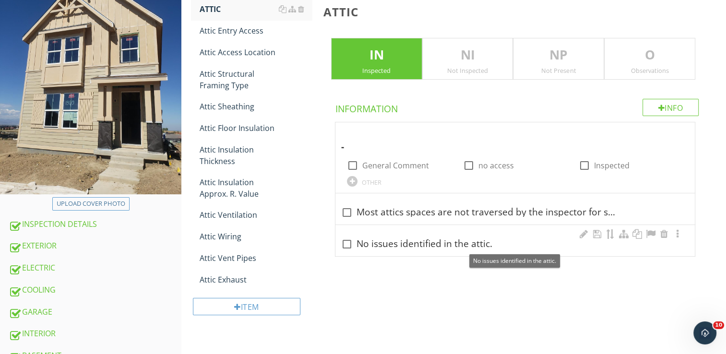
click at [344, 243] on div at bounding box center [347, 244] width 16 height 16
checkbox input "true"
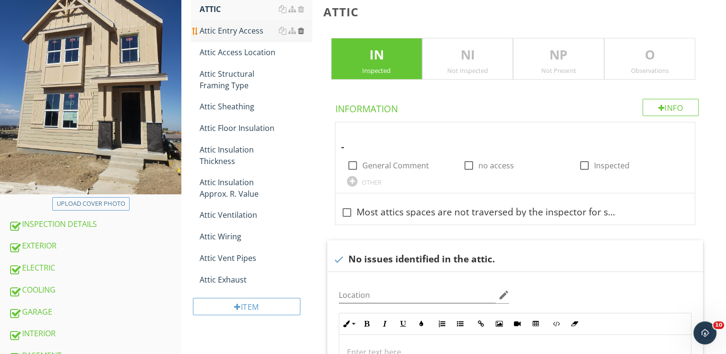
click at [301, 28] on div at bounding box center [301, 31] width 6 height 8
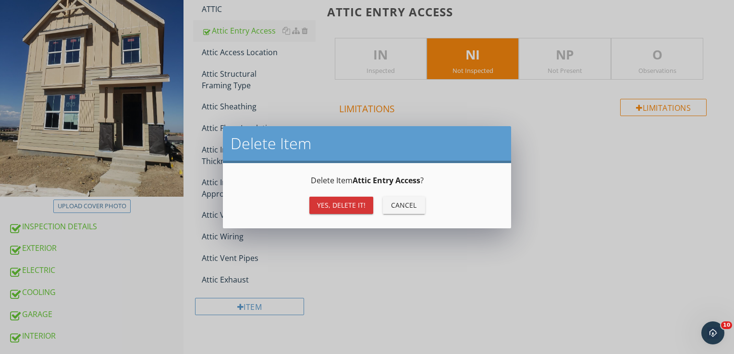
click at [329, 206] on div "Yes, Delete it!" at bounding box center [341, 205] width 48 height 10
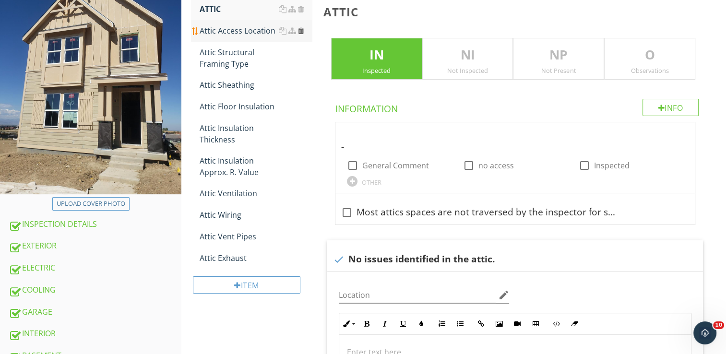
click at [302, 31] on div at bounding box center [301, 31] width 6 height 8
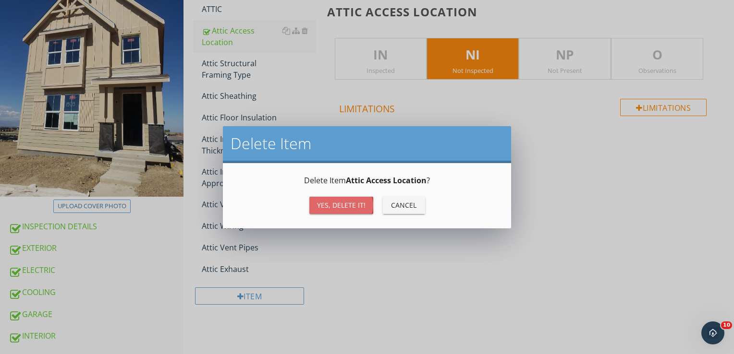
click at [350, 203] on div "Yes, Delete it!" at bounding box center [341, 205] width 48 height 10
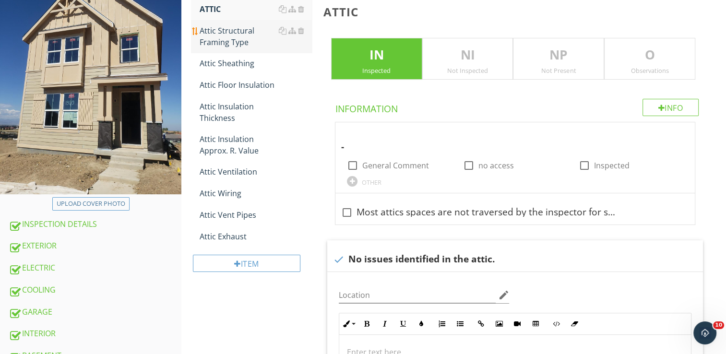
click at [221, 39] on div "Attic Structural Framing Type" at bounding box center [256, 36] width 112 height 23
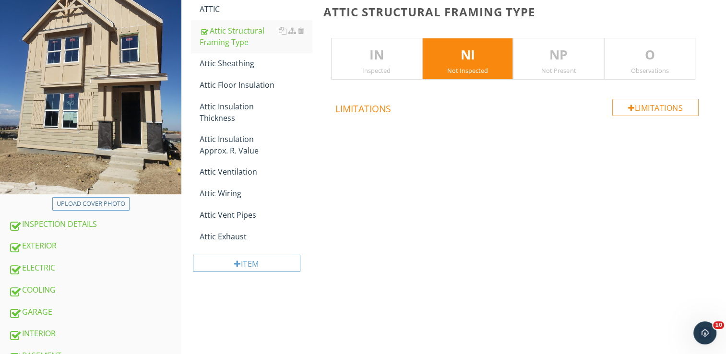
click at [374, 51] on p "IN" at bounding box center [377, 55] width 90 height 19
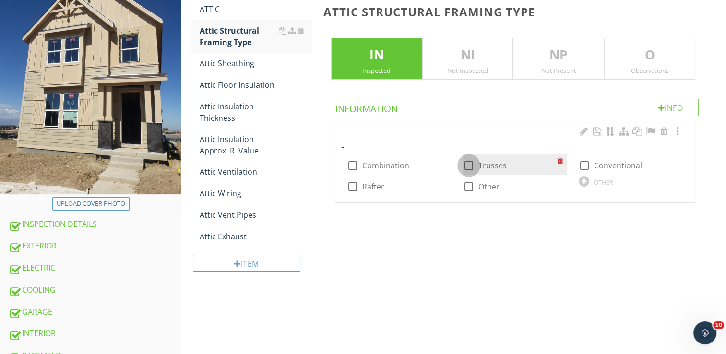
click at [470, 167] on div at bounding box center [469, 165] width 16 height 16
checkbox input "true"
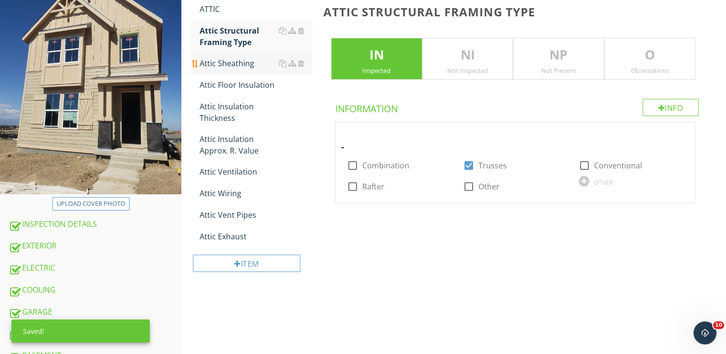
drag, startPoint x: 245, startPoint y: 62, endPoint x: 254, endPoint y: 62, distance: 8.7
click at [245, 62] on div "Attic Sheathing" at bounding box center [256, 64] width 112 height 12
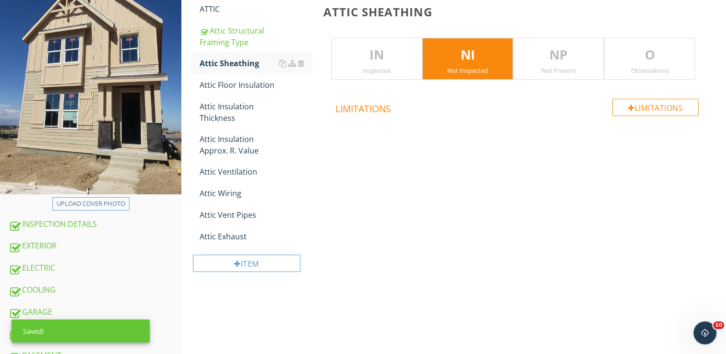
click at [392, 50] on p "IN" at bounding box center [377, 55] width 90 height 19
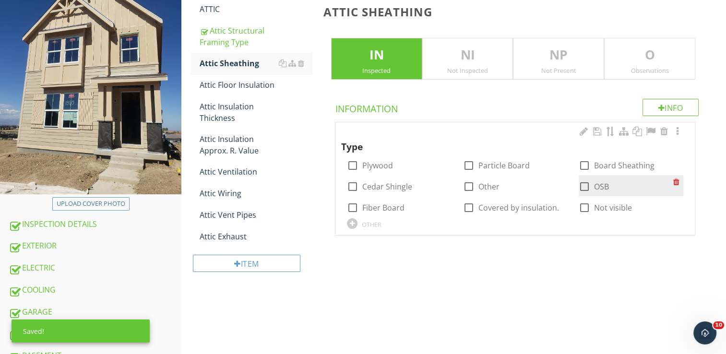
click at [583, 187] on div at bounding box center [585, 187] width 16 height 16
checkbox input "true"
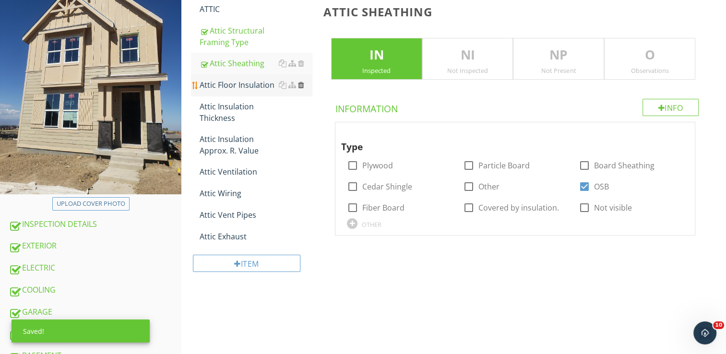
click at [302, 85] on div at bounding box center [301, 85] width 6 height 8
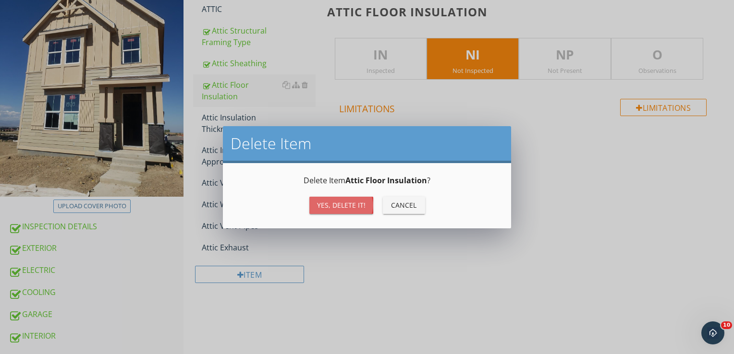
click at [325, 204] on div "Yes, Delete it!" at bounding box center [341, 205] width 48 height 10
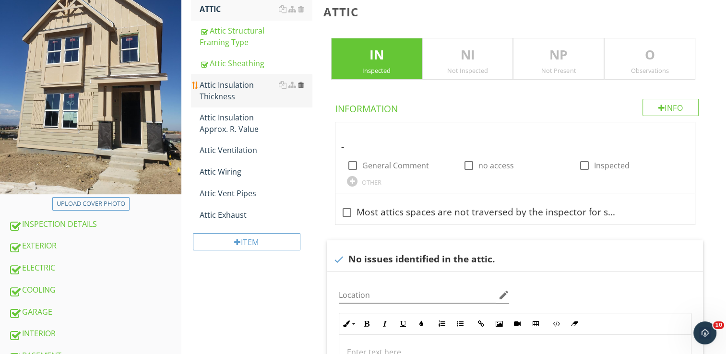
click at [301, 84] on div at bounding box center [301, 85] width 6 height 8
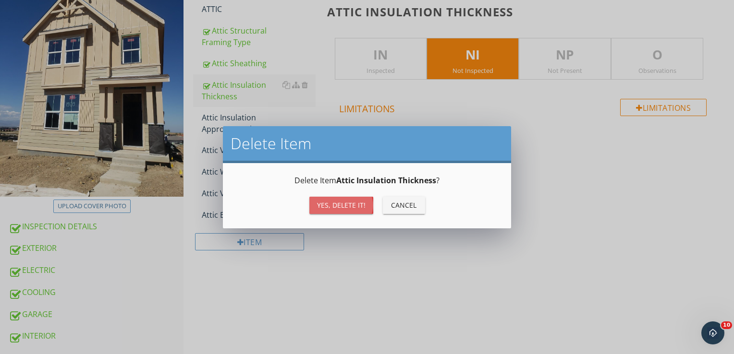
click at [354, 204] on div "Yes, Delete it!" at bounding box center [341, 205] width 48 height 10
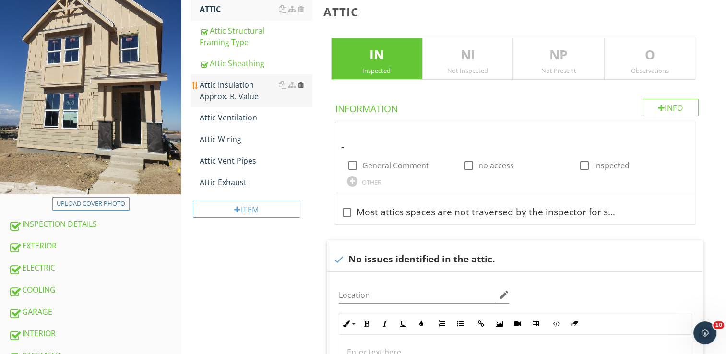
click at [303, 85] on div at bounding box center [301, 85] width 6 height 8
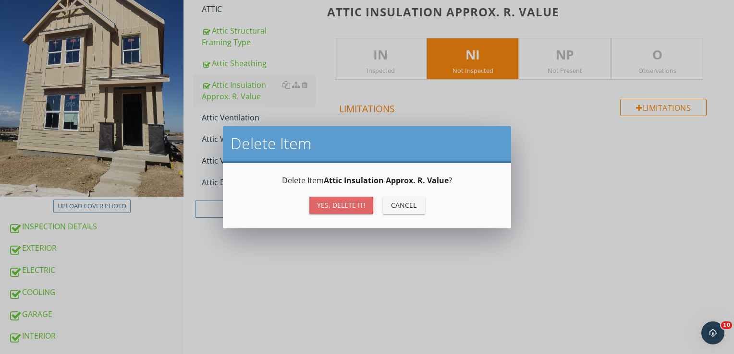
click at [350, 201] on div "Yes, Delete it!" at bounding box center [341, 205] width 48 height 10
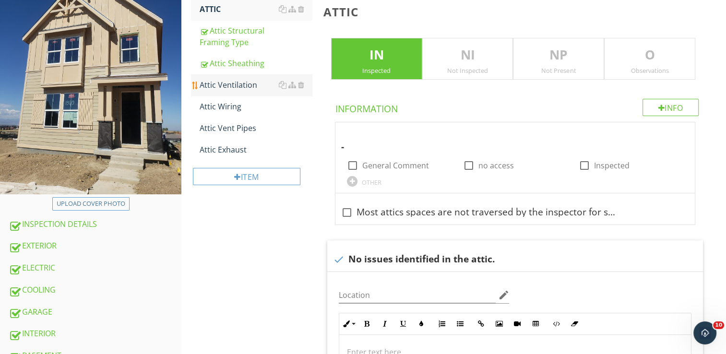
click at [234, 86] on div "Attic Ventilation" at bounding box center [256, 85] width 112 height 12
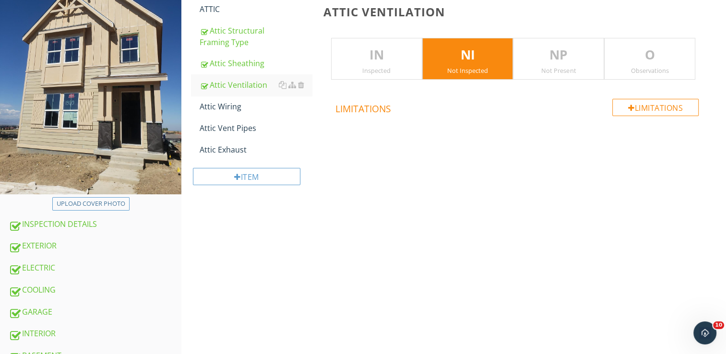
click at [396, 61] on p "IN" at bounding box center [377, 55] width 90 height 19
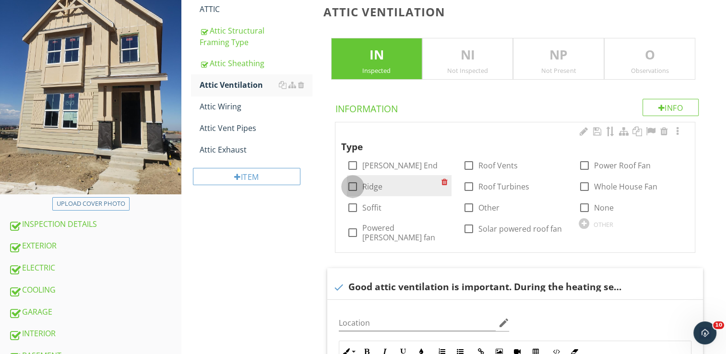
click at [352, 186] on div at bounding box center [353, 187] width 16 height 16
checkbox input "true"
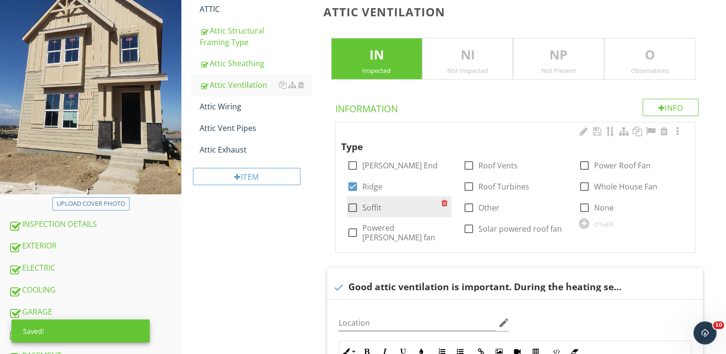
click at [351, 207] on div at bounding box center [353, 208] width 16 height 16
checkbox input "true"
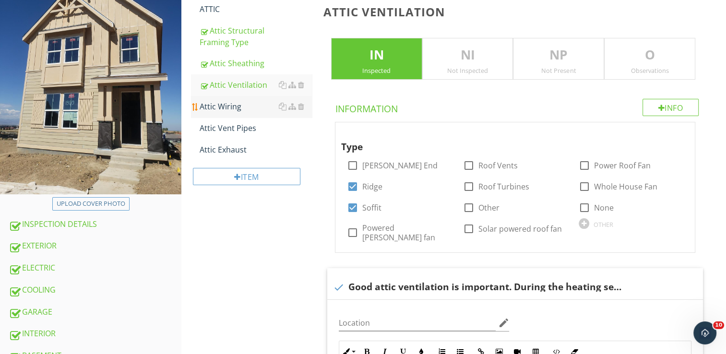
click at [239, 110] on div "Attic Wiring" at bounding box center [256, 107] width 112 height 12
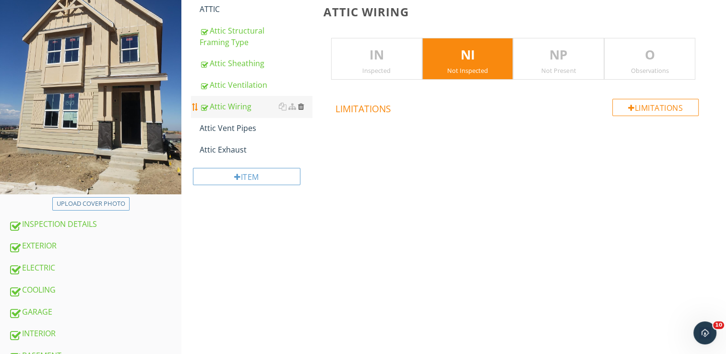
click at [301, 107] on div at bounding box center [301, 107] width 6 height 8
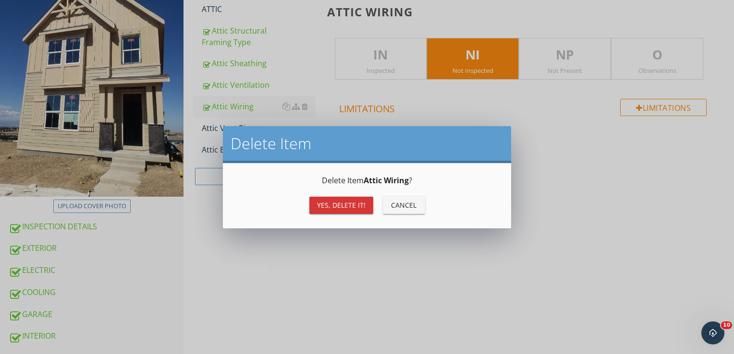
click at [335, 205] on div "Yes, Delete it!" at bounding box center [341, 205] width 48 height 10
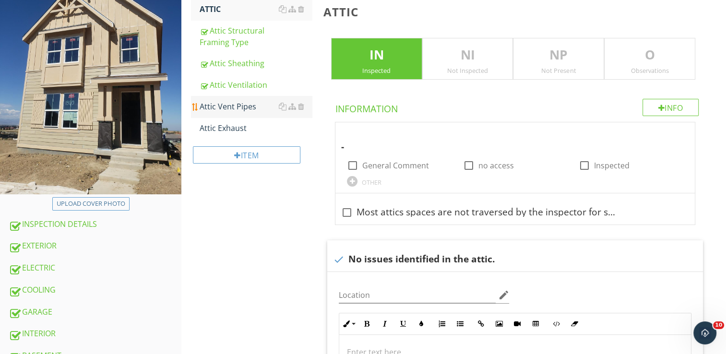
click at [242, 109] on div "Attic Vent Pipes" at bounding box center [256, 107] width 112 height 12
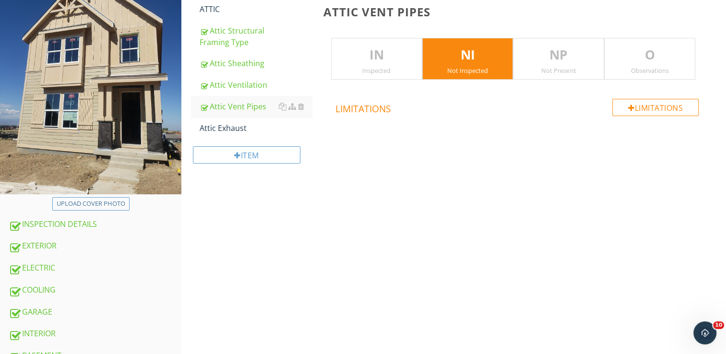
click at [390, 72] on div "Inspected" at bounding box center [377, 71] width 90 height 8
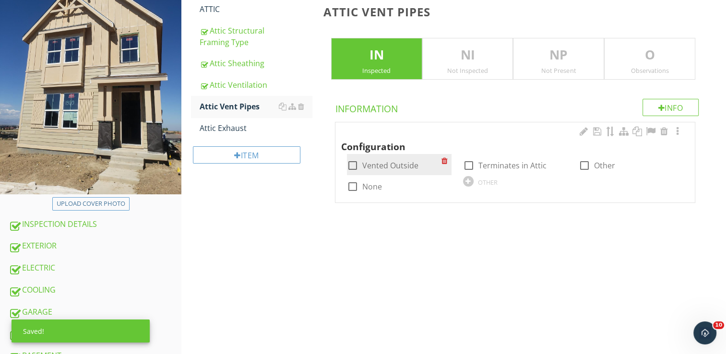
click at [352, 166] on div at bounding box center [353, 165] width 16 height 16
checkbox input "true"
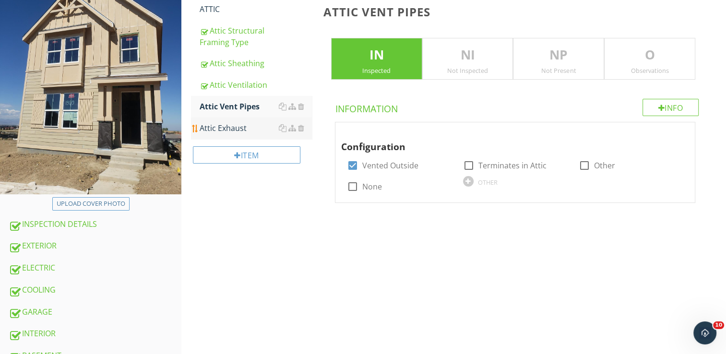
click at [244, 130] on div "Attic Exhaust" at bounding box center [256, 128] width 112 height 12
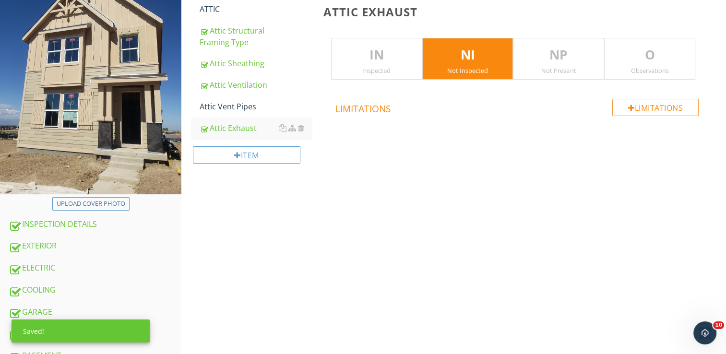
click at [386, 54] on p "IN" at bounding box center [377, 55] width 90 height 19
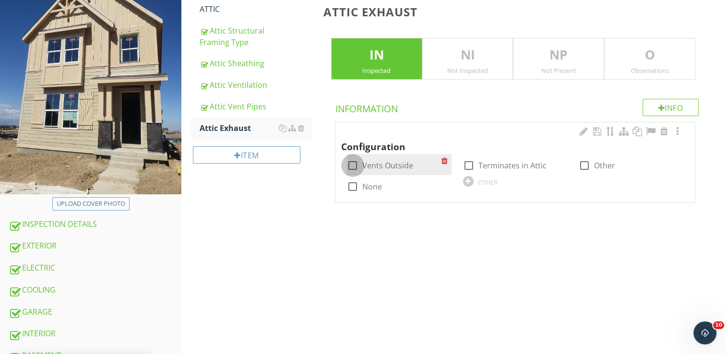
click at [349, 163] on div at bounding box center [353, 165] width 16 height 16
checkbox input "true"
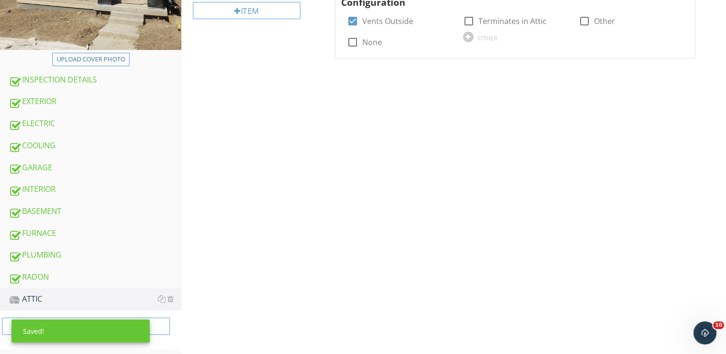
scroll to position [290, 0]
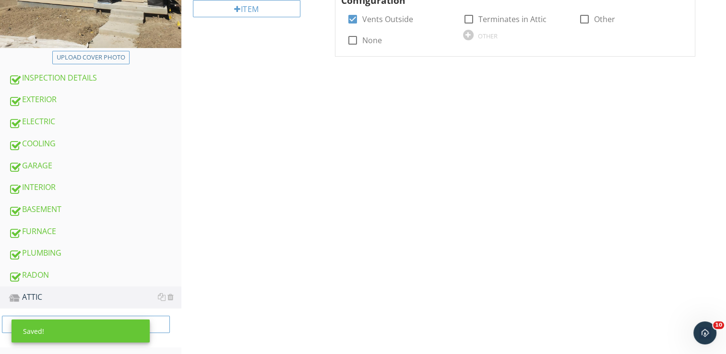
click at [268, 189] on div "Upload cover photo INSPECTION DETAILS EXTERIOR ELECTRIC COOLING GARAGE INTERIOR…" at bounding box center [363, 81] width 726 height 551
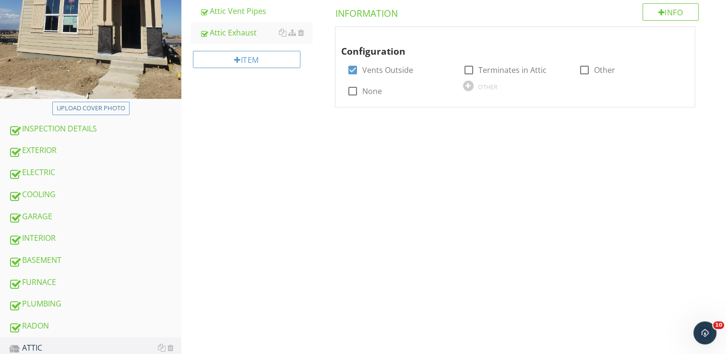
scroll to position [146, 0]
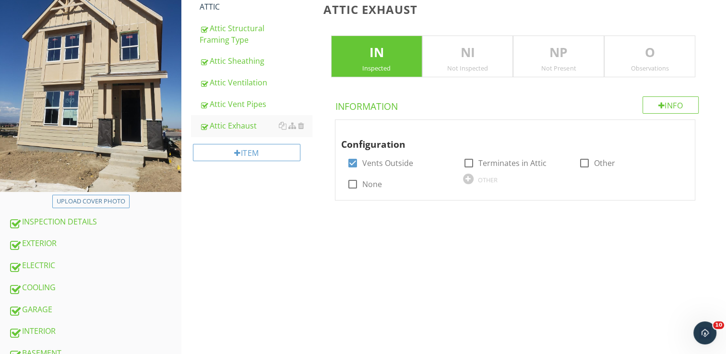
click at [267, 261] on div "Upload cover photo INSPECTION DETAILS EXTERIOR ELECTRIC COOLING GARAGE INTERIOR…" at bounding box center [363, 225] width 726 height 551
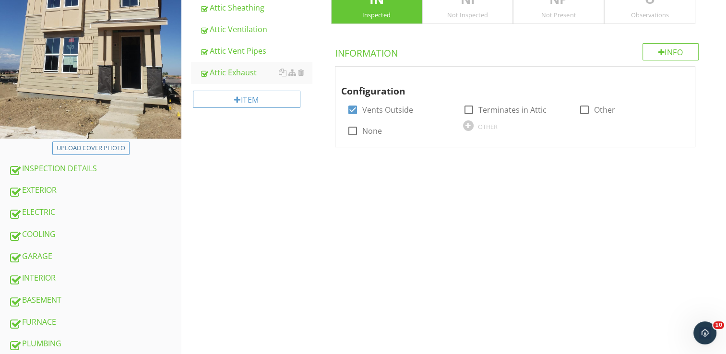
scroll to position [290, 0]
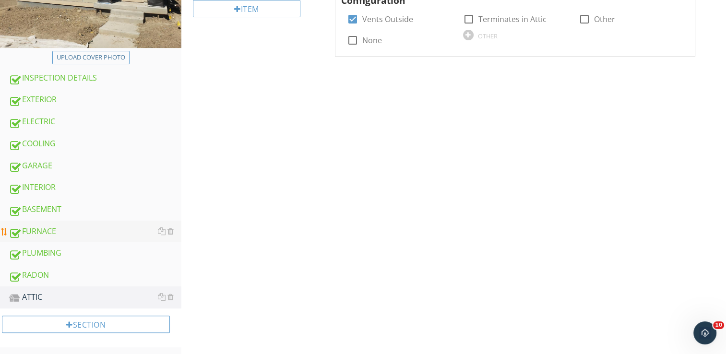
click at [150, 240] on link "FURNACE" at bounding box center [95, 232] width 173 height 22
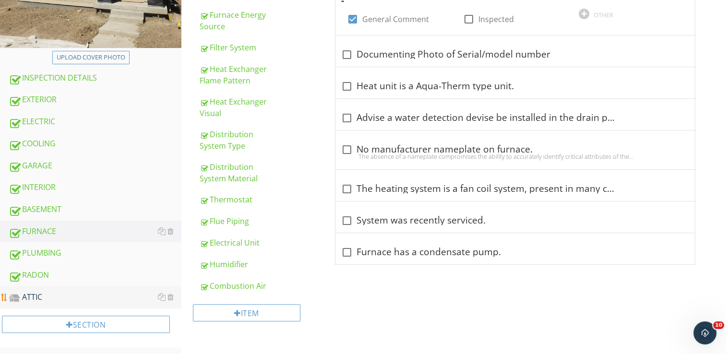
click at [60, 293] on div "ATTIC" at bounding box center [95, 297] width 173 height 12
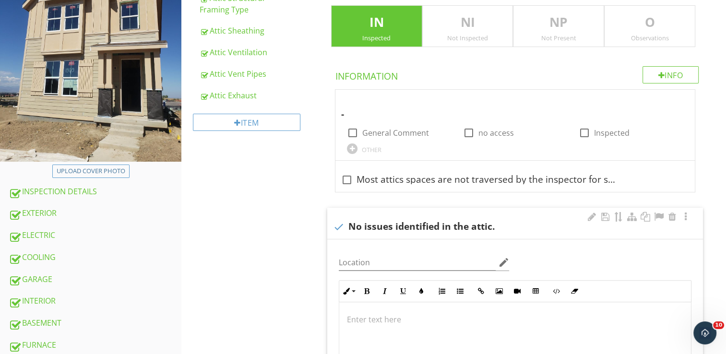
scroll to position [176, 0]
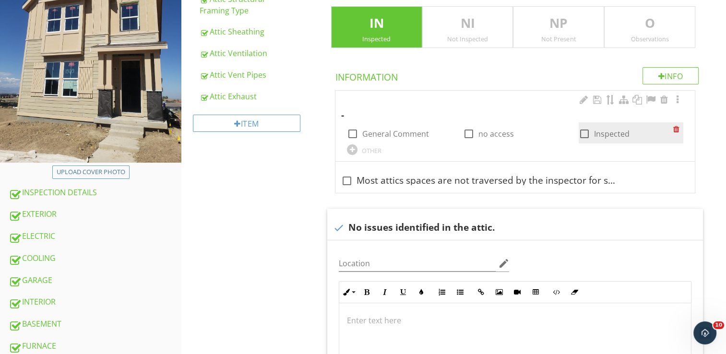
click at [581, 132] on div at bounding box center [585, 134] width 16 height 16
checkbox input "true"
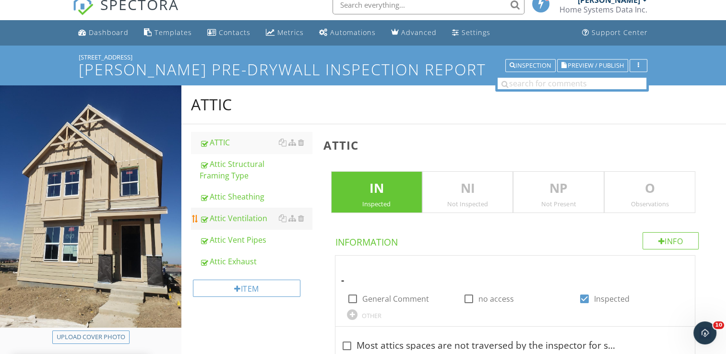
scroll to position [0, 0]
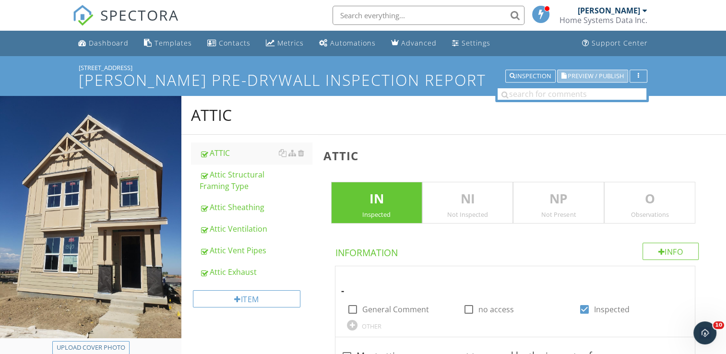
click at [583, 77] on span "Preview / Publish" at bounding box center [596, 76] width 56 height 6
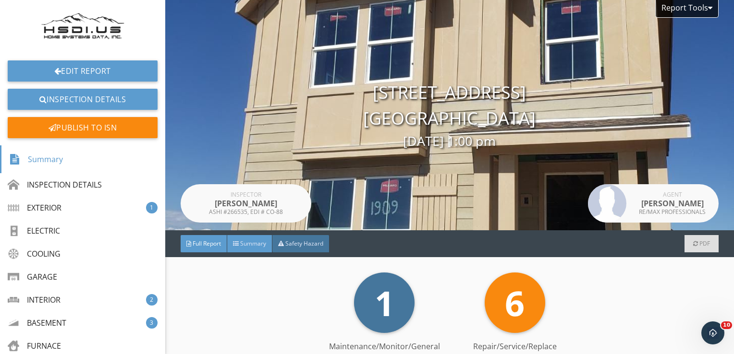
click at [249, 251] on div "Summary" at bounding box center [249, 243] width 45 height 17
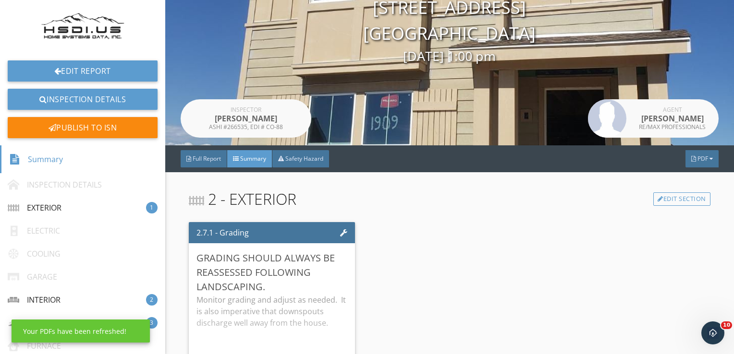
scroll to position [96, 0]
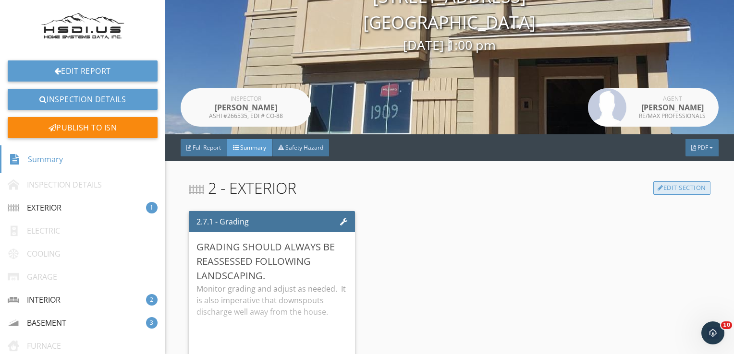
click at [676, 185] on link "Edit Section" at bounding box center [681, 187] width 57 height 13
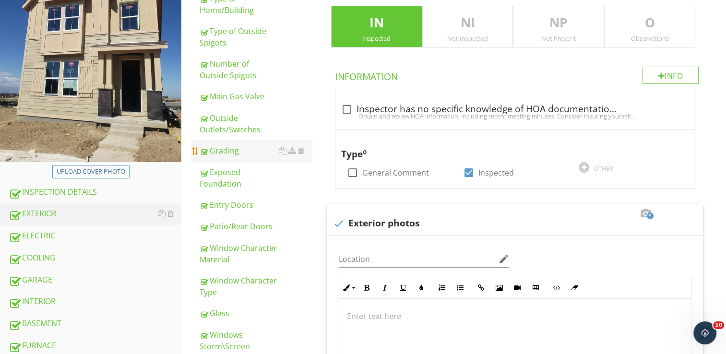
scroll to position [192, 0]
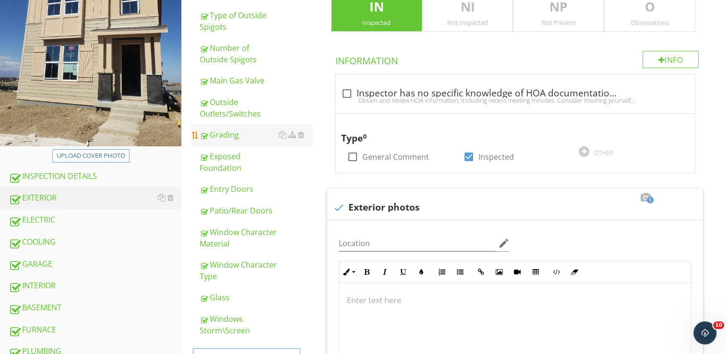
click at [229, 133] on div "Grading" at bounding box center [256, 135] width 112 height 12
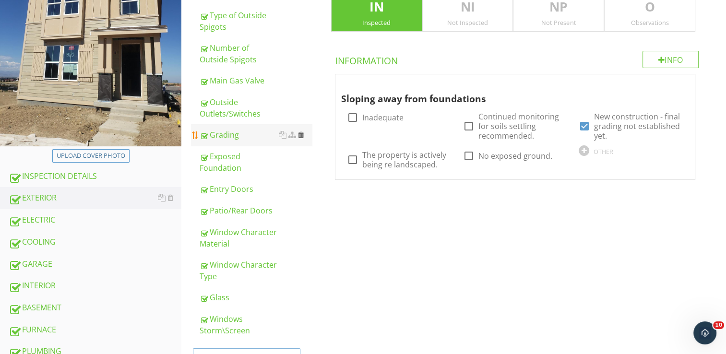
click at [302, 136] on div at bounding box center [301, 135] width 6 height 8
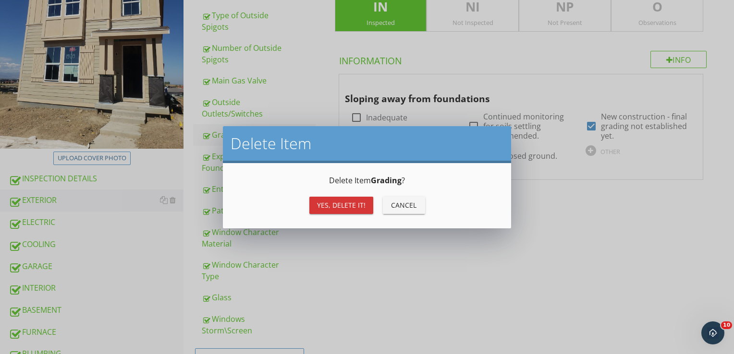
click at [342, 207] on div "Yes, Delete it!" at bounding box center [341, 205] width 48 height 10
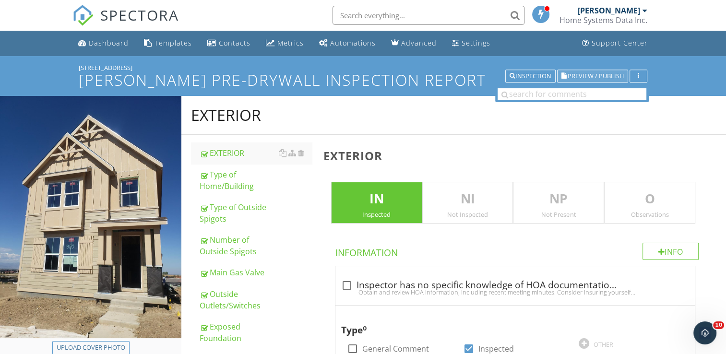
click at [588, 74] on span "Preview / Publish" at bounding box center [596, 76] width 56 height 6
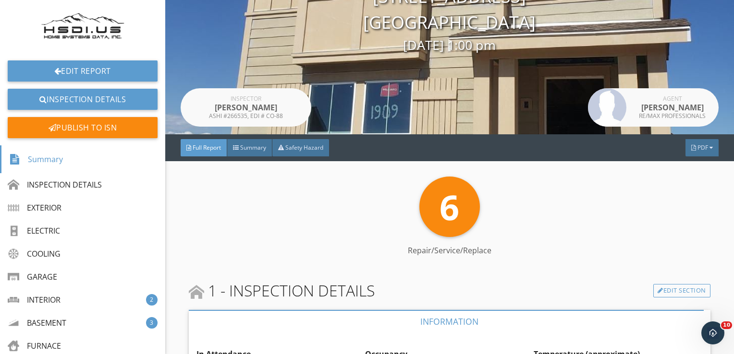
scroll to position [144, 0]
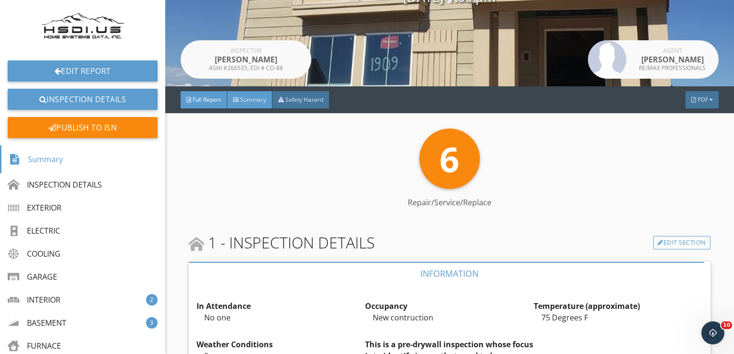
click at [254, 103] on span "Summary" at bounding box center [253, 100] width 26 height 8
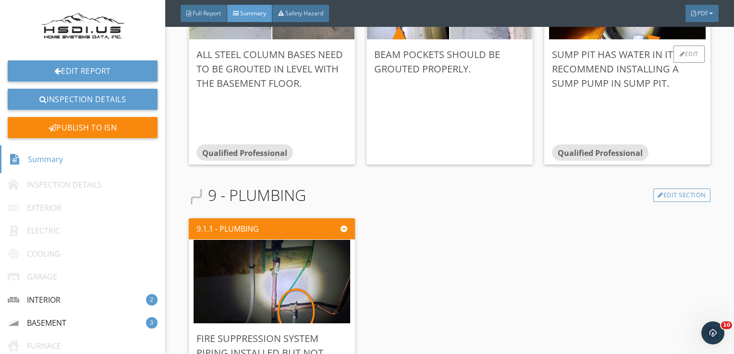
scroll to position [480, 0]
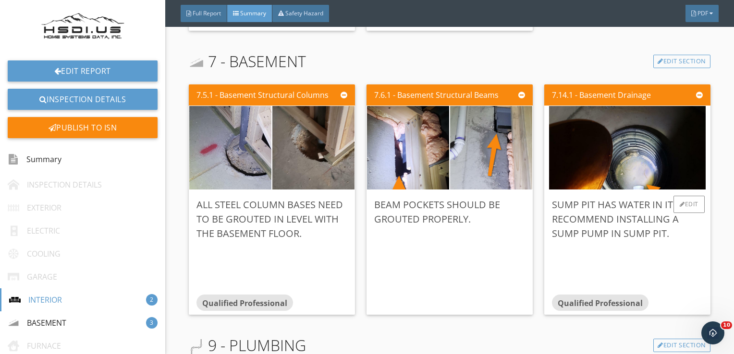
click at [667, 245] on div at bounding box center [627, 268] width 151 height 54
click at [682, 201] on div "Edit" at bounding box center [688, 204] width 31 height 17
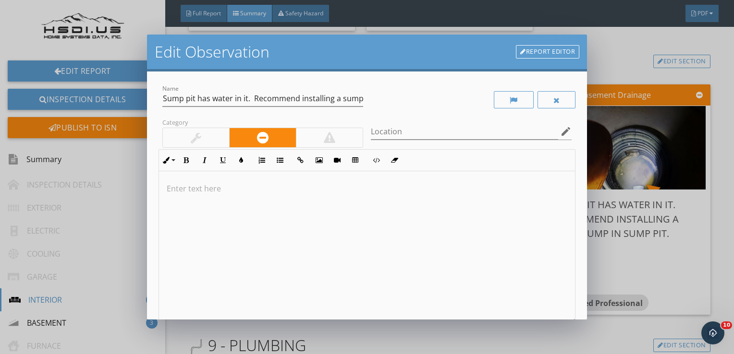
click at [175, 189] on p at bounding box center [367, 189] width 401 height 12
click at [169, 188] on p "Piping and power are" at bounding box center [367, 189] width 401 height 12
click at [285, 185] on p "Discharge piping and power are" at bounding box center [367, 189] width 401 height 12
click at [535, 191] on p "Discharge piping and power are nearby. Because the basement is being finished. …" at bounding box center [367, 189] width 401 height 12
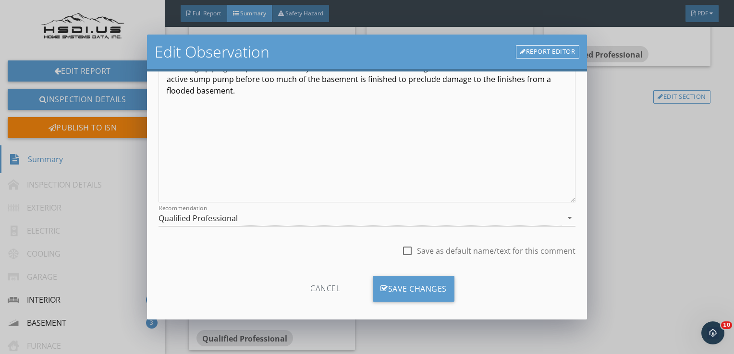
scroll to position [129, 0]
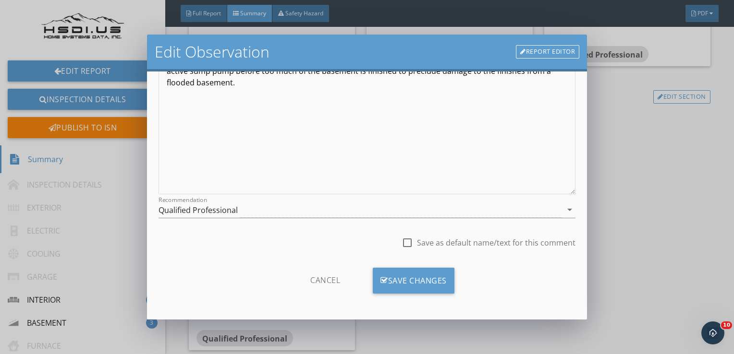
click at [409, 295] on div "Cancel Save Changes" at bounding box center [366, 284] width 417 height 33
click at [407, 284] on div "Save Changes" at bounding box center [414, 281] width 82 height 26
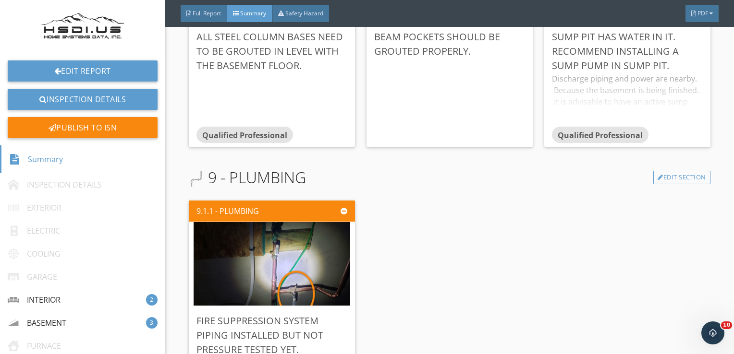
scroll to position [735, 0]
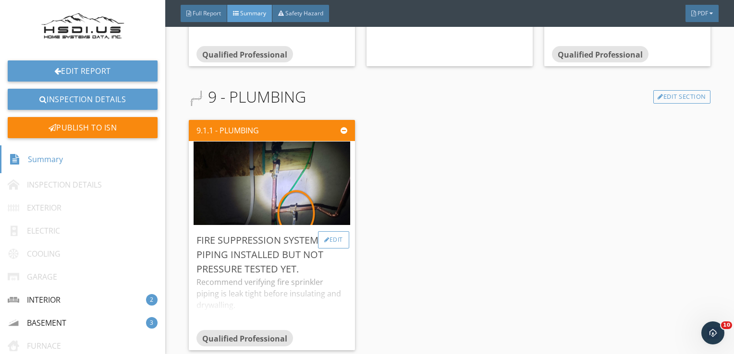
click at [326, 235] on div "Edit" at bounding box center [333, 239] width 31 height 17
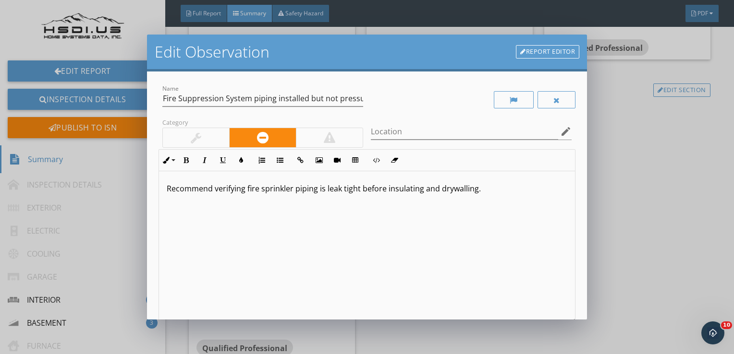
click at [386, 190] on p "Recommend verifying fire sprinkler piping is leak tight before insulating and d…" at bounding box center [367, 189] width 401 height 12
drag, startPoint x: 486, startPoint y: 189, endPoint x: 495, endPoint y: 192, distance: 9.0
click at [495, 192] on p "Recommend verifying fire sprinkler piping is leak tight before it is covered up…" at bounding box center [367, 189] width 401 height 12
drag, startPoint x: 548, startPoint y: 189, endPoint x: 538, endPoint y: 190, distance: 10.1
click at [538, 190] on p "Recommend verifying fire sprinkler piping is leak tight before it is covered up…" at bounding box center [367, 189] width 401 height 12
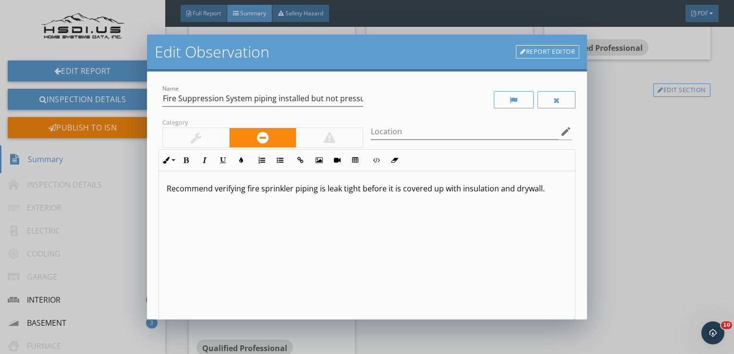
click at [454, 256] on div "Recommend verifying fire sprinkler piping is leak tight before it is covered up…" at bounding box center [367, 247] width 416 height 152
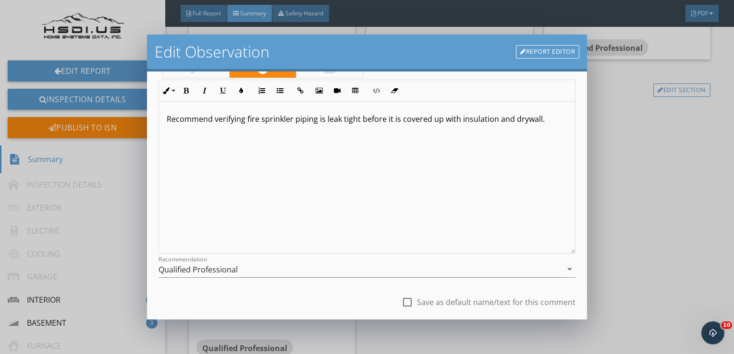
scroll to position [96, 0]
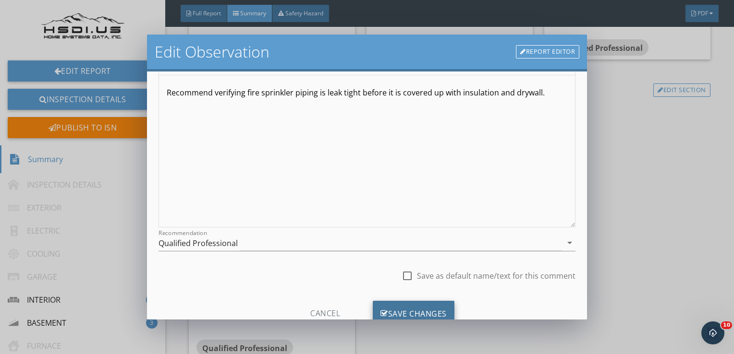
click at [397, 309] on div "Save Changes" at bounding box center [414, 314] width 82 height 26
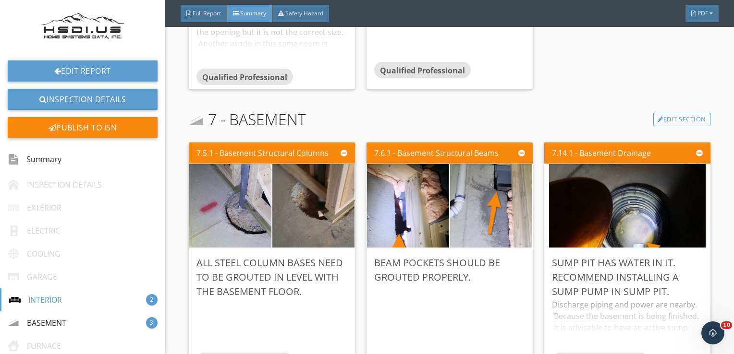
scroll to position [422, 0]
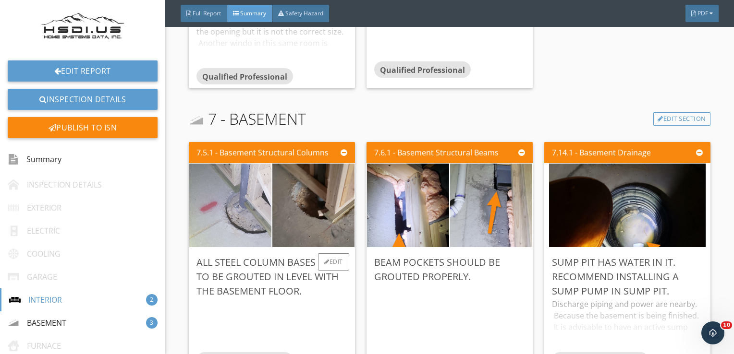
click at [226, 217] on img at bounding box center [230, 205] width 156 height 209
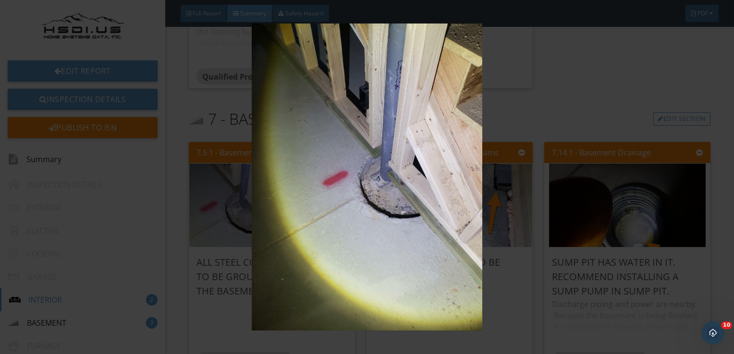
click at [682, 191] on img at bounding box center [367, 177] width 668 height 307
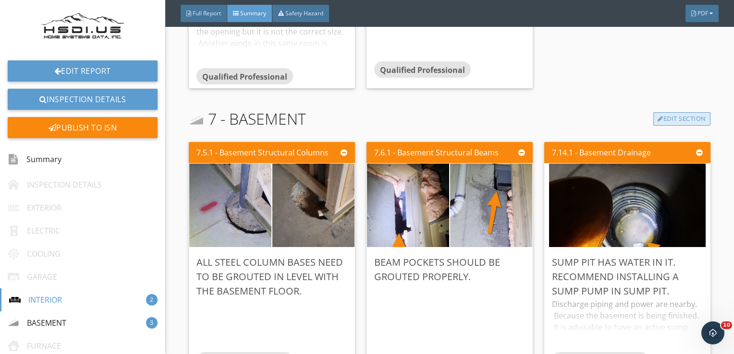
click at [683, 120] on link "Edit Section" at bounding box center [681, 118] width 57 height 13
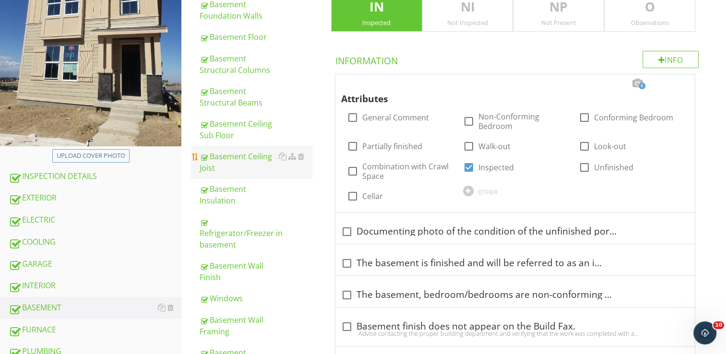
scroll to position [144, 0]
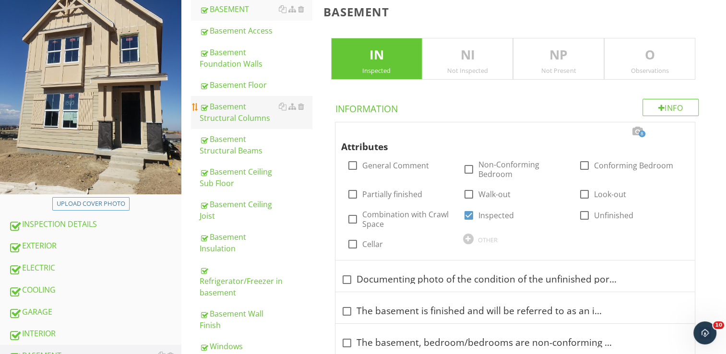
click at [238, 119] on div "Basement Structural Columns" at bounding box center [256, 112] width 112 height 23
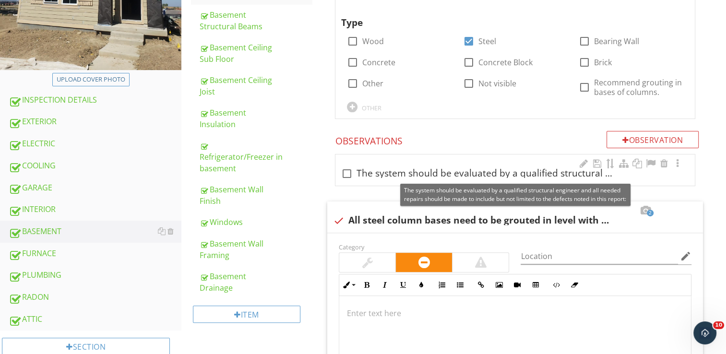
scroll to position [288, 0]
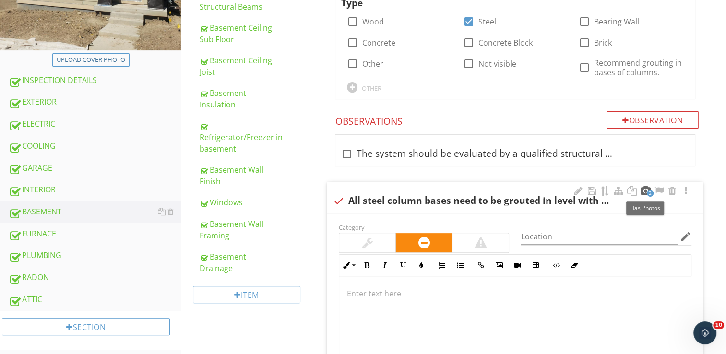
click at [643, 189] on div at bounding box center [646, 191] width 12 height 10
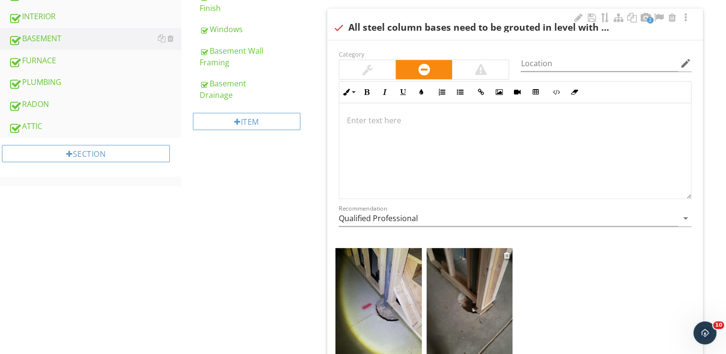
scroll to position [480, 0]
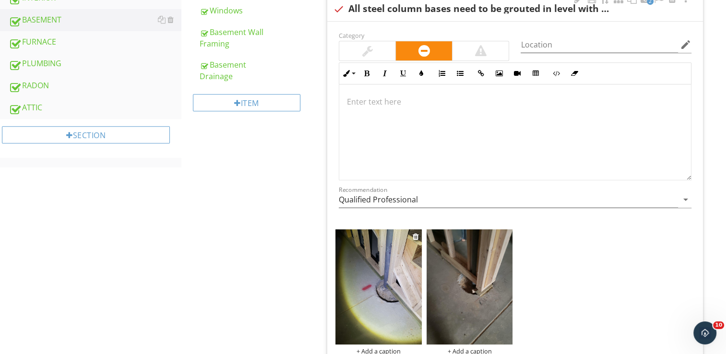
click at [378, 299] on img at bounding box center [379, 286] width 86 height 115
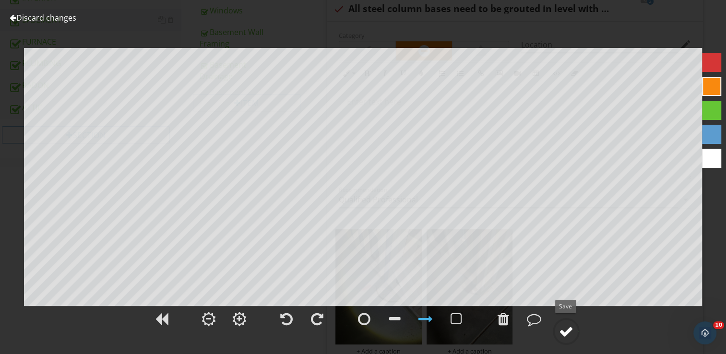
click at [564, 334] on div at bounding box center [566, 332] width 14 height 14
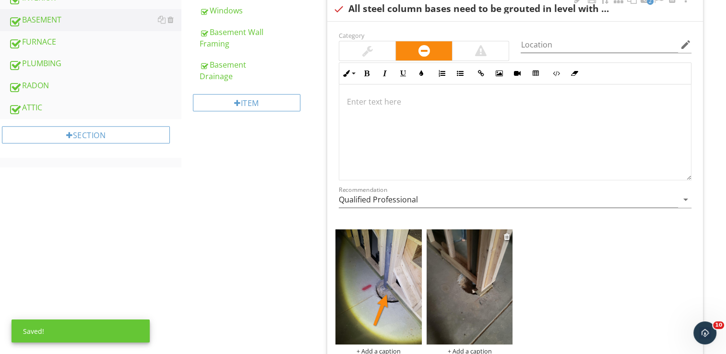
click at [461, 301] on img at bounding box center [470, 286] width 86 height 115
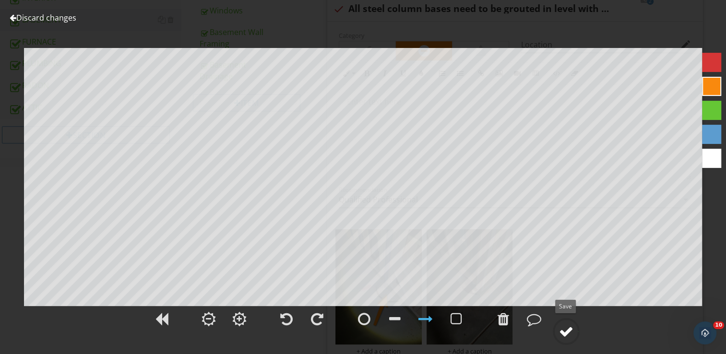
click at [563, 333] on div at bounding box center [566, 332] width 14 height 14
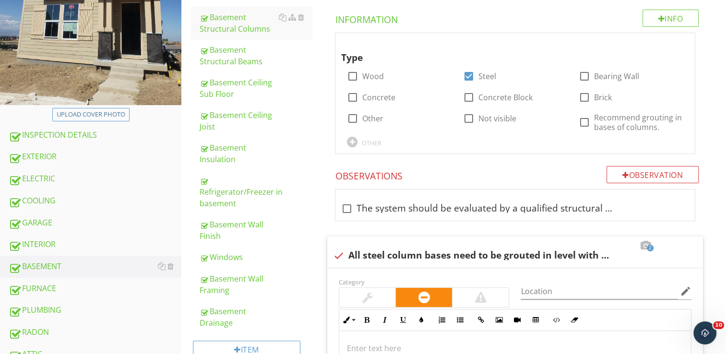
scroll to position [192, 0]
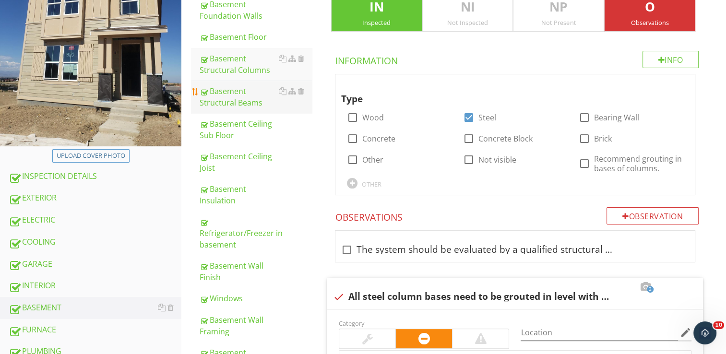
click at [240, 97] on div "Basement Structural Beams" at bounding box center [256, 96] width 112 height 23
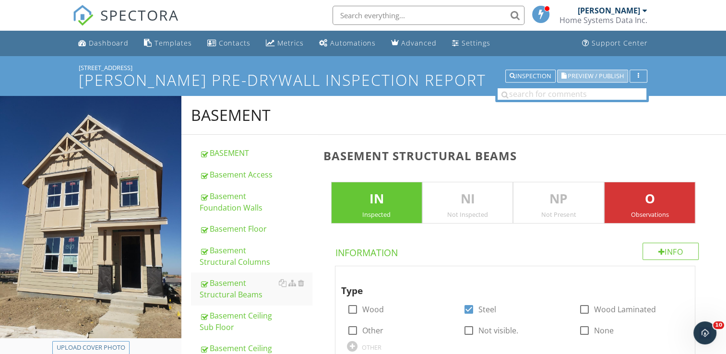
click at [585, 74] on span "Preview / Publish" at bounding box center [596, 76] width 56 height 6
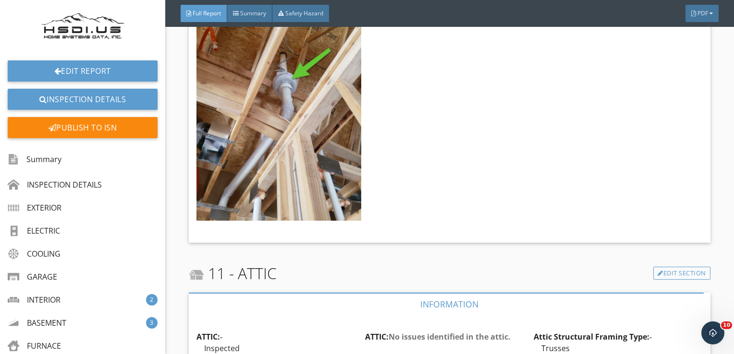
scroll to position [7633, 0]
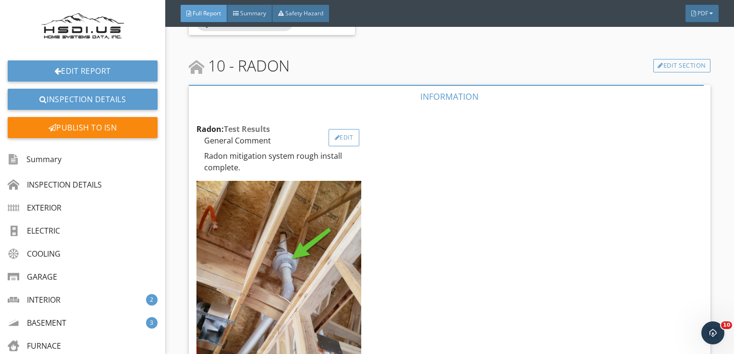
click at [344, 129] on div "Edit" at bounding box center [343, 137] width 31 height 17
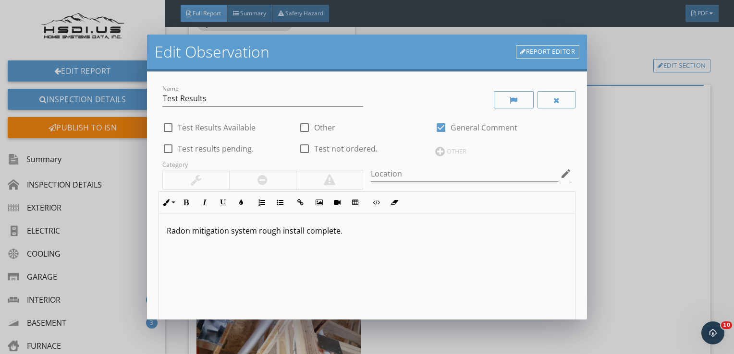
click at [347, 230] on p "Radon mitigation system rough install complete." at bounding box center [367, 231] width 401 height 12
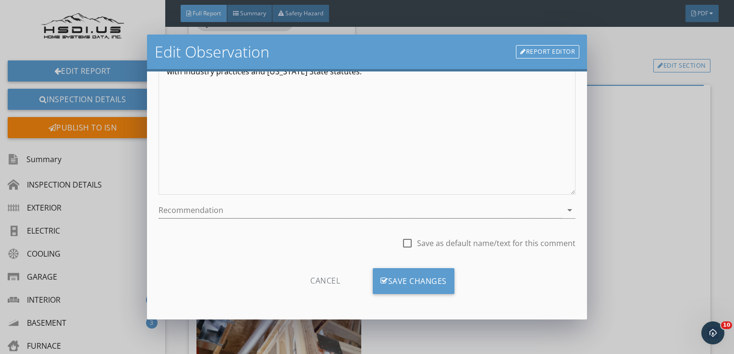
scroll to position [171, 0]
click at [423, 279] on div "Save Changes" at bounding box center [414, 281] width 82 height 26
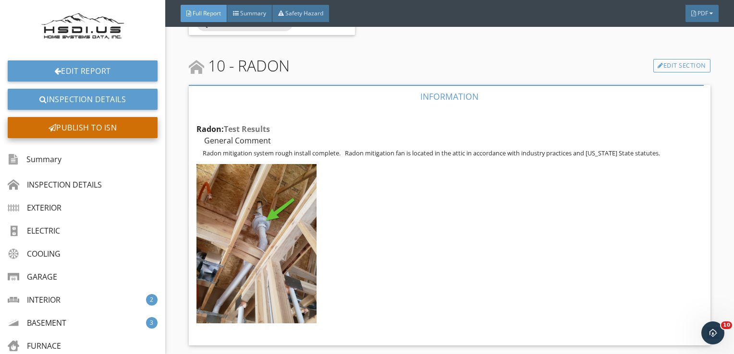
click at [81, 126] on div "Publish to ISN" at bounding box center [83, 127] width 150 height 21
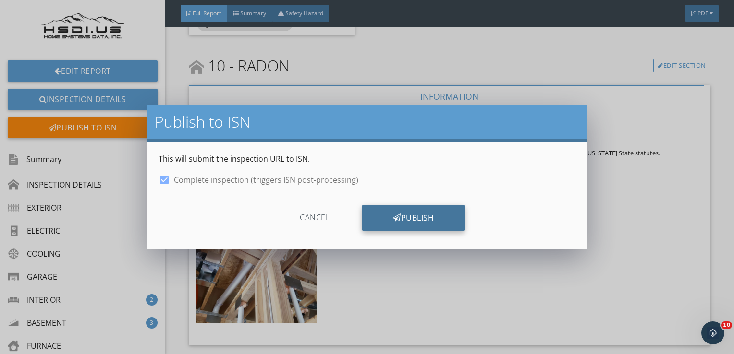
click at [406, 223] on div "Publish" at bounding box center [413, 218] width 102 height 26
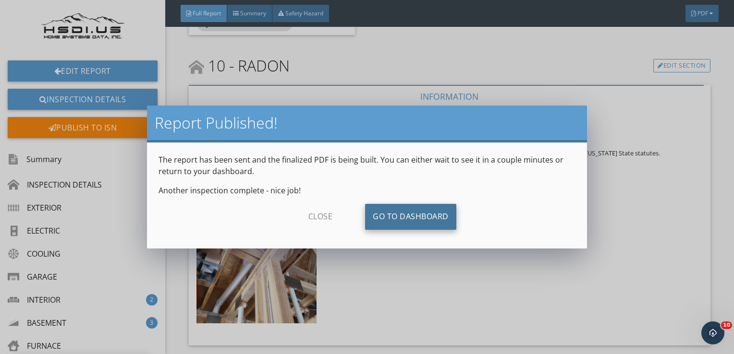
click at [412, 212] on link "Go To Dashboard" at bounding box center [410, 217] width 91 height 26
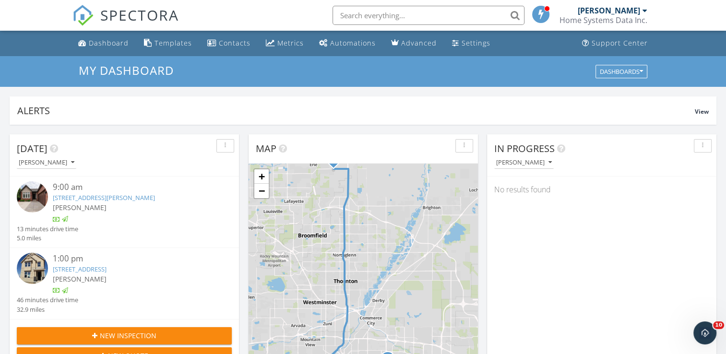
click at [107, 268] on link "[STREET_ADDRESS]" at bounding box center [80, 269] width 54 height 9
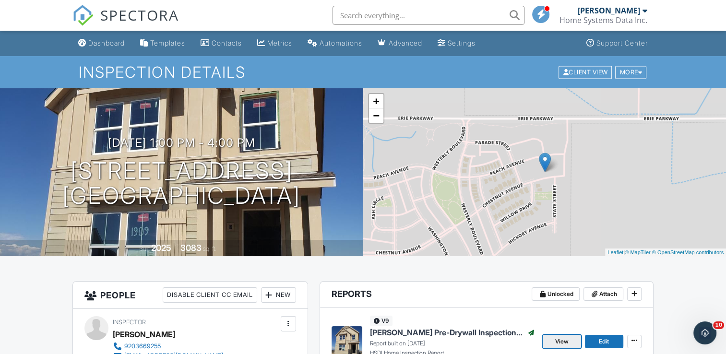
click at [563, 341] on span "View" at bounding box center [561, 342] width 13 height 10
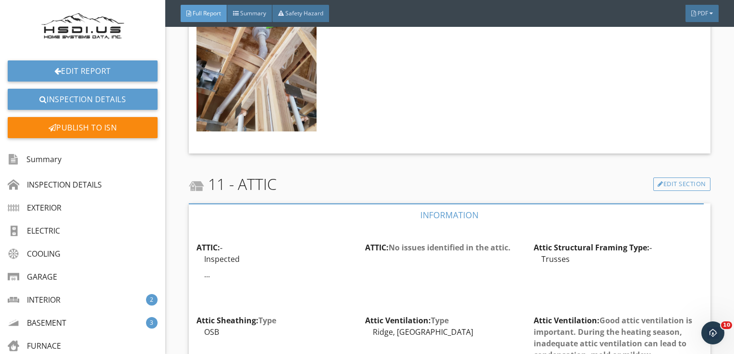
scroll to position [7913, 0]
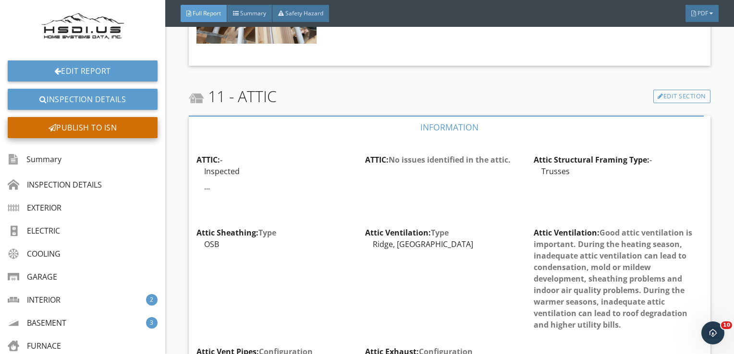
click at [109, 128] on div "Publish to ISN" at bounding box center [83, 127] width 150 height 21
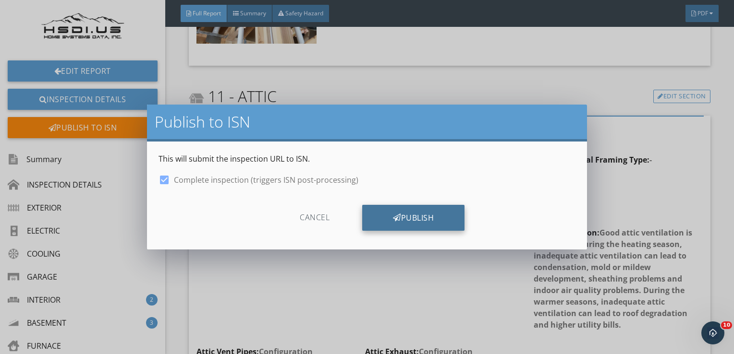
click at [436, 222] on div "Publish" at bounding box center [413, 218] width 102 height 26
